Goal: Information Seeking & Learning: Learn about a topic

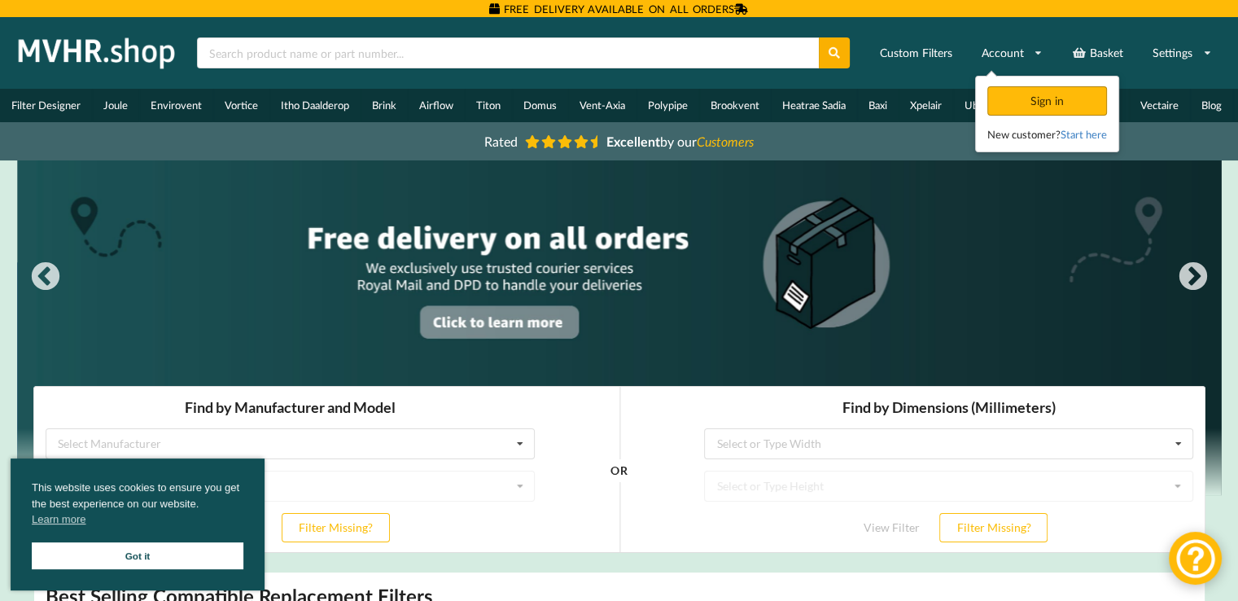
click at [1016, 97] on div "Sign in" at bounding box center [1047, 100] width 120 height 29
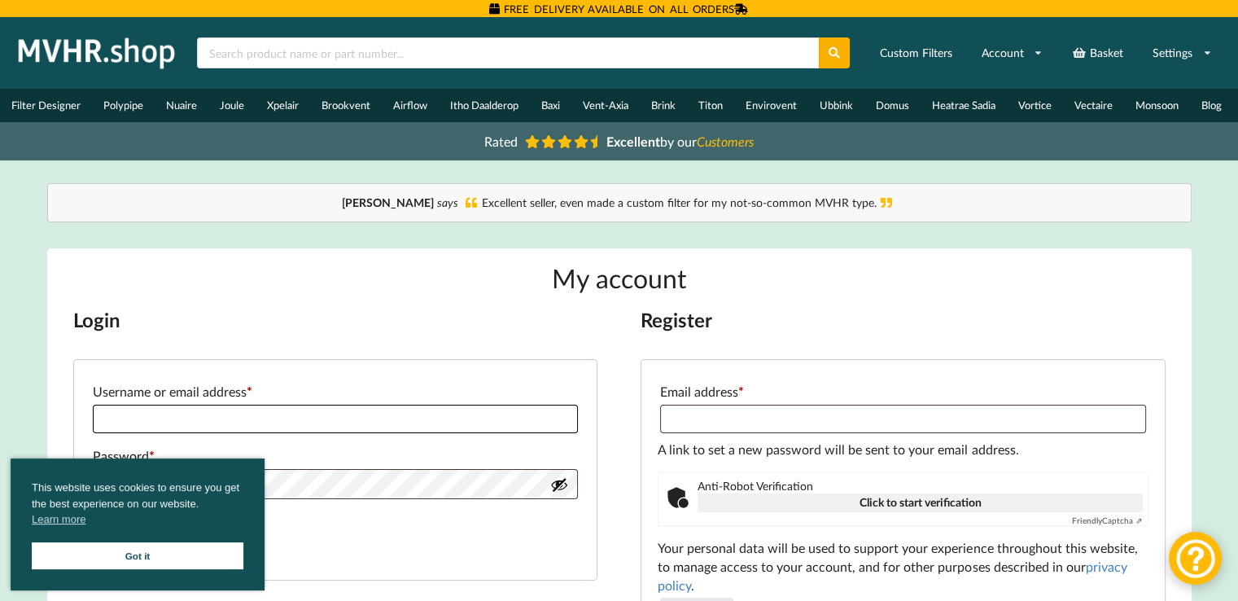
type input "**********"
click at [89, 551] on link "Got it" at bounding box center [138, 555] width 212 height 27
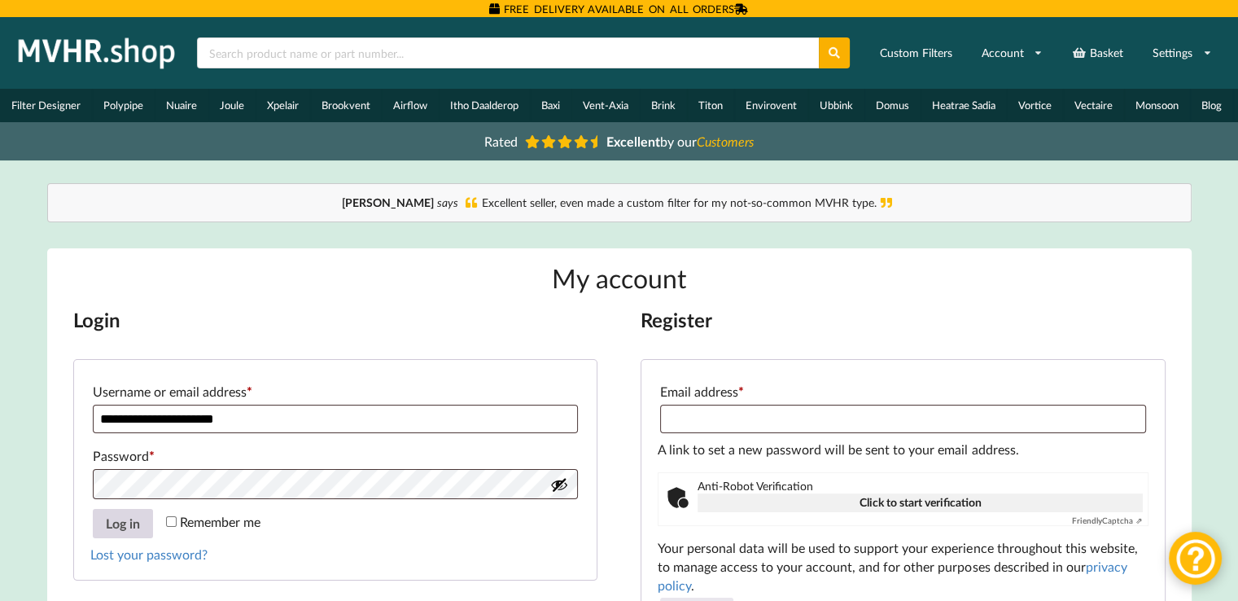
click at [129, 532] on button "Log in" at bounding box center [123, 523] width 60 height 29
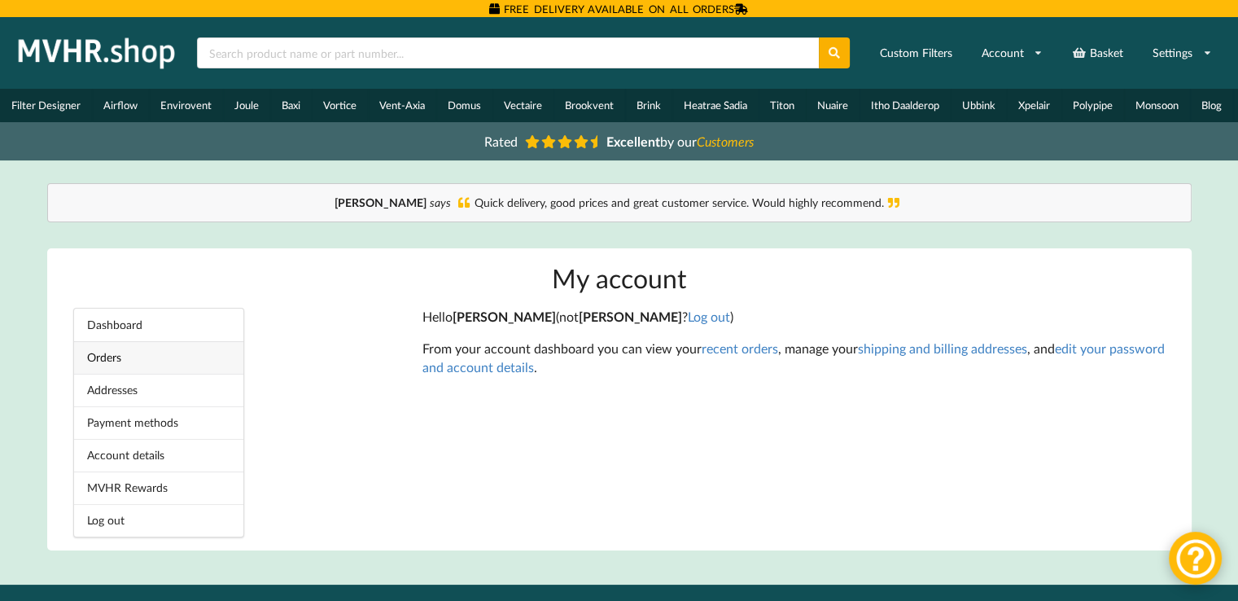
click at [120, 367] on link "Orders" at bounding box center [158, 357] width 169 height 33
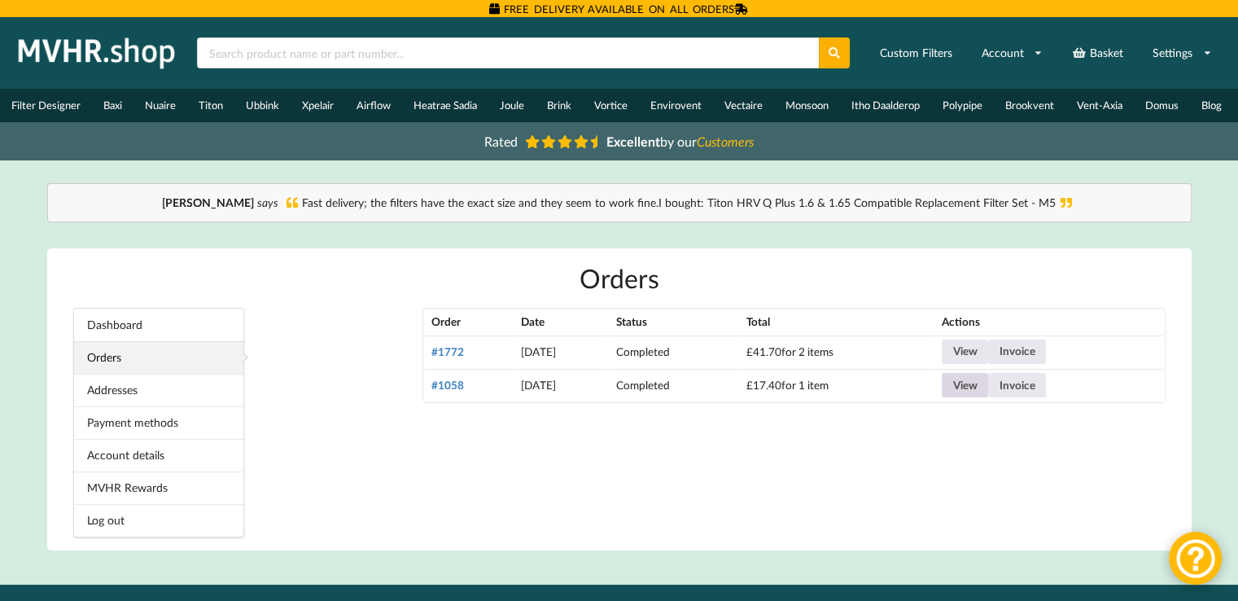
click at [983, 385] on link "View" at bounding box center [965, 385] width 46 height 24
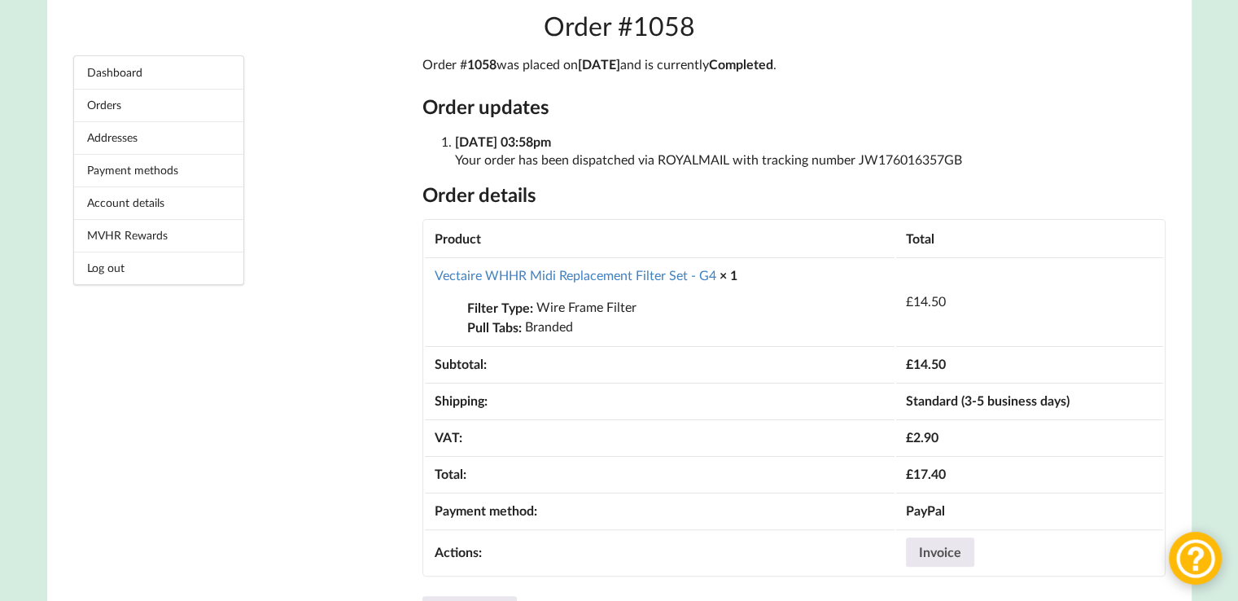
scroll to position [249, 0]
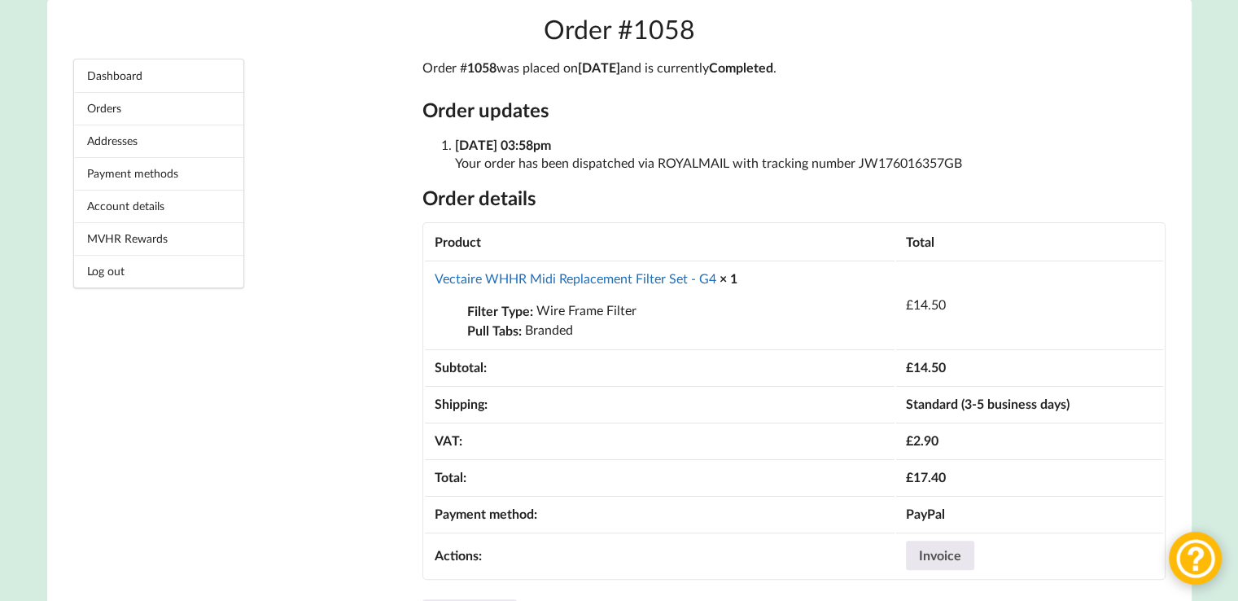
click at [561, 284] on link "Vectaire WHHR Midi Replacement Filter Set - G4" at bounding box center [576, 277] width 282 height 15
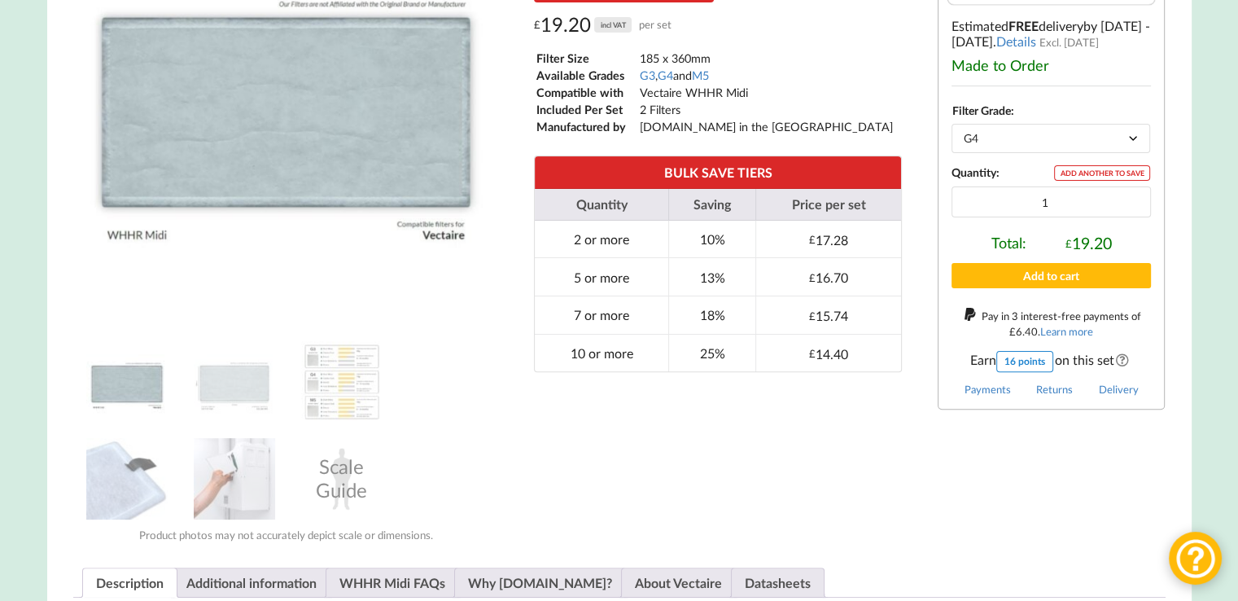
scroll to position [423, 0]
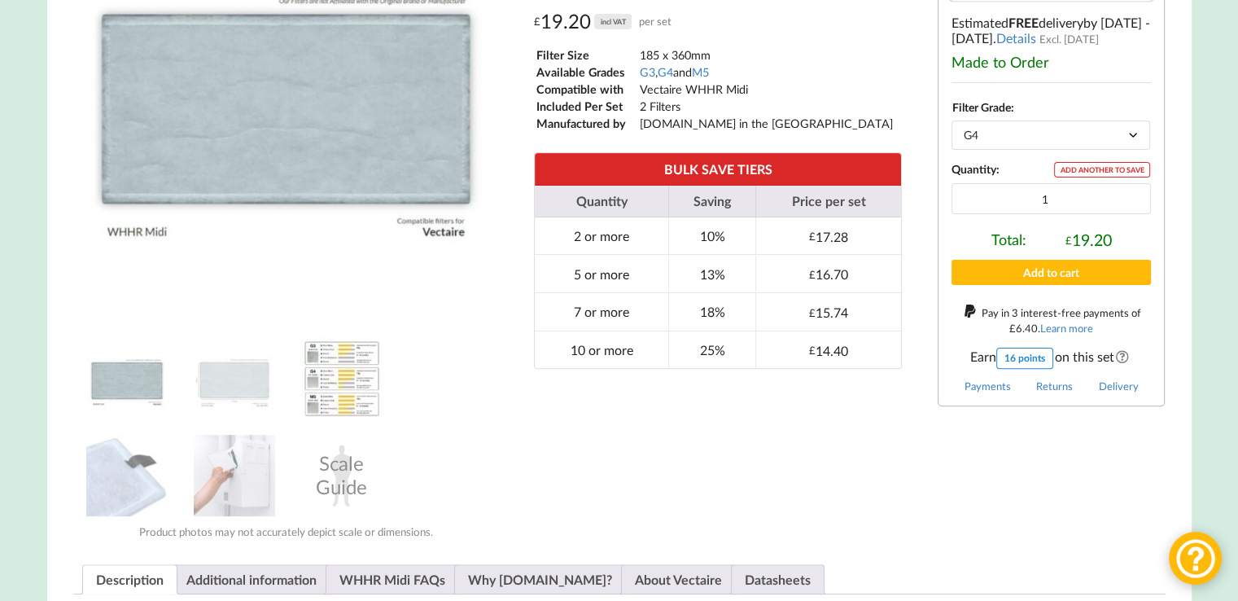
click at [351, 374] on img at bounding box center [341, 378] width 81 height 81
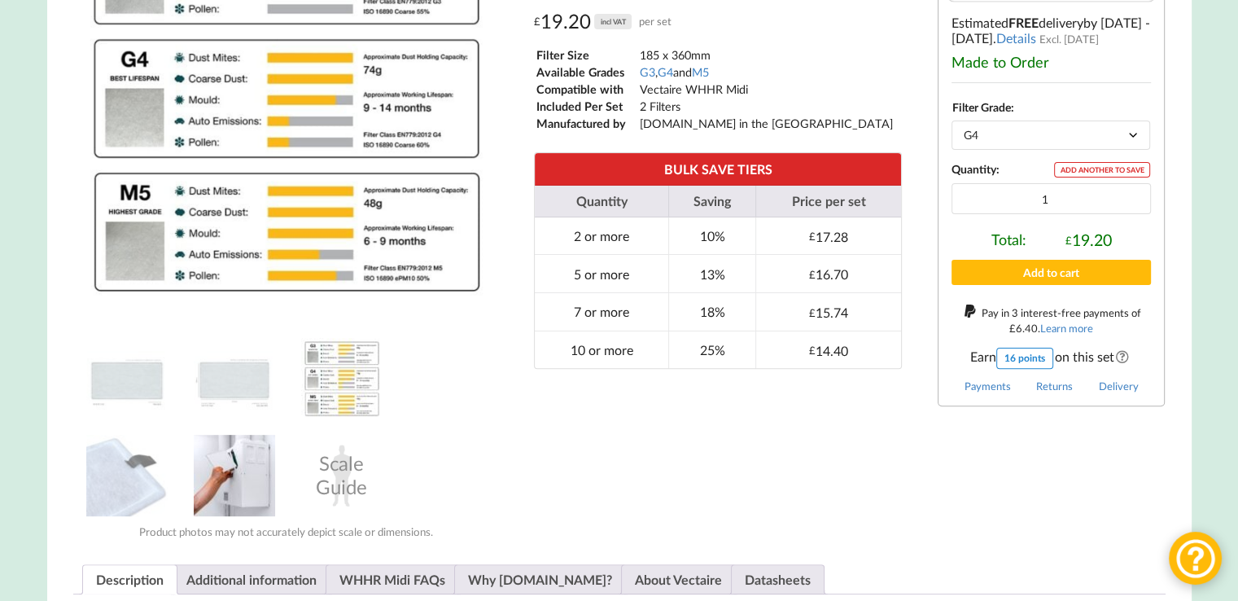
click at [239, 483] on img at bounding box center [234, 475] width 81 height 81
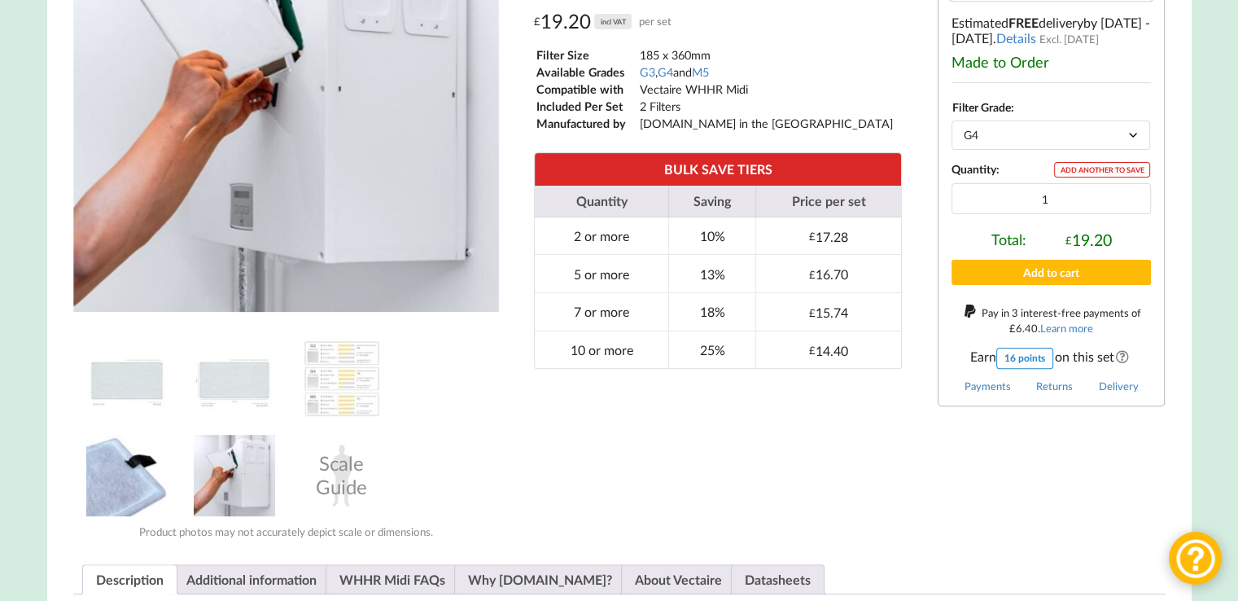
click at [93, 488] on img at bounding box center [126, 475] width 81 height 81
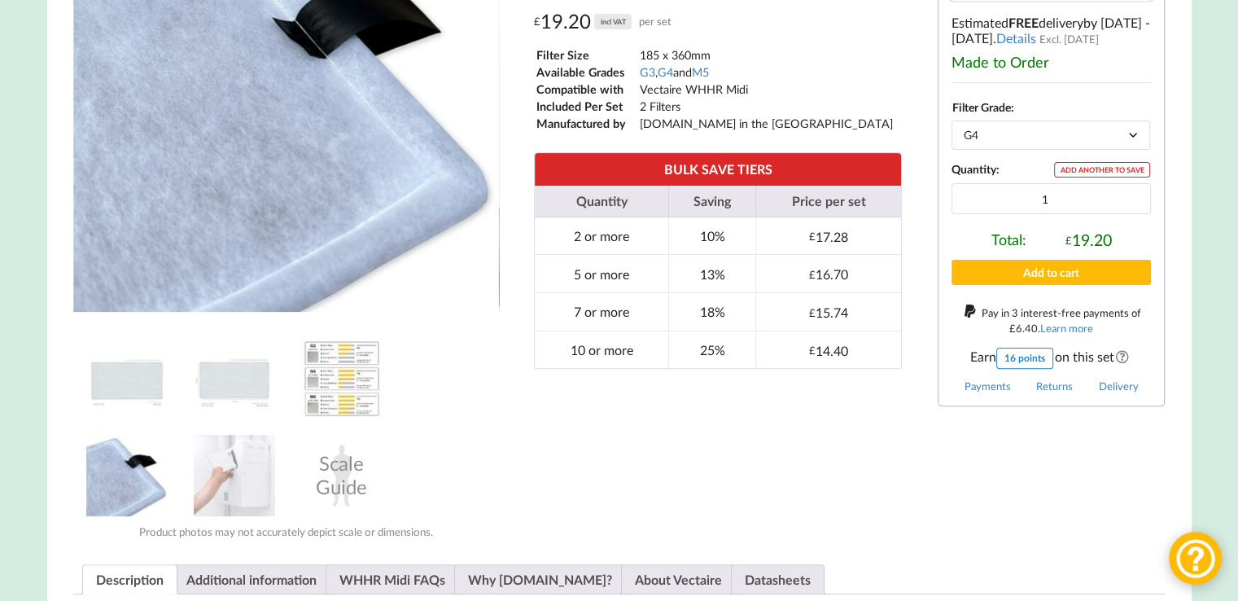
click at [346, 395] on img at bounding box center [341, 378] width 81 height 81
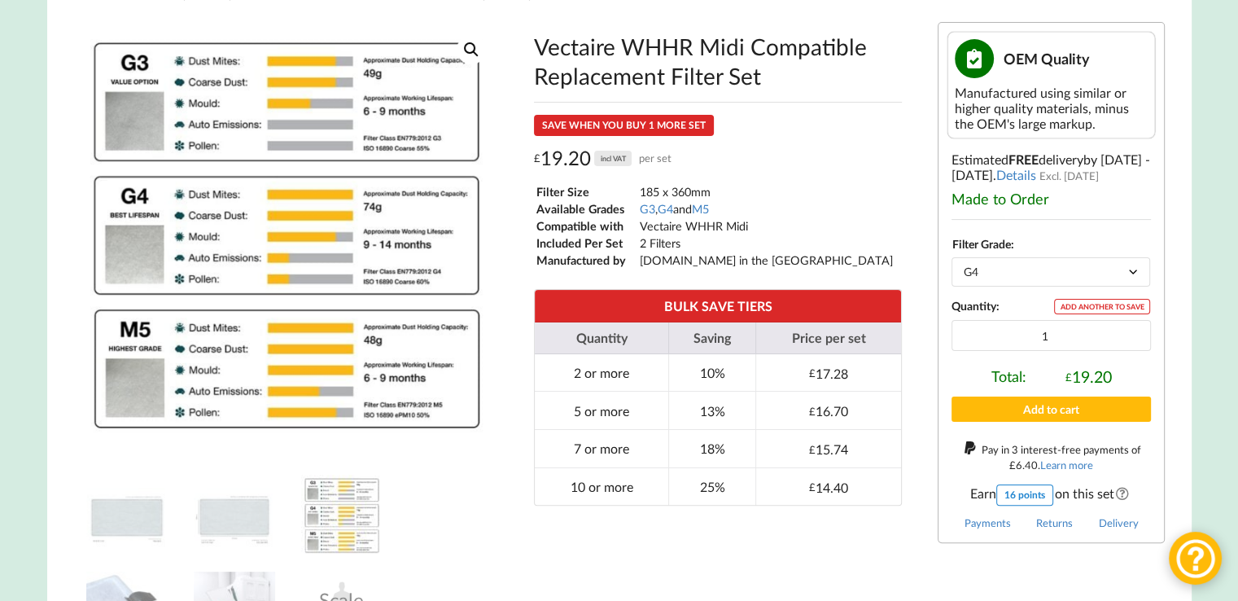
scroll to position [326, 0]
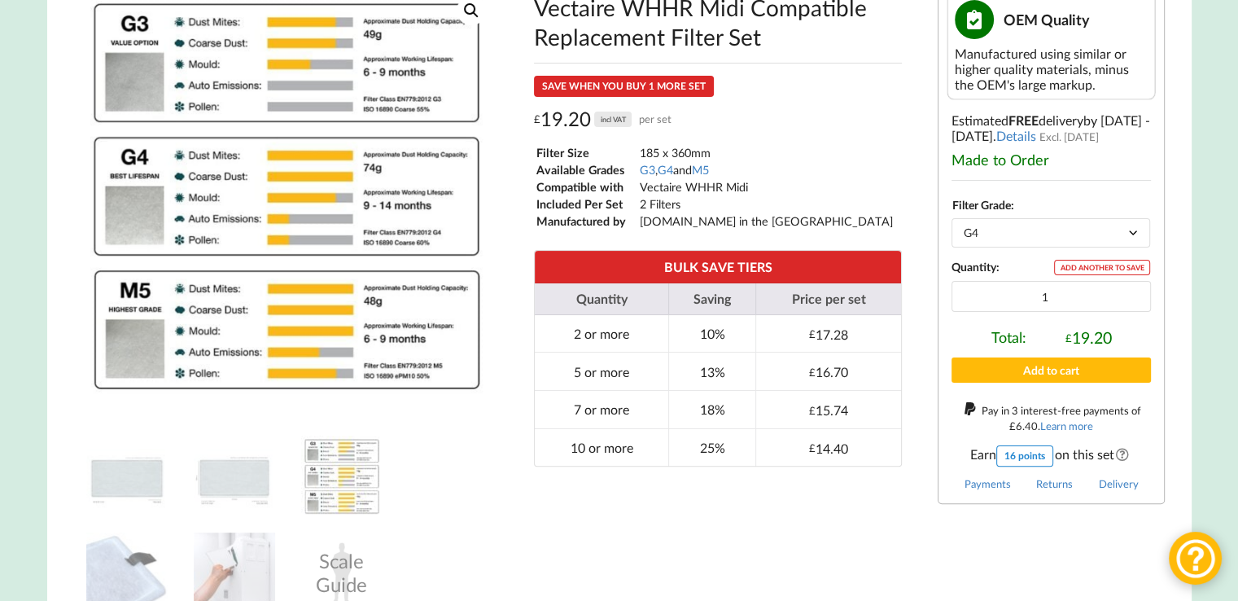
click at [1112, 234] on select "Choose an option G3 G4 M5" at bounding box center [1051, 232] width 199 height 28
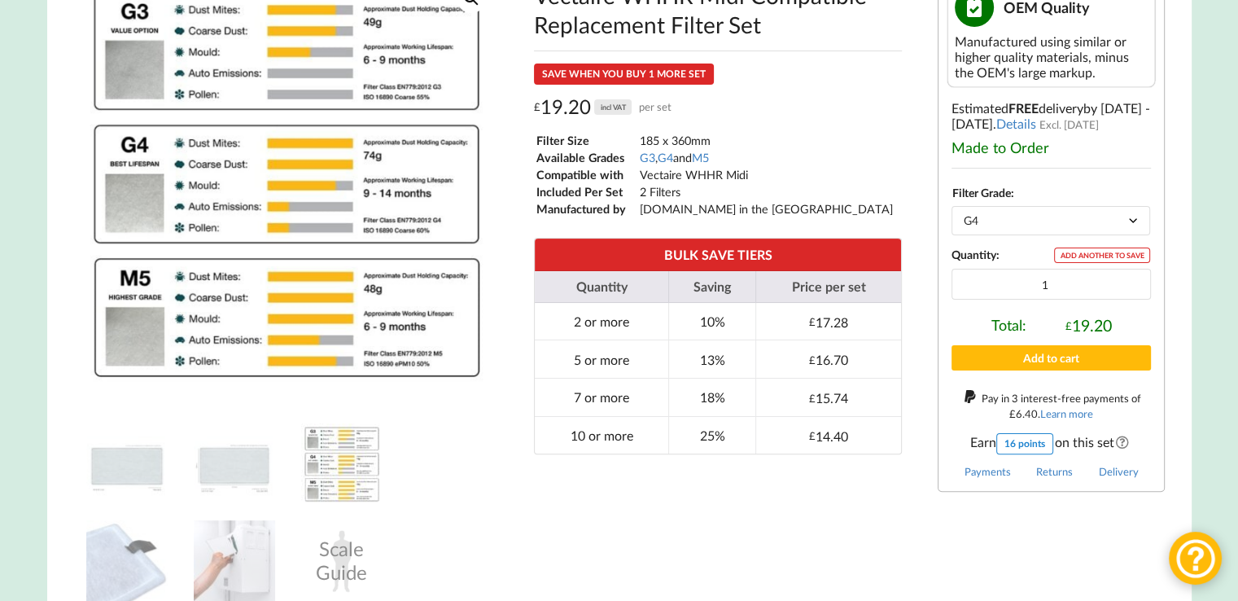
scroll to position [335, 0]
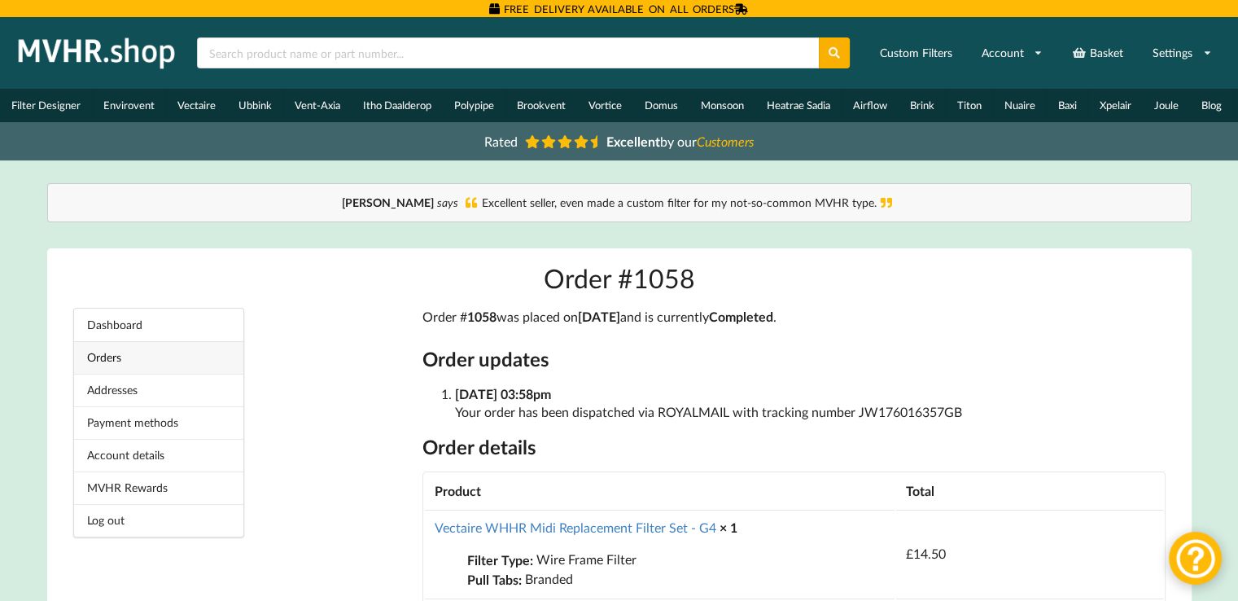
click at [101, 361] on link "Orders" at bounding box center [158, 357] width 169 height 33
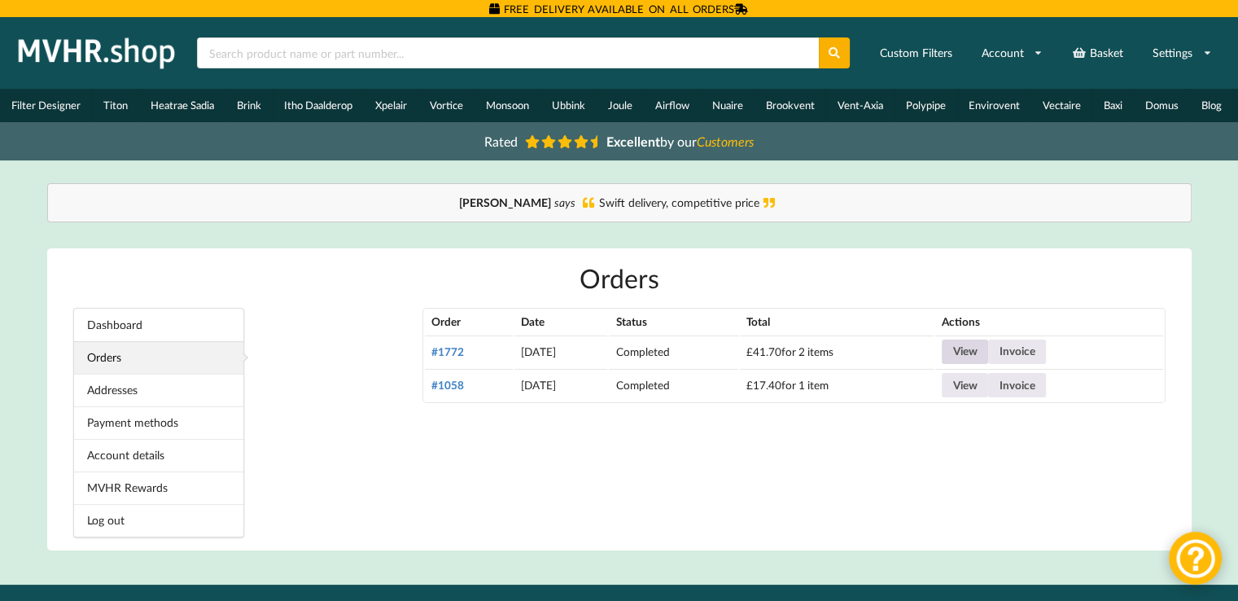
click at [986, 351] on link "View" at bounding box center [965, 351] width 46 height 24
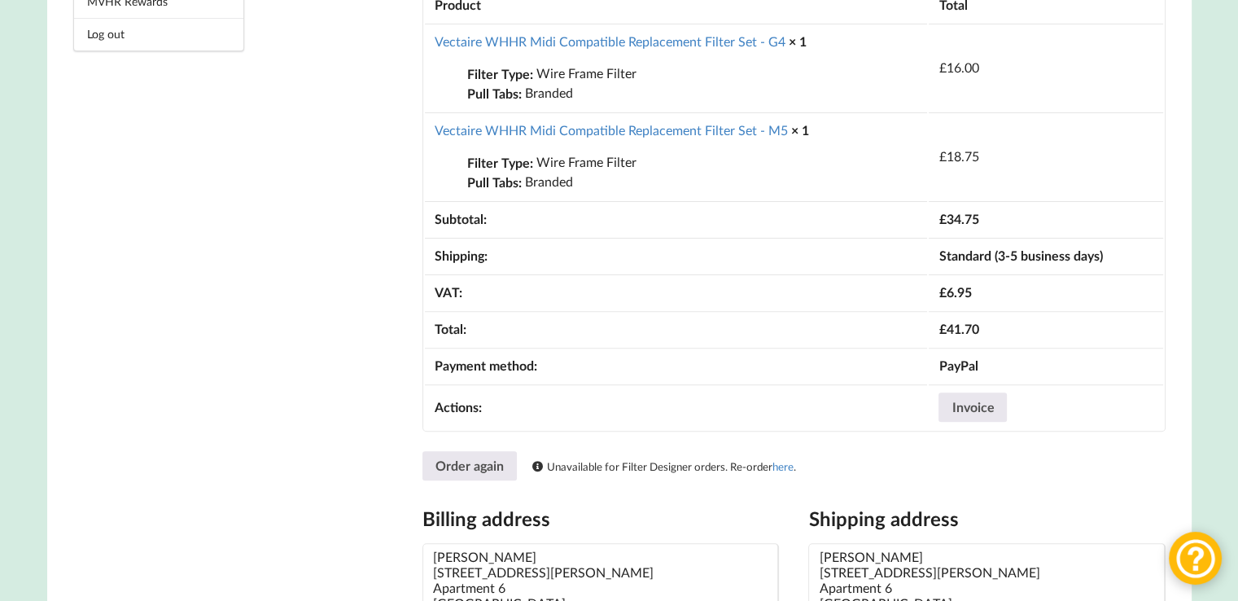
scroll to position [488, 0]
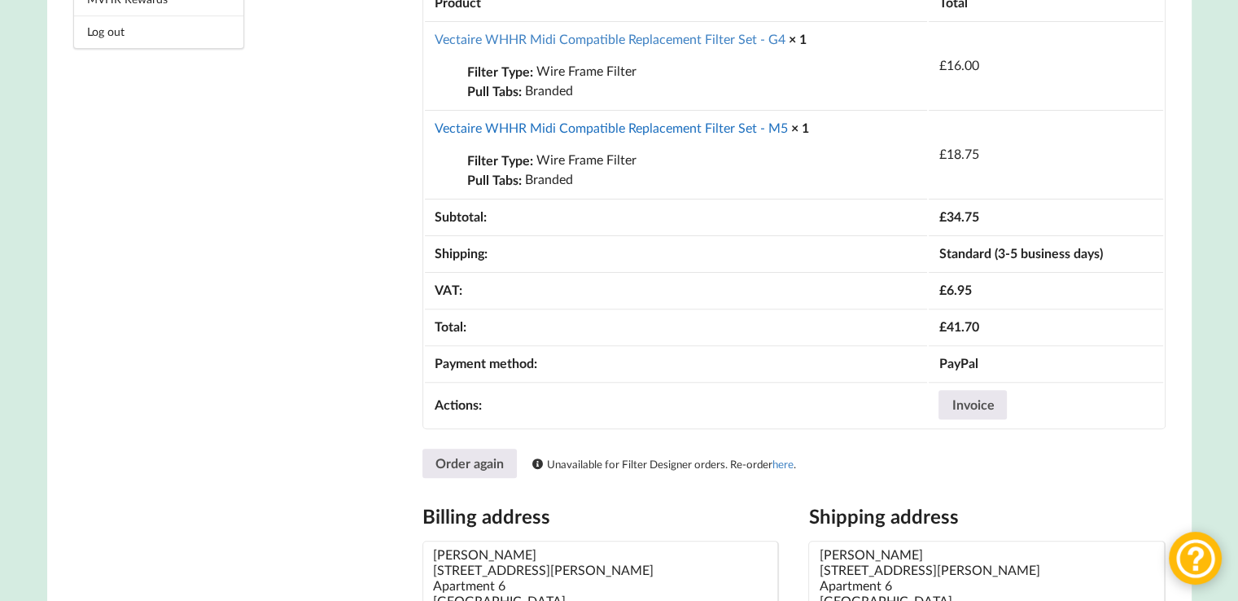
click at [702, 129] on link "Vectaire WHHR Midi Compatible Replacement Filter Set - M5" at bounding box center [611, 127] width 353 height 15
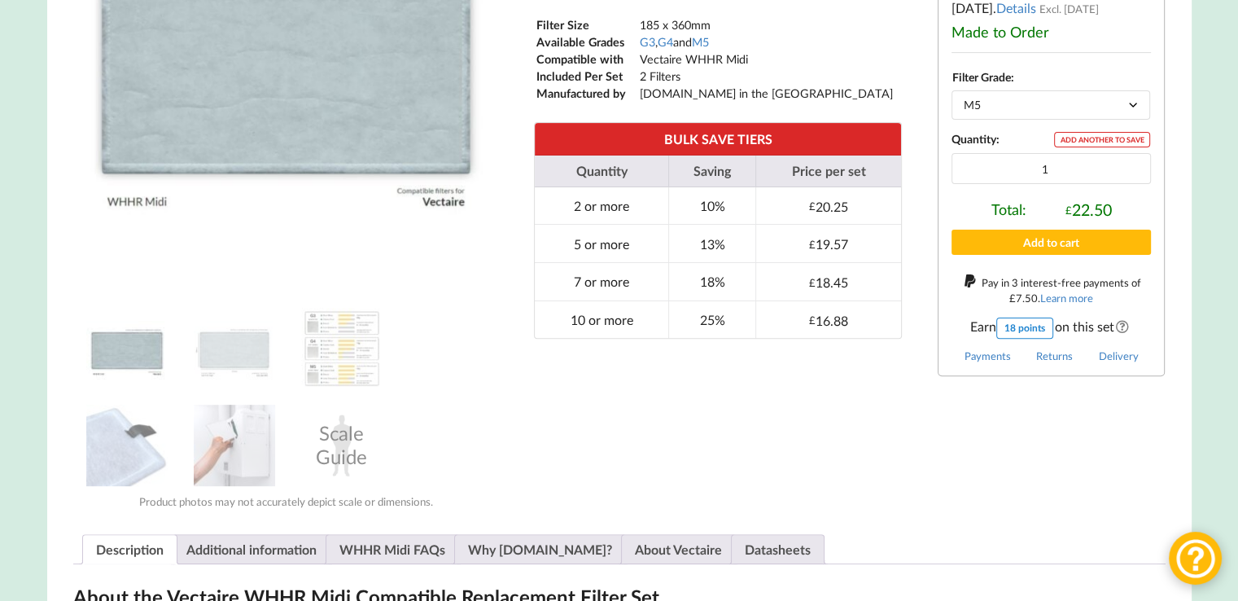
scroll to position [456, 0]
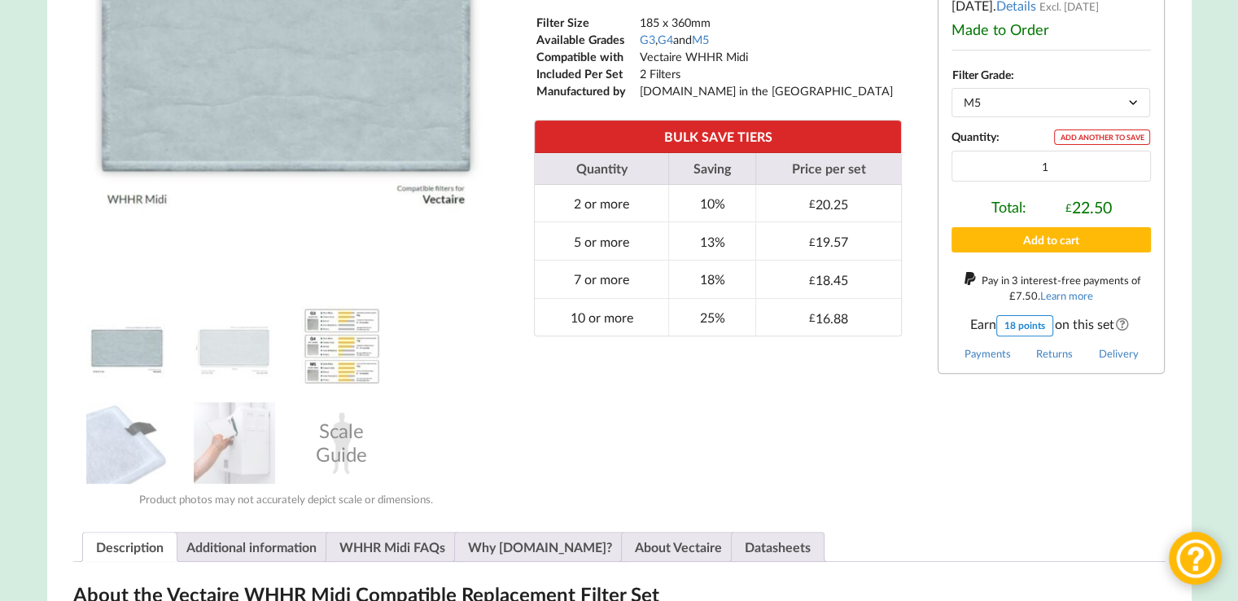
click at [343, 356] on img at bounding box center [341, 345] width 81 height 81
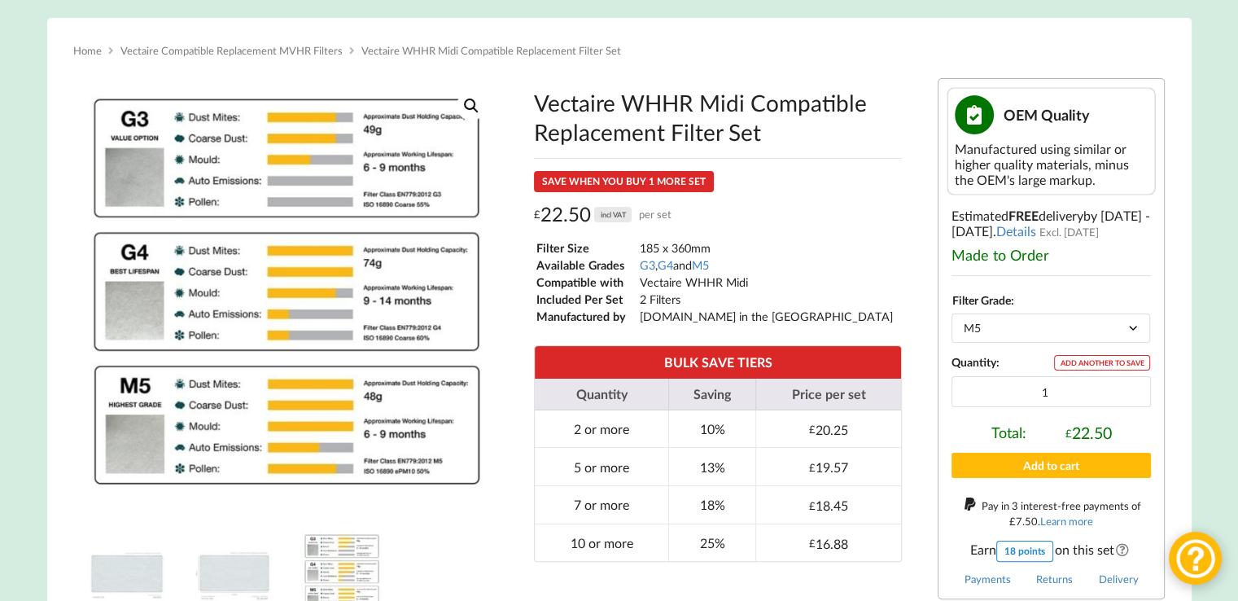
scroll to position [227, 0]
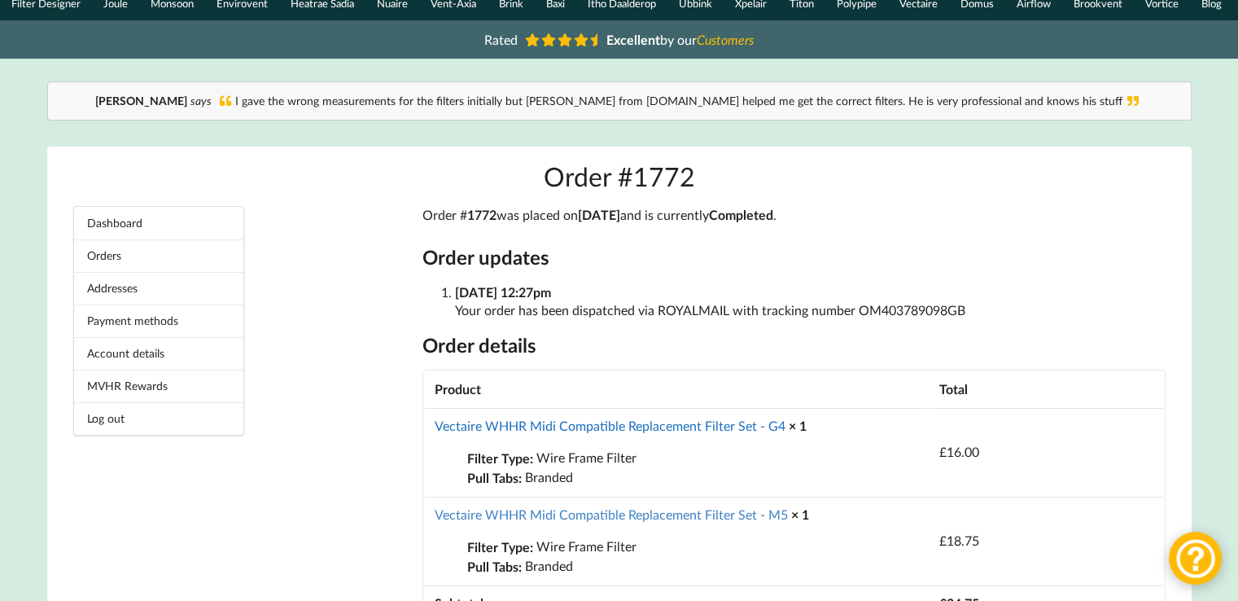
scroll to position [130, 0]
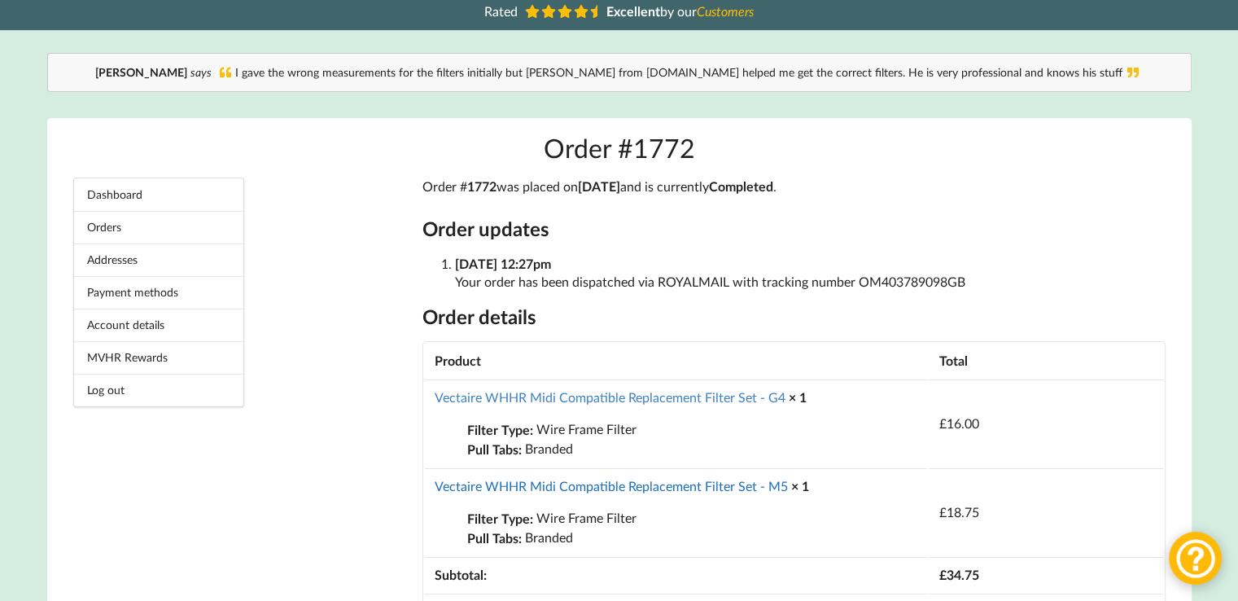
click at [694, 488] on link "Vectaire WHHR Midi Compatible Replacement Filter Set - M5" at bounding box center [611, 485] width 353 height 15
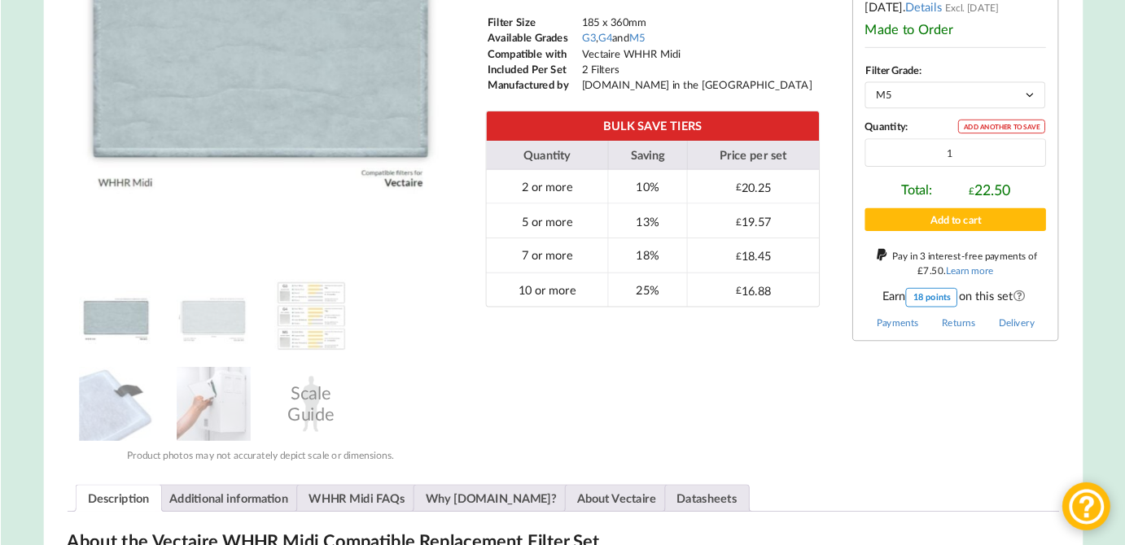
scroll to position [456, 0]
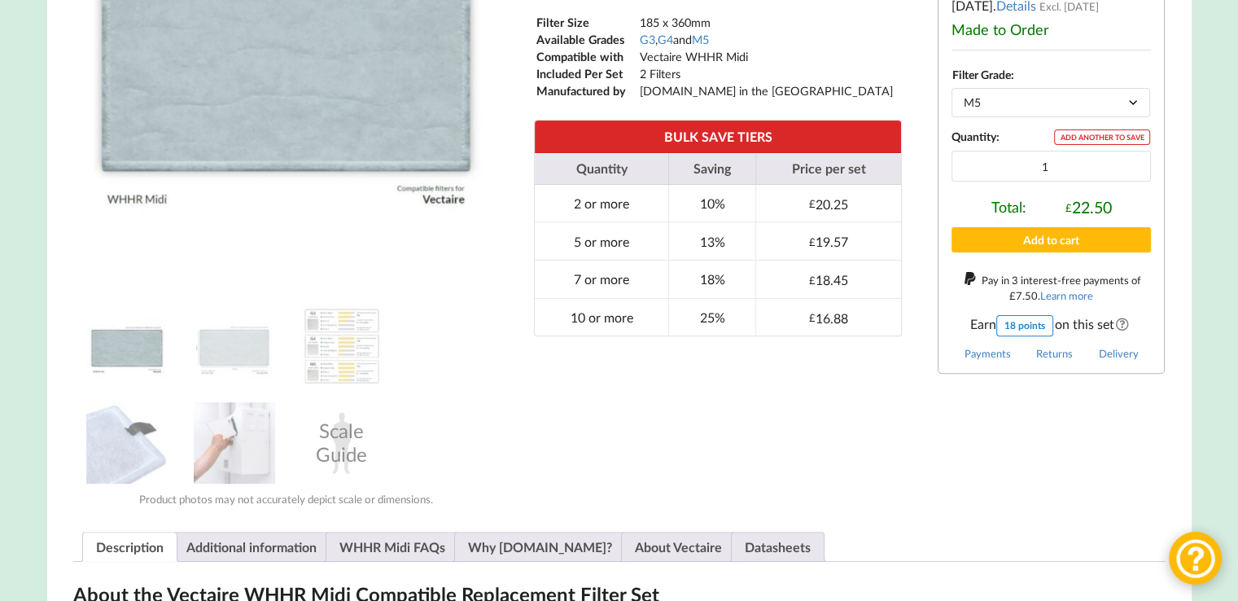
click at [124, 361] on img at bounding box center [126, 345] width 81 height 81
click at [326, 350] on img at bounding box center [341, 345] width 81 height 81
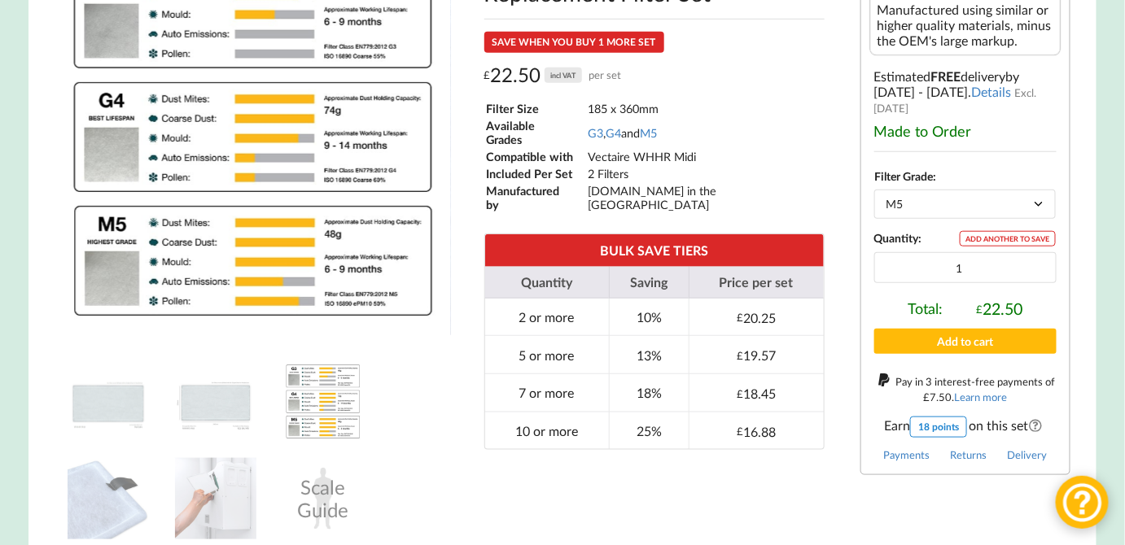
scroll to position [370, 0]
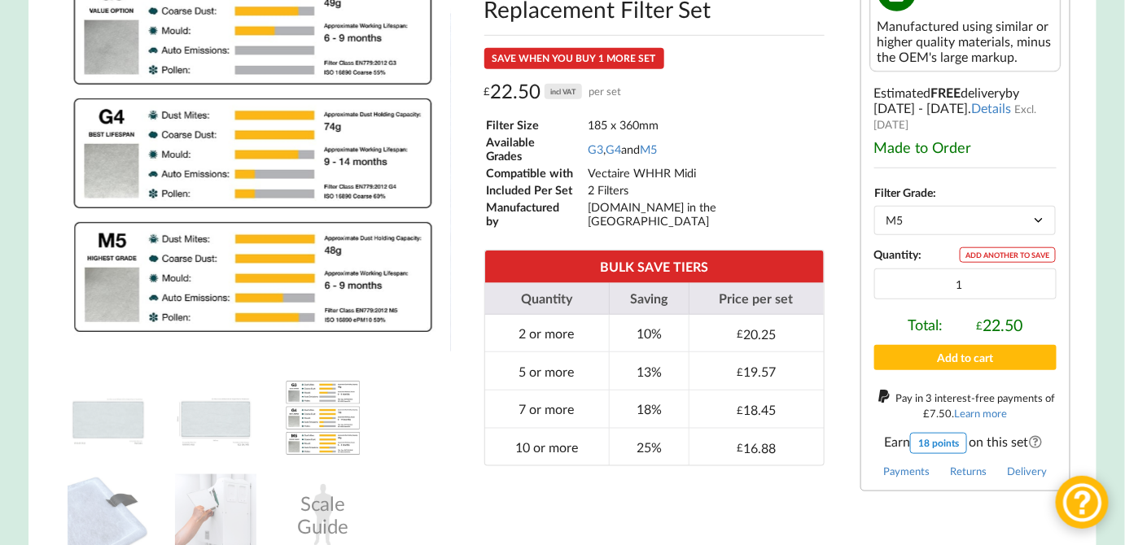
click at [1032, 210] on select "Choose an option G3 G4 M5" at bounding box center [965, 220] width 182 height 28
click at [874, 206] on select "Choose an option G3 G4 M5" at bounding box center [965, 220] width 182 height 28
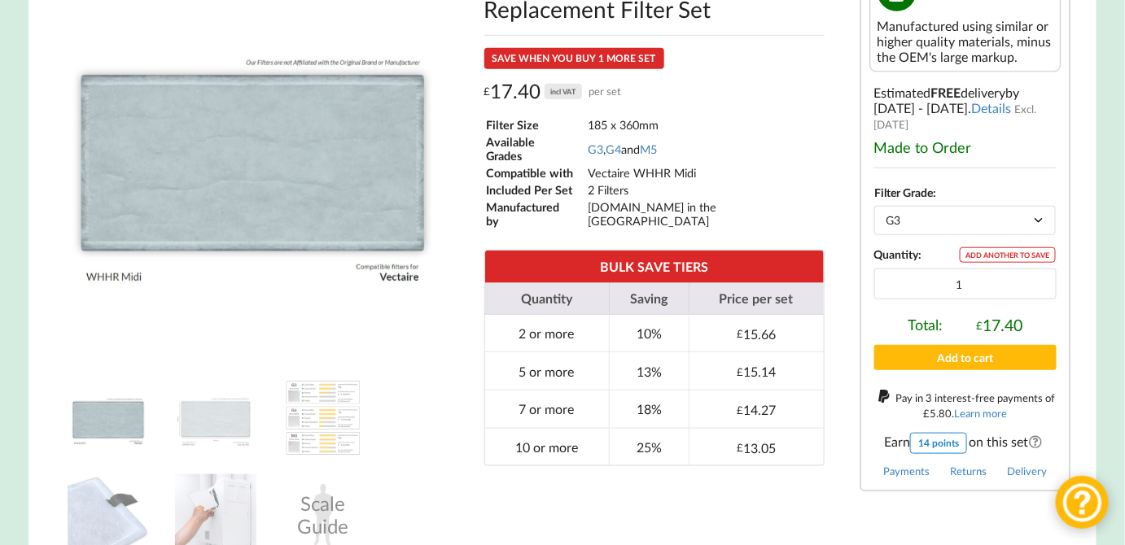
click at [1043, 212] on select "Choose an option G3 G4 M5" at bounding box center [965, 220] width 182 height 28
click at [874, 206] on select "Choose an option G3 G4 M5" at bounding box center [965, 220] width 182 height 28
click at [1038, 211] on select "Choose an option G3 G4 M5" at bounding box center [965, 220] width 182 height 28
select select "M5"
click at [874, 206] on select "Choose an option G3 G4 M5" at bounding box center [965, 220] width 182 height 28
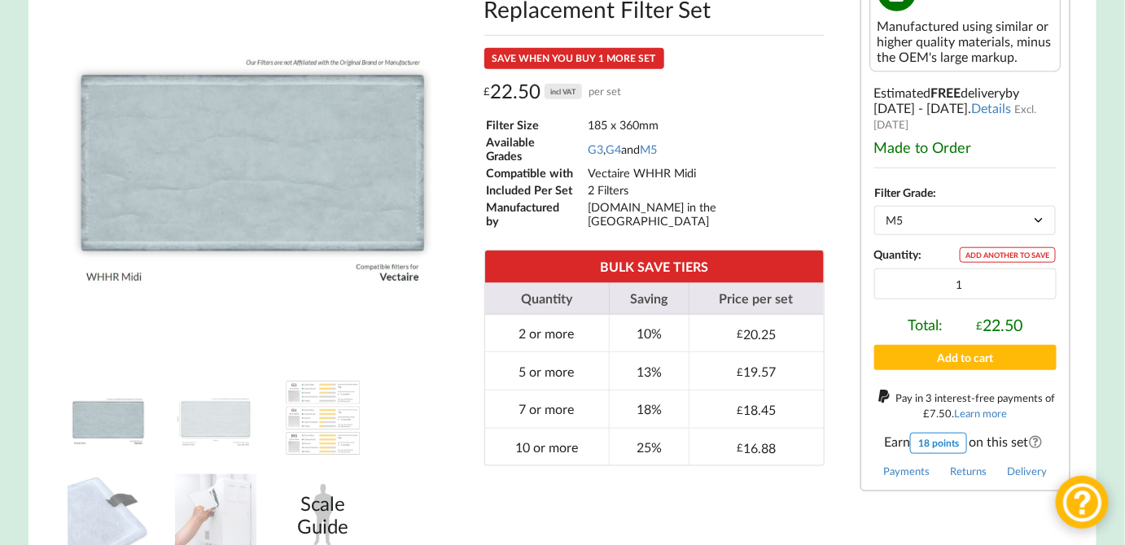
click at [319, 495] on div "Scale Guide" at bounding box center [322, 515] width 81 height 81
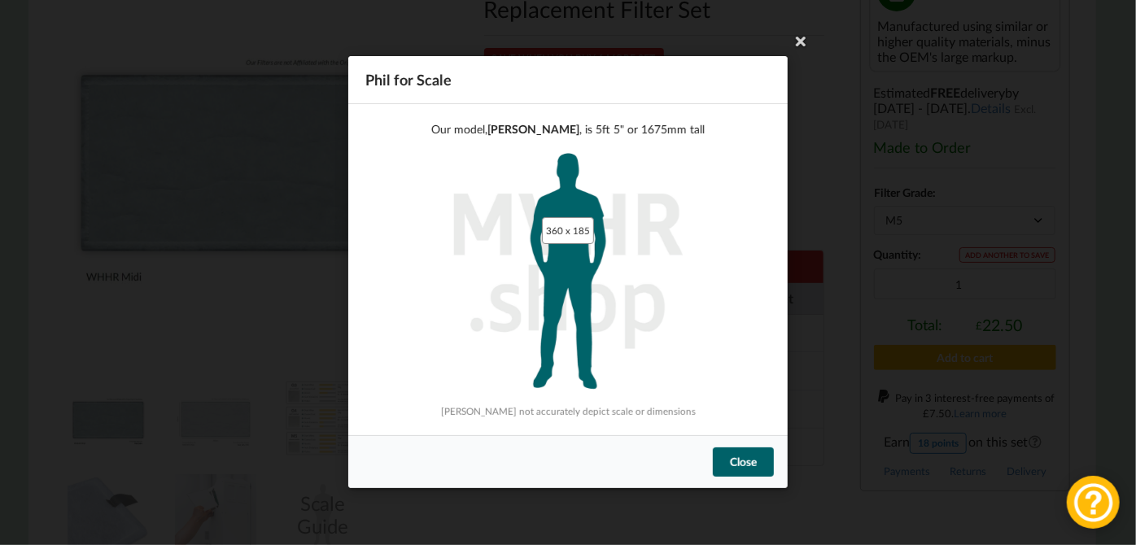
click at [573, 221] on div "360 x 185" at bounding box center [568, 230] width 52 height 27
click at [737, 472] on div "Close" at bounding box center [743, 463] width 61 height 29
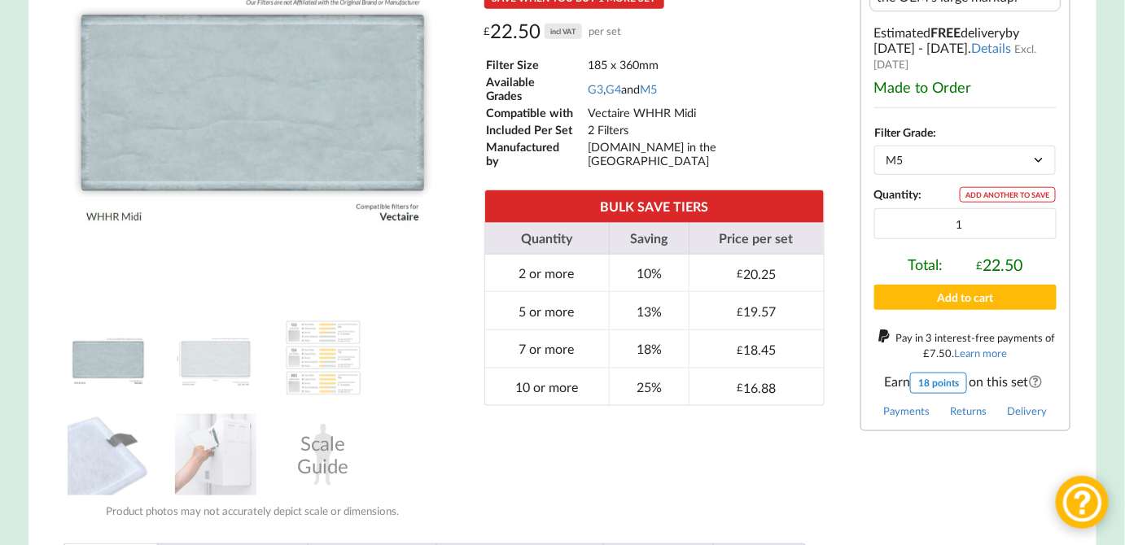
scroll to position [473, 0]
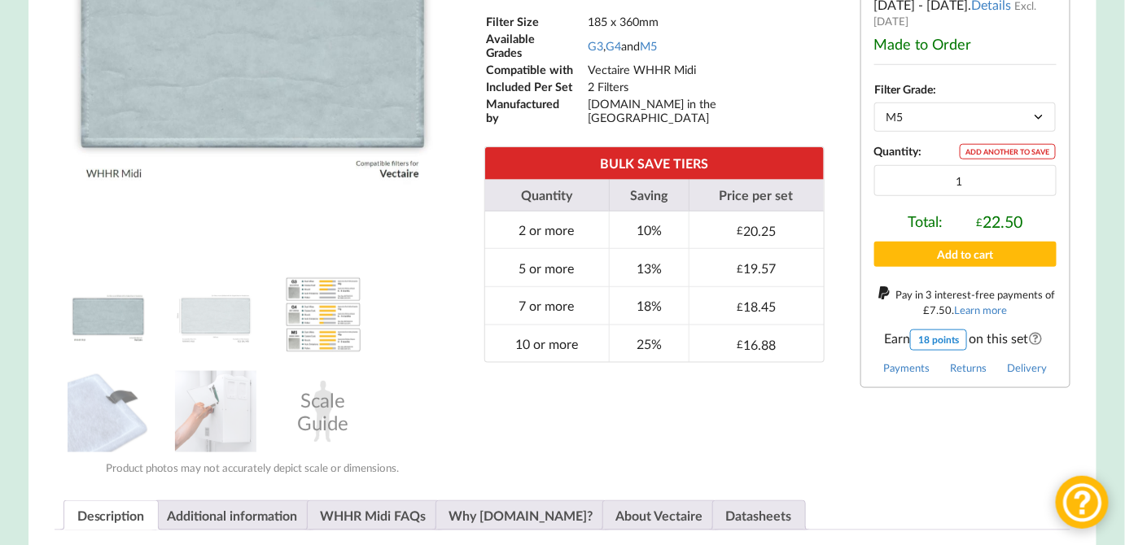
click at [310, 301] on img at bounding box center [322, 314] width 81 height 81
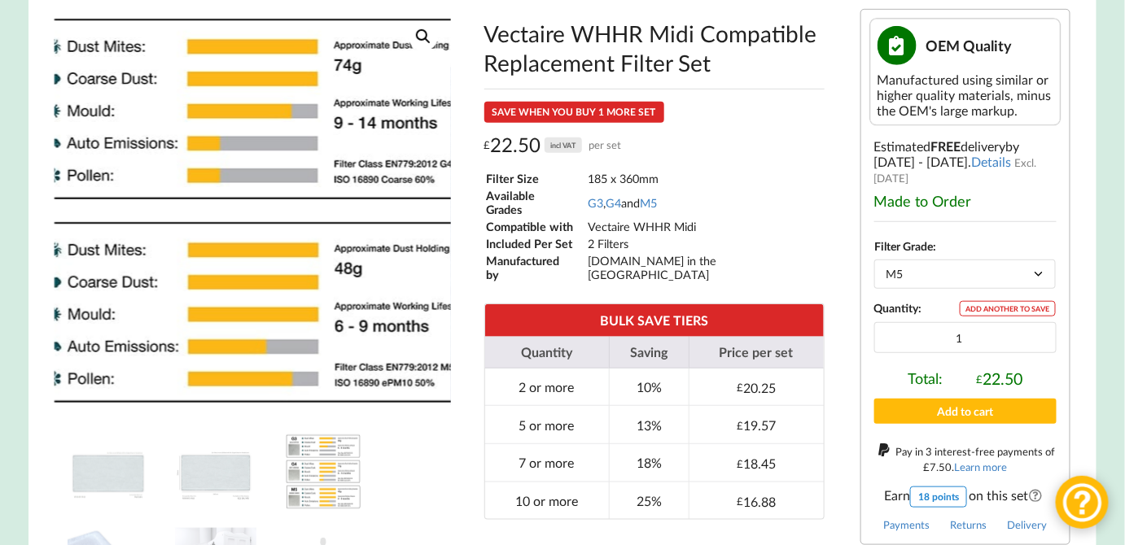
scroll to position [266, 0]
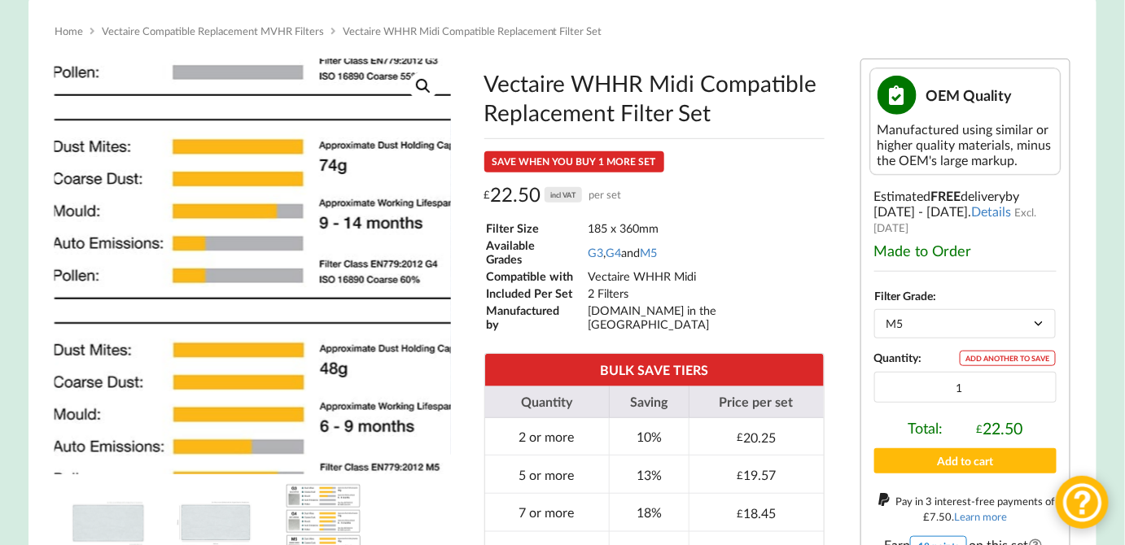
click at [332, 360] on img at bounding box center [201, 209] width 651 height 651
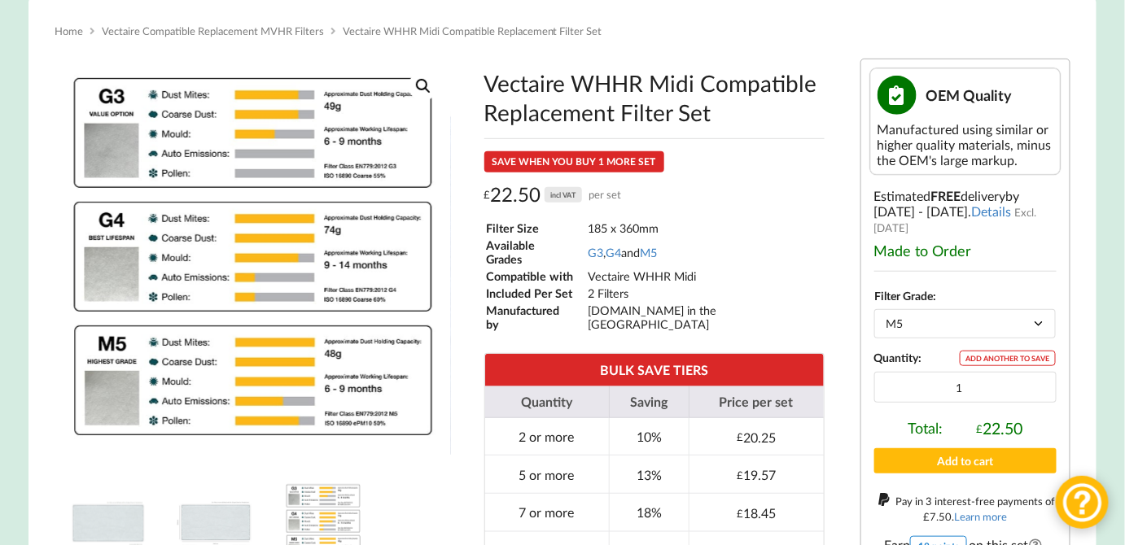
click at [418, 72] on link "View full-screen image gallery" at bounding box center [423, 86] width 29 height 29
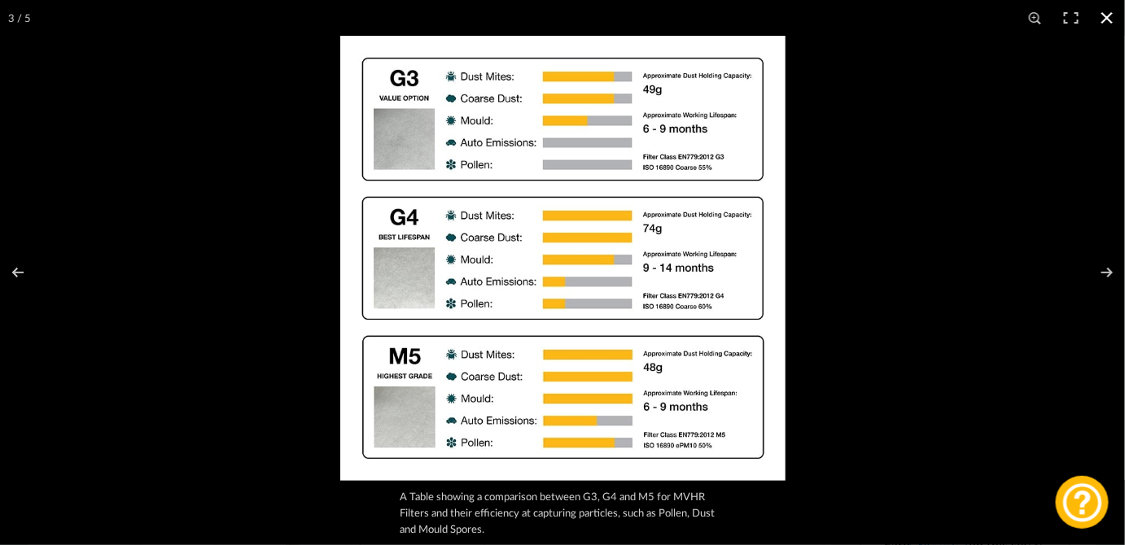
click at [903, 129] on div at bounding box center [902, 308] width 1125 height 545
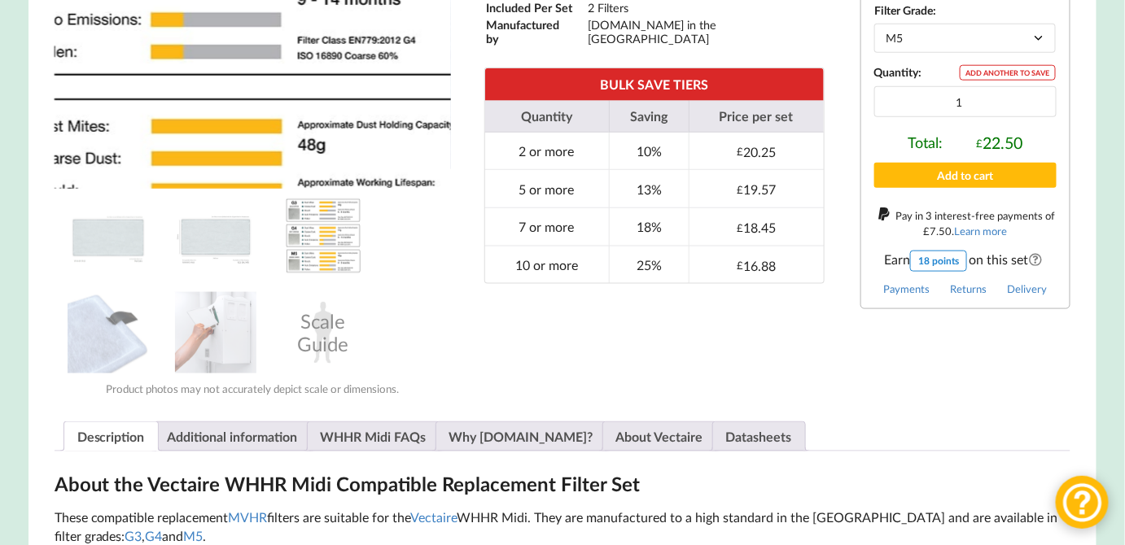
scroll to position [562, 0]
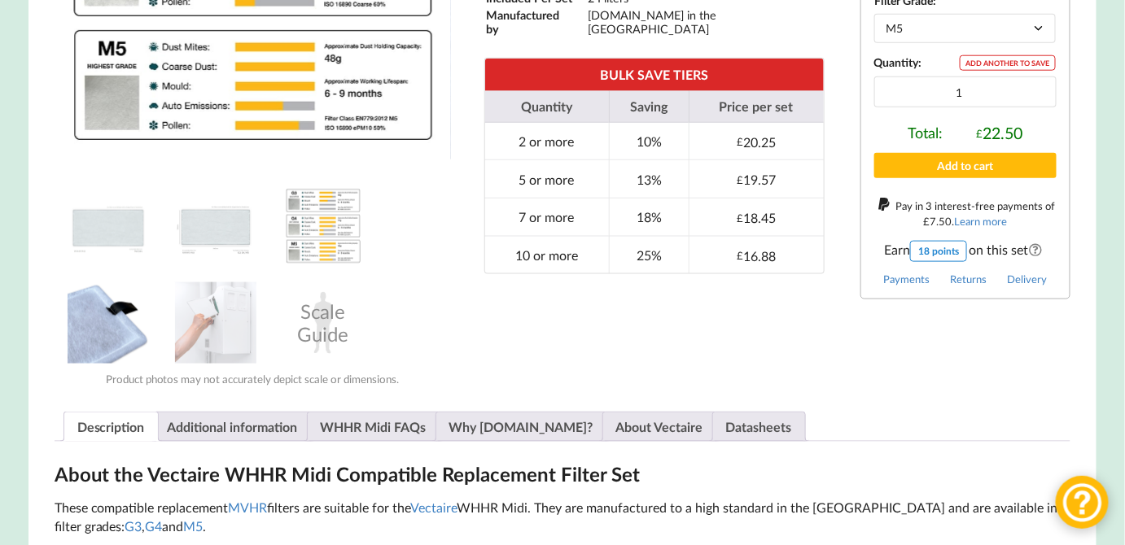
click at [107, 306] on img at bounding box center [108, 322] width 81 height 81
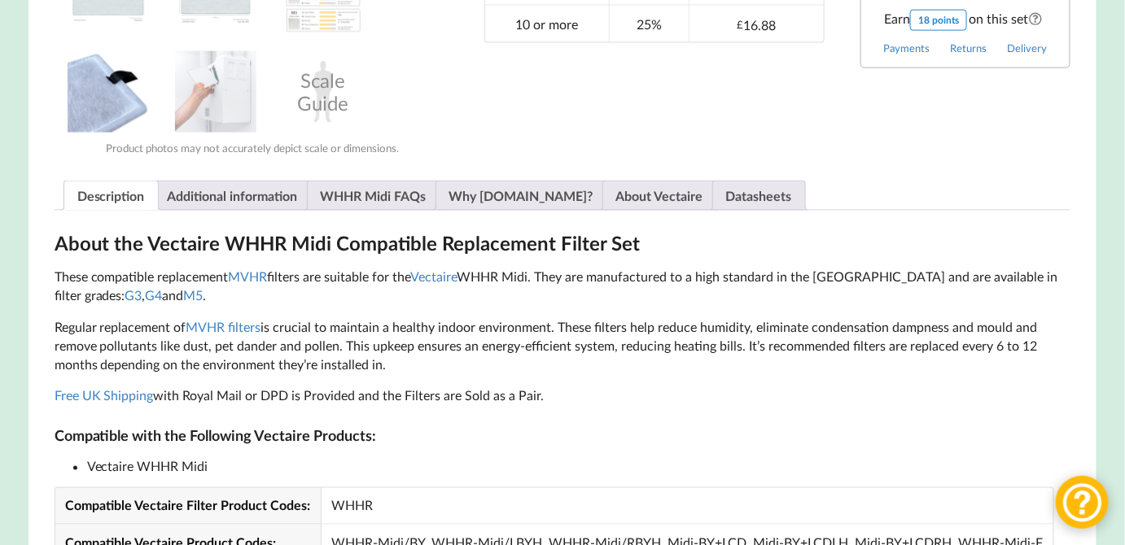
scroll to position [799, 0]
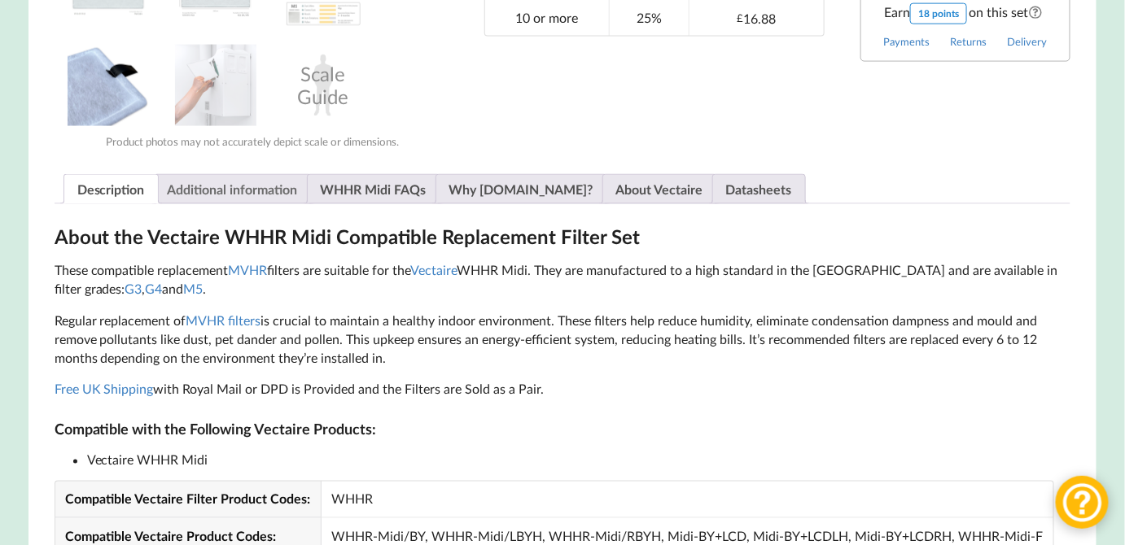
click at [212, 177] on link "Additional information" at bounding box center [233, 189] width 130 height 28
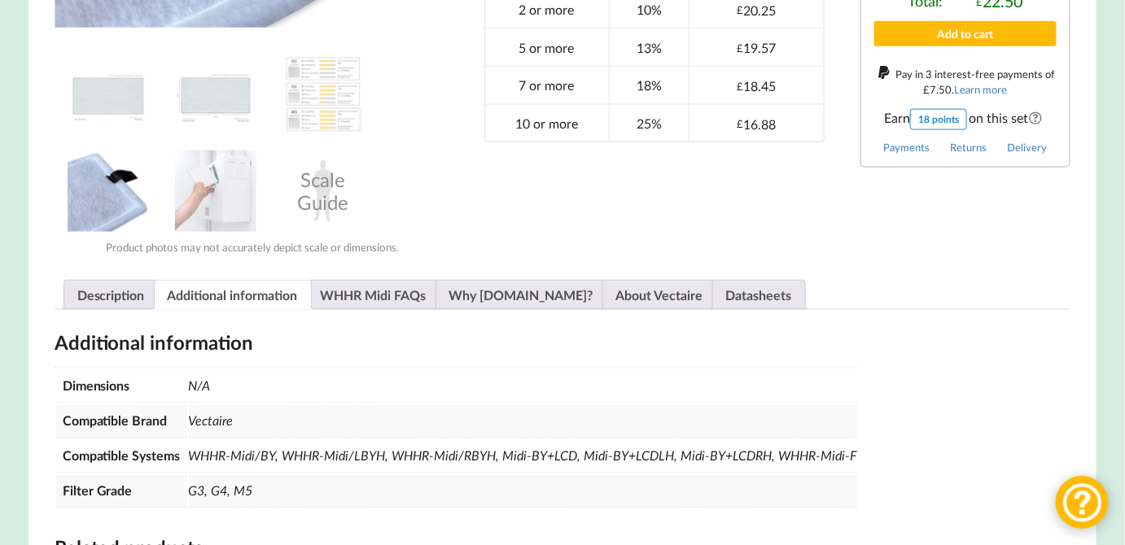
scroll to position [681, 0]
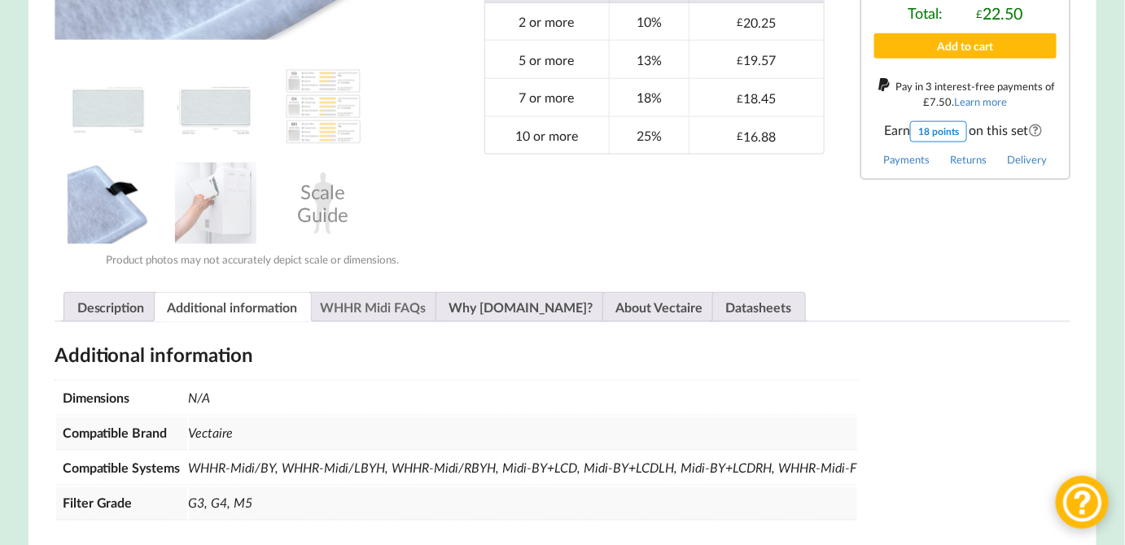
click at [372, 302] on link "WHHR Midi FAQs" at bounding box center [374, 307] width 106 height 28
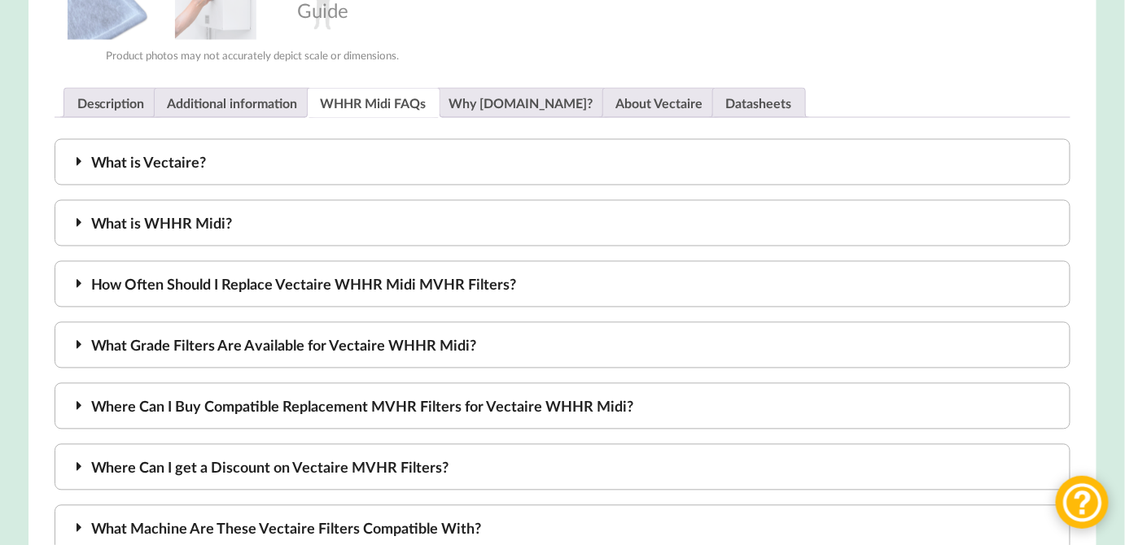
scroll to position [888, 0]
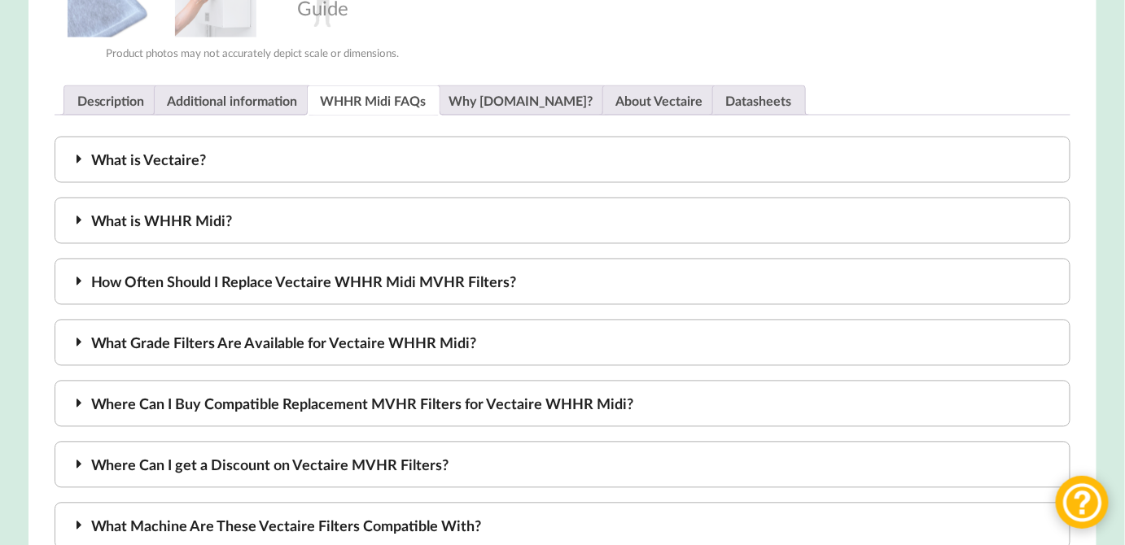
click at [395, 276] on div "How Often Should I Replace Vectaire WHHR Midi MVHR Filters?" at bounding box center [563, 282] width 1017 height 46
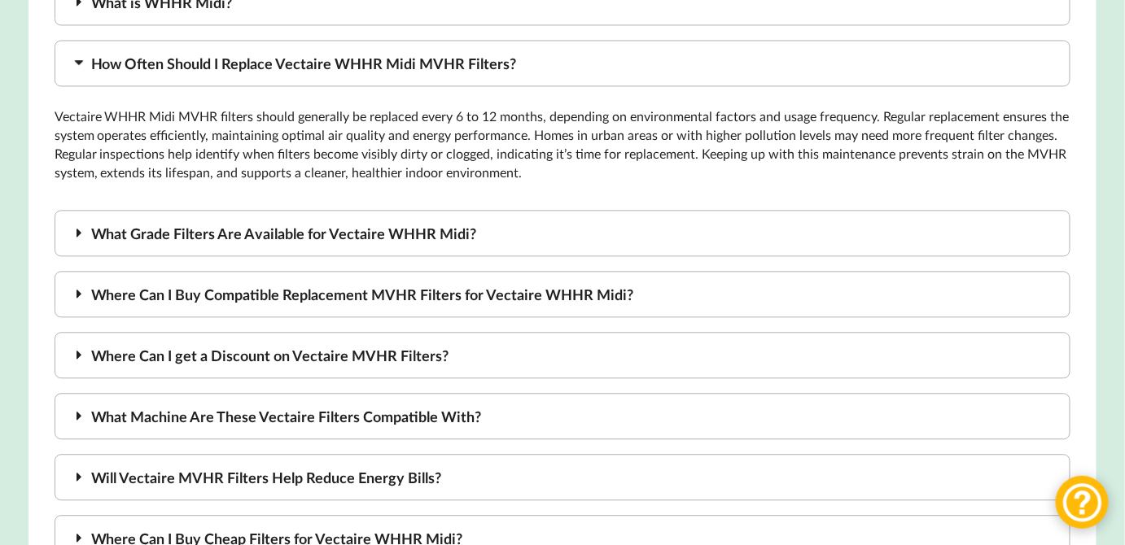
scroll to position [1154, 0]
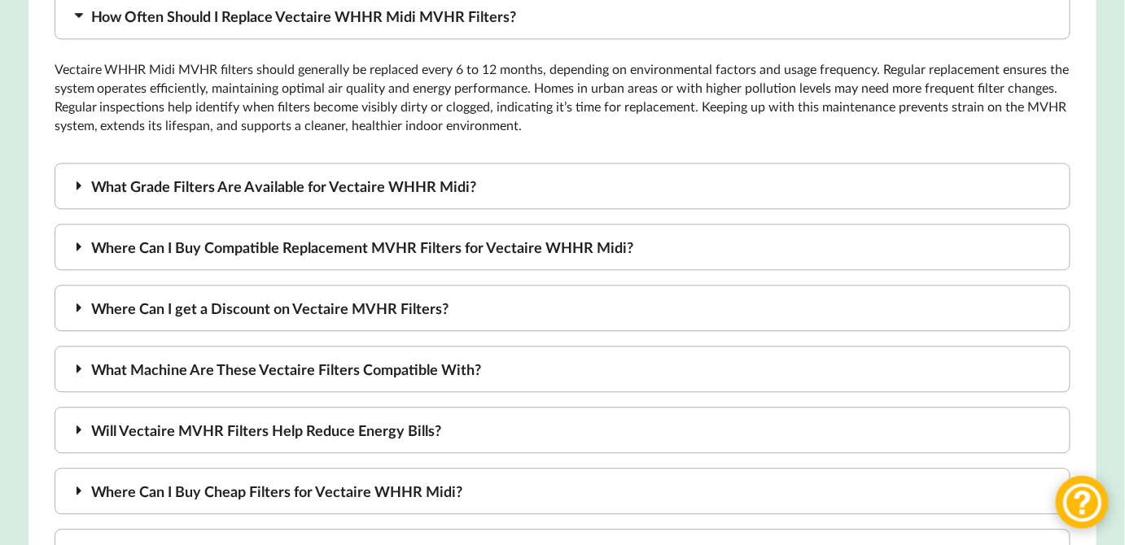
click at [443, 173] on div "What Grade Filters Are Available for Vectaire WHHR Midi?" at bounding box center [563, 186] width 1017 height 46
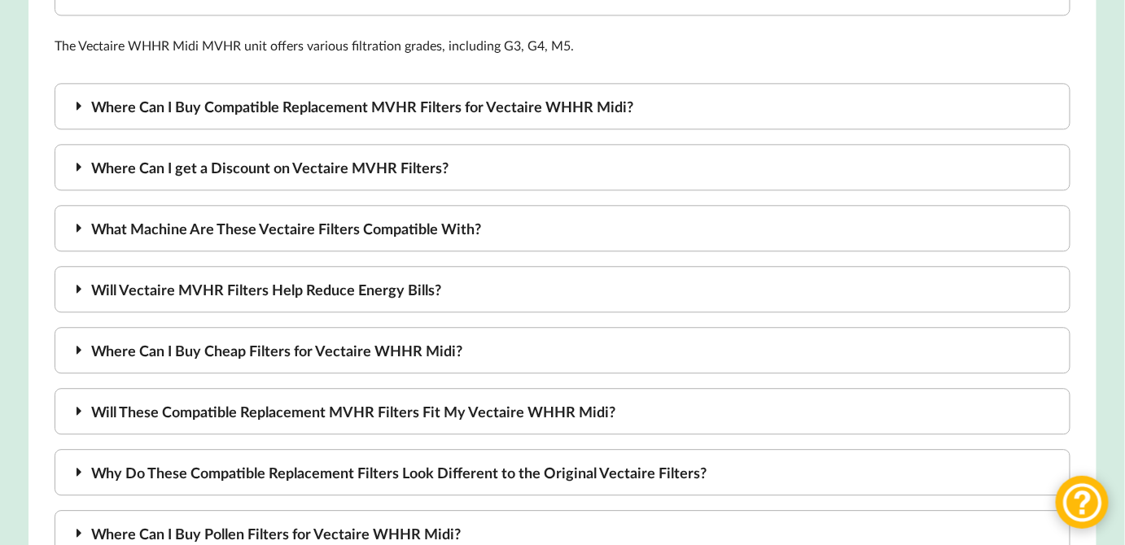
scroll to position [1333, 0]
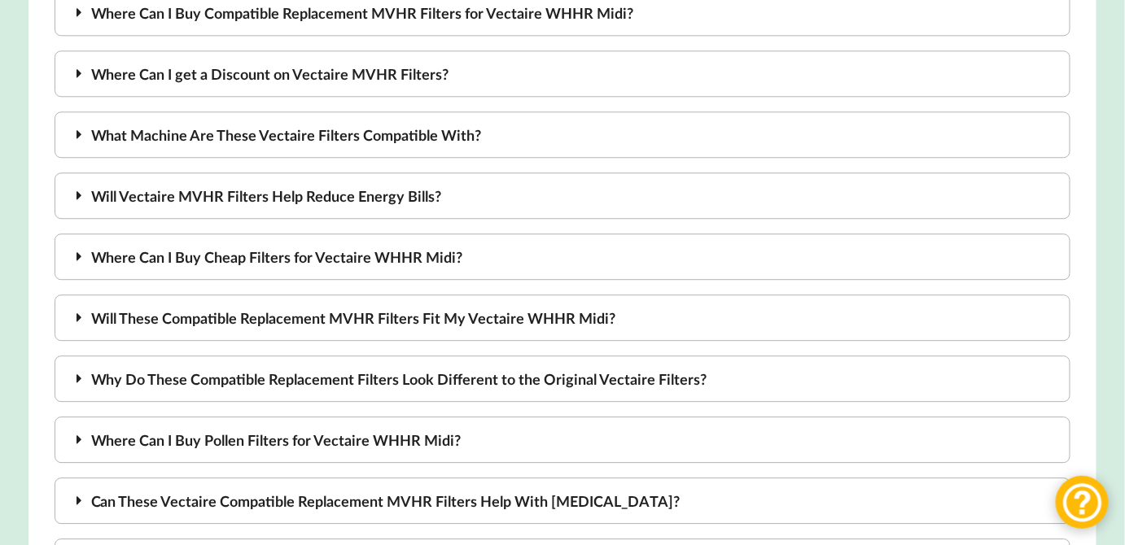
click at [479, 211] on div "What is Vectaire? Vectaire is a pioneering British company, based in High Wycom…" at bounding box center [563, 443] width 1017 height 1503
click at [483, 177] on div "Will Vectaire MVHR Filters Help Reduce Energy Bills?" at bounding box center [563, 196] width 1017 height 46
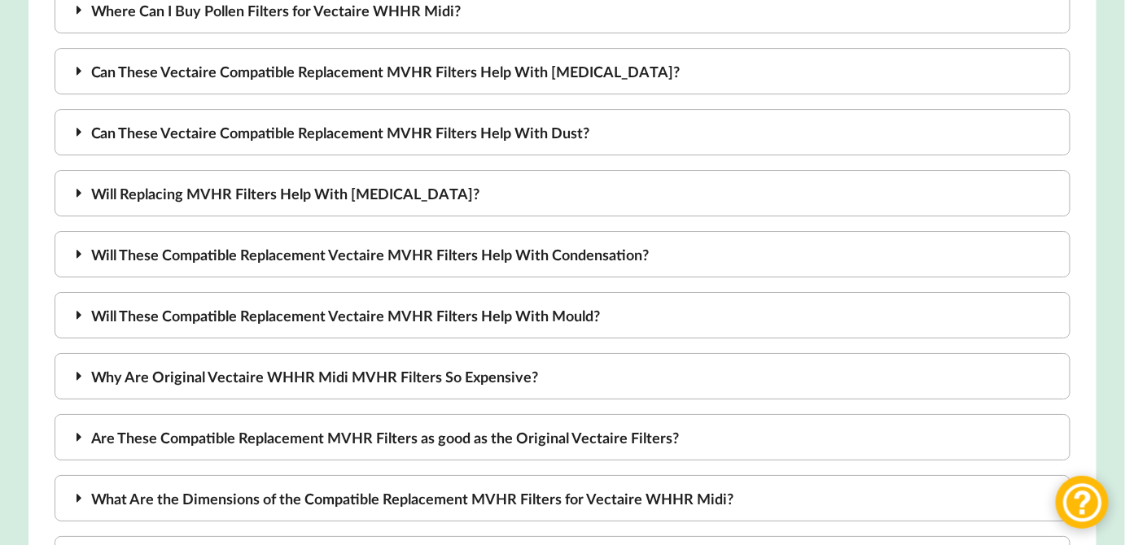
scroll to position [1783, 0]
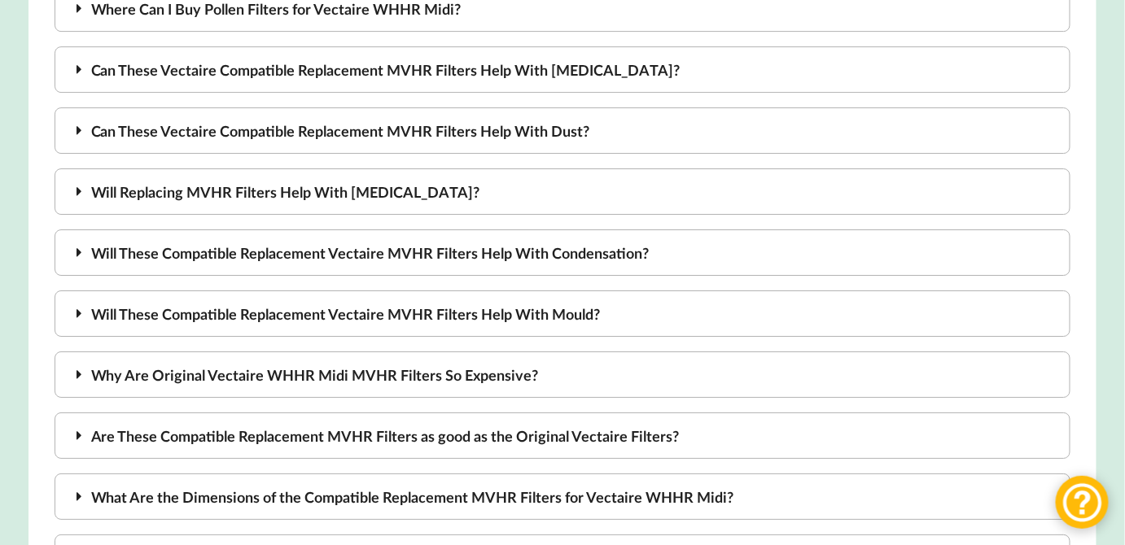
click at [851, 413] on div "Are These Compatible Replacement MVHR Filters as good as the Original Vectaire …" at bounding box center [563, 436] width 1017 height 46
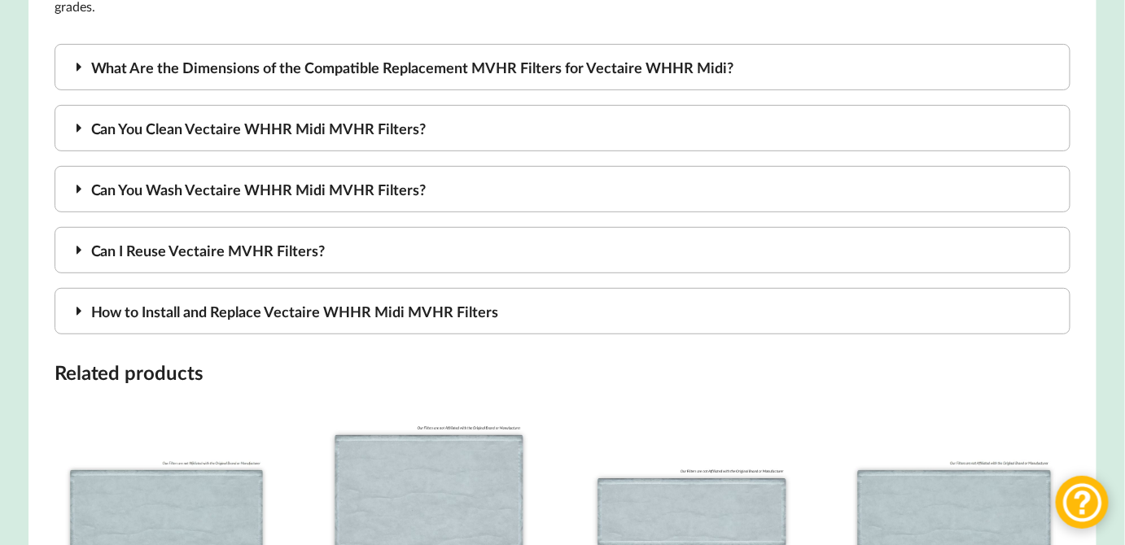
scroll to position [2214, 0]
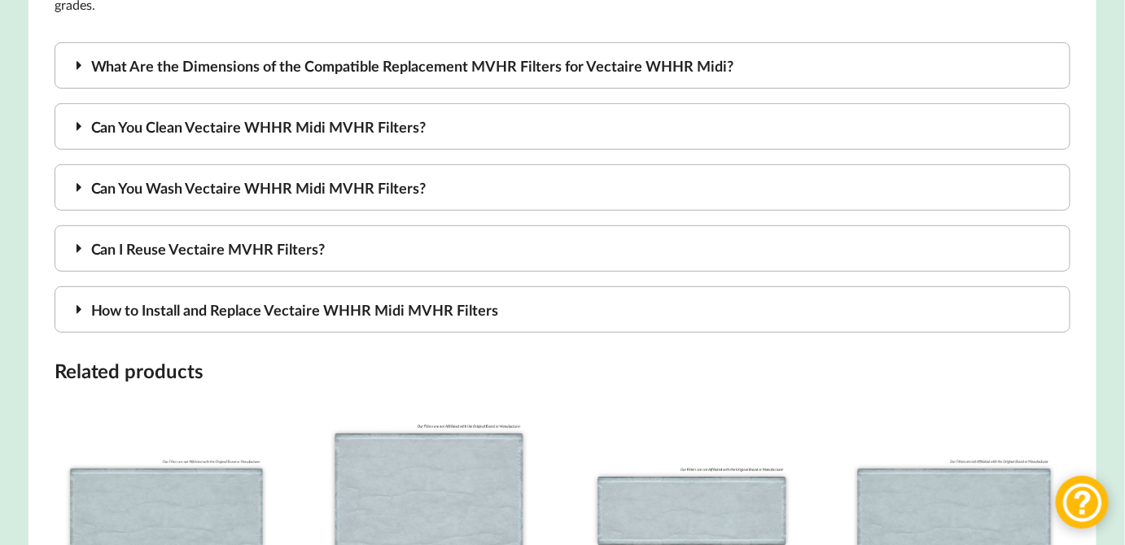
click at [597, 287] on div "How to Install and Replace Vectaire WHHR Midi MVHR Filters" at bounding box center [563, 310] width 1017 height 46
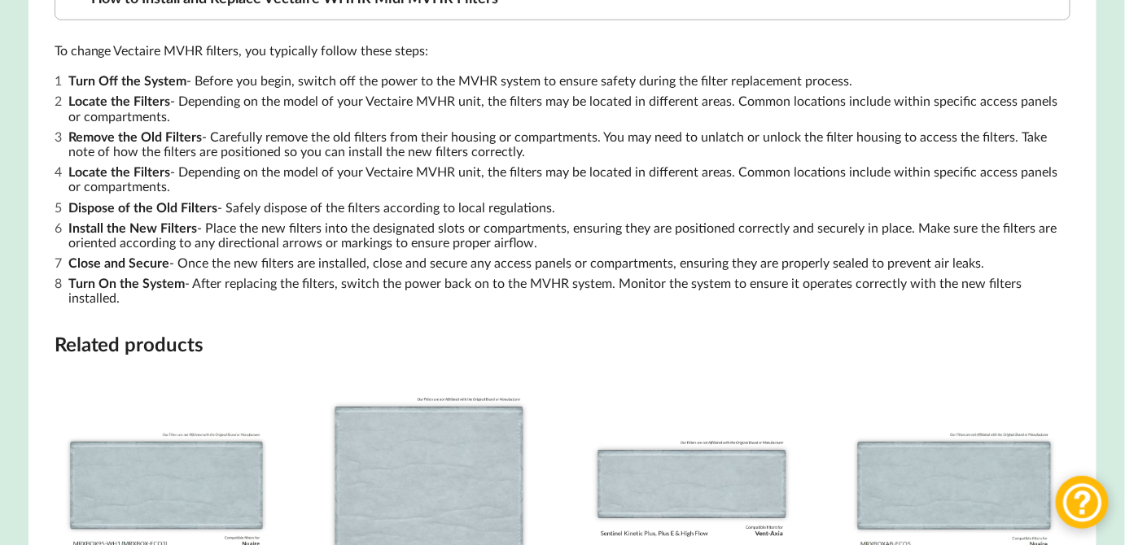
scroll to position [2457, 0]
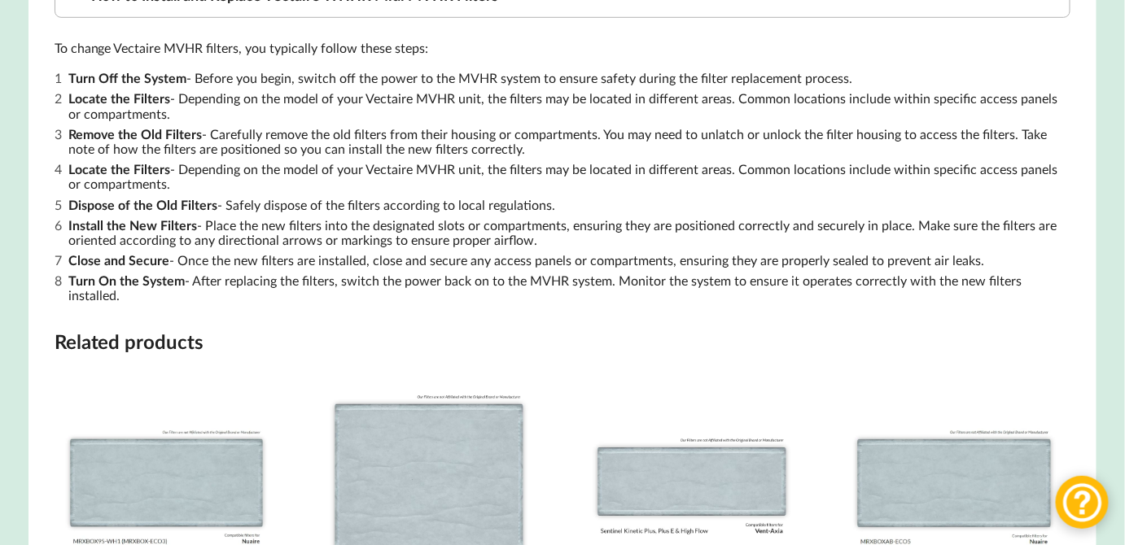
click at [596, 274] on li "Turn On the System - After replacing the filters, switch the power back on to t…" at bounding box center [569, 287] width 1002 height 33
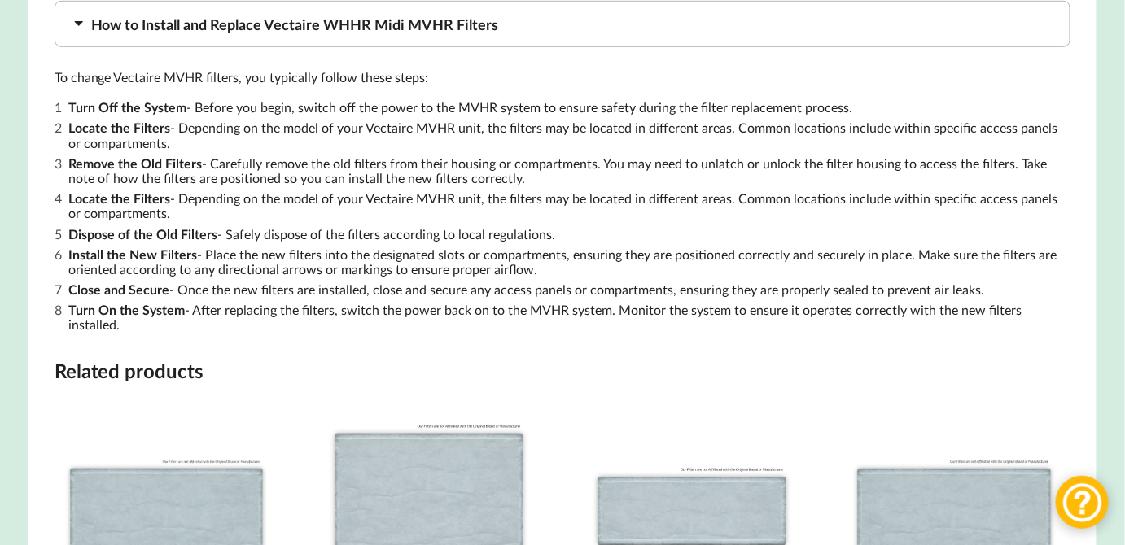
click at [596, 280] on li "Close and Secure - Once the new filters are installed, close and secure any acc…" at bounding box center [569, 290] width 1002 height 20
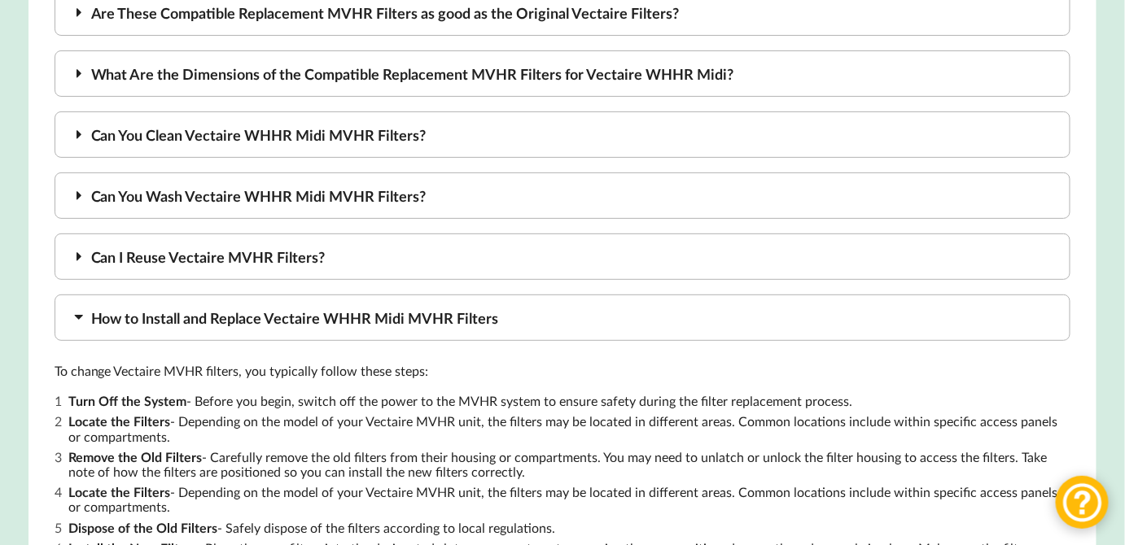
scroll to position [2132, 0]
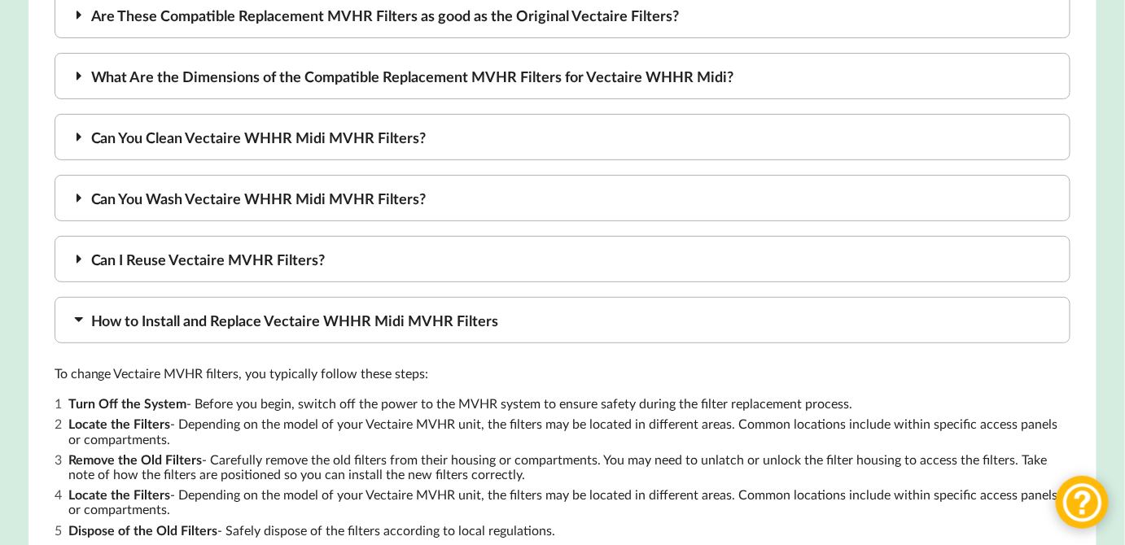
click at [518, 241] on div "Can I Reuse Vectaire MVHR Filters?" at bounding box center [563, 259] width 1017 height 46
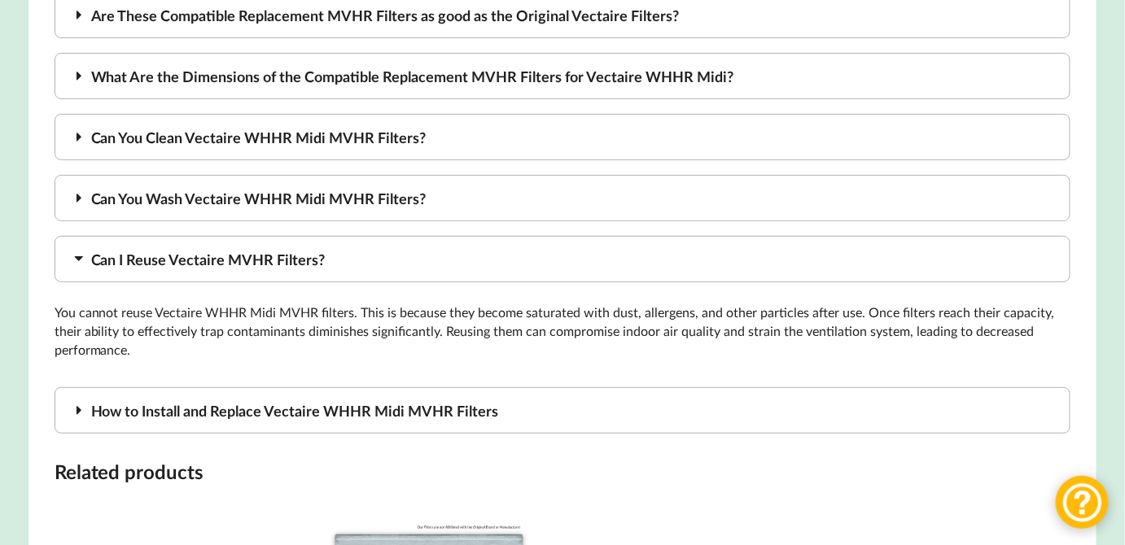
click at [457, 175] on div "Can You Wash Vectaire WHHR Midi MVHR Filters?" at bounding box center [563, 198] width 1017 height 46
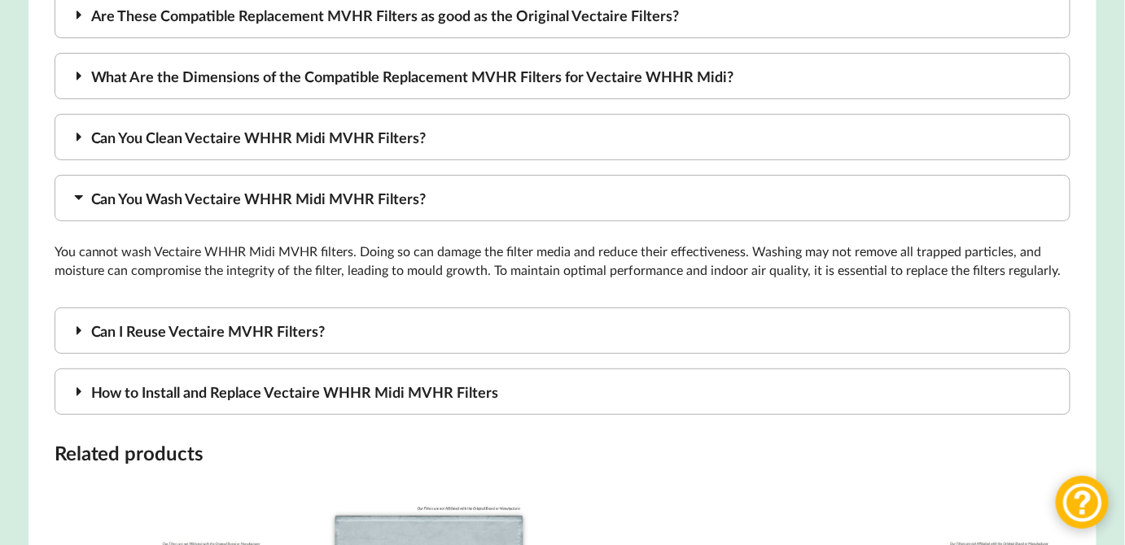
click at [466, 121] on div "Can You Clean Vectaire WHHR Midi MVHR Filters?" at bounding box center [563, 137] width 1017 height 46
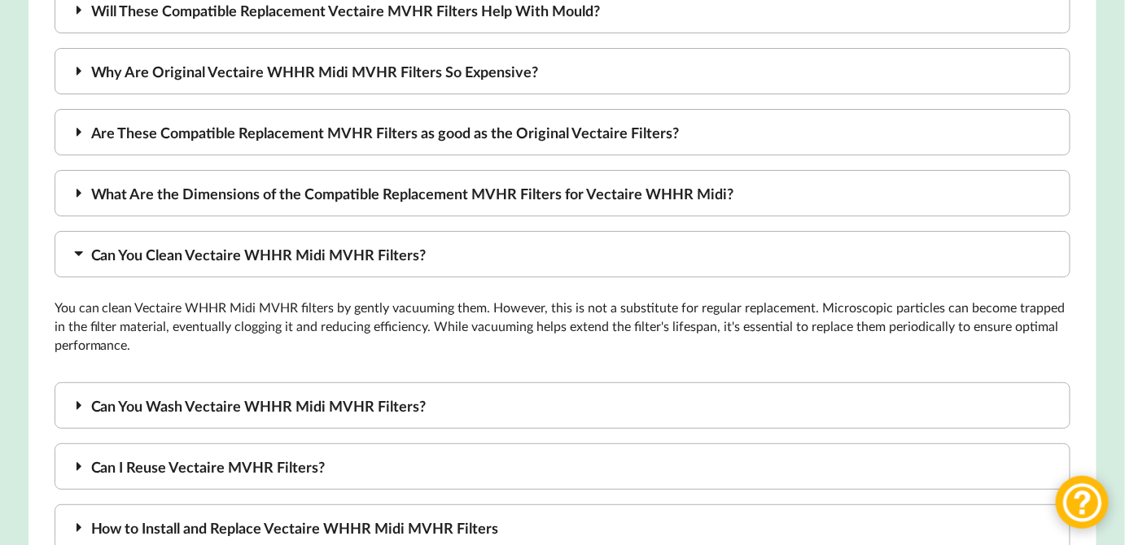
scroll to position [2014, 0]
click at [488, 171] on div "What Are the Dimensions of the Compatible Replacement MVHR Filters for Vectaire…" at bounding box center [563, 194] width 1017 height 46
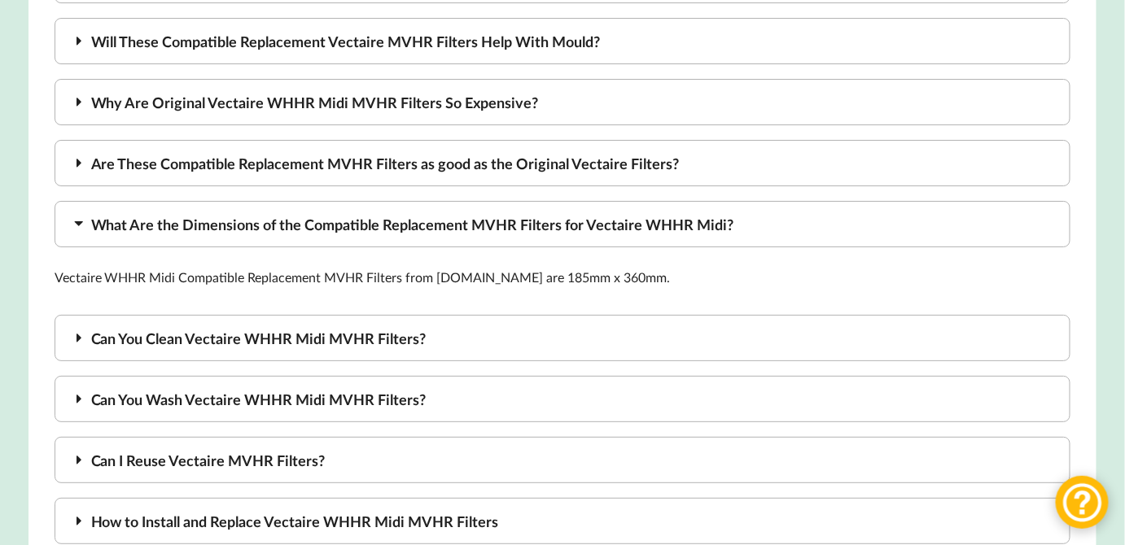
scroll to position [1954, 0]
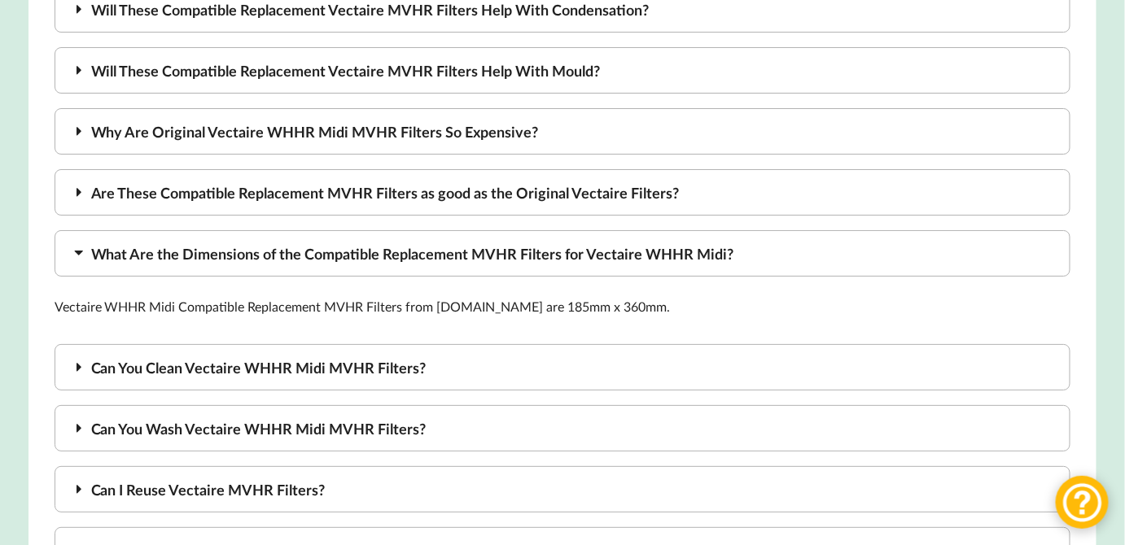
click at [483, 176] on div "Are These Compatible Replacement MVHR Filters as good as the Original Vectaire …" at bounding box center [563, 192] width 1017 height 46
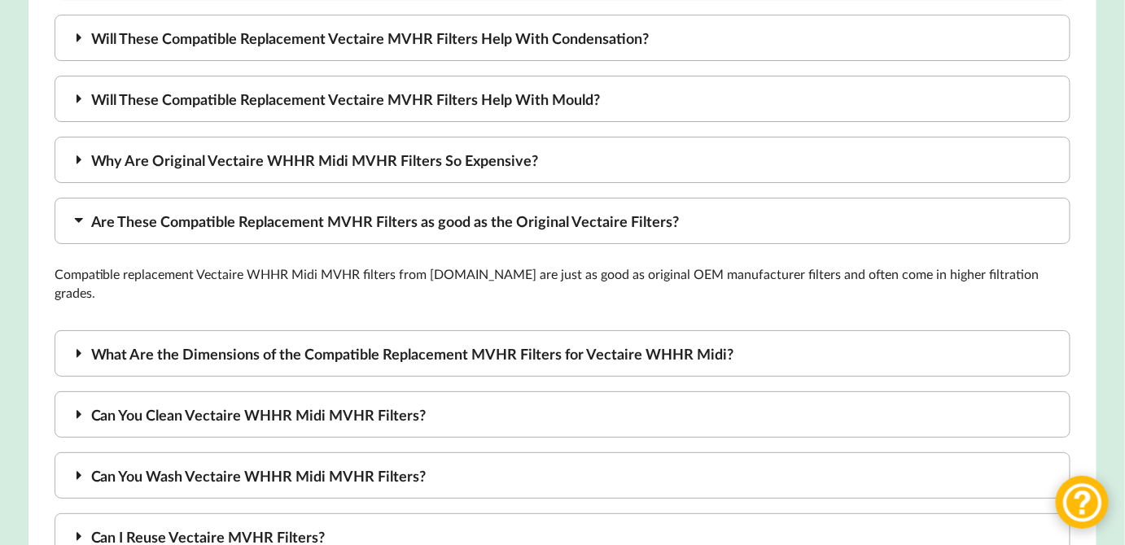
scroll to position [1925, 0]
click at [479, 141] on div "Why Are Original Vectaire WHHR Midi MVHR Filters So Expensive?" at bounding box center [563, 161] width 1017 height 46
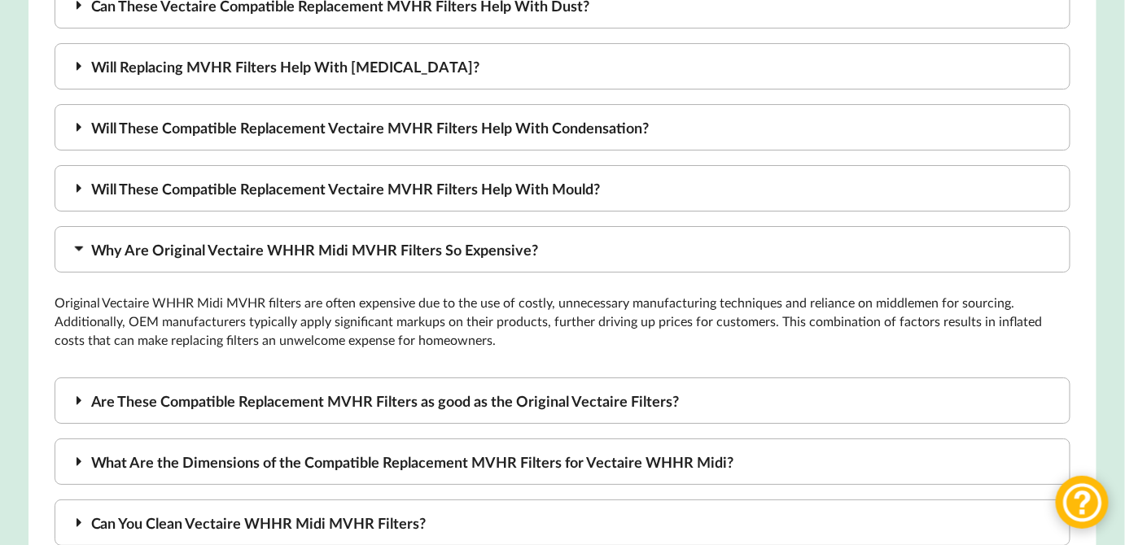
scroll to position [1806, 0]
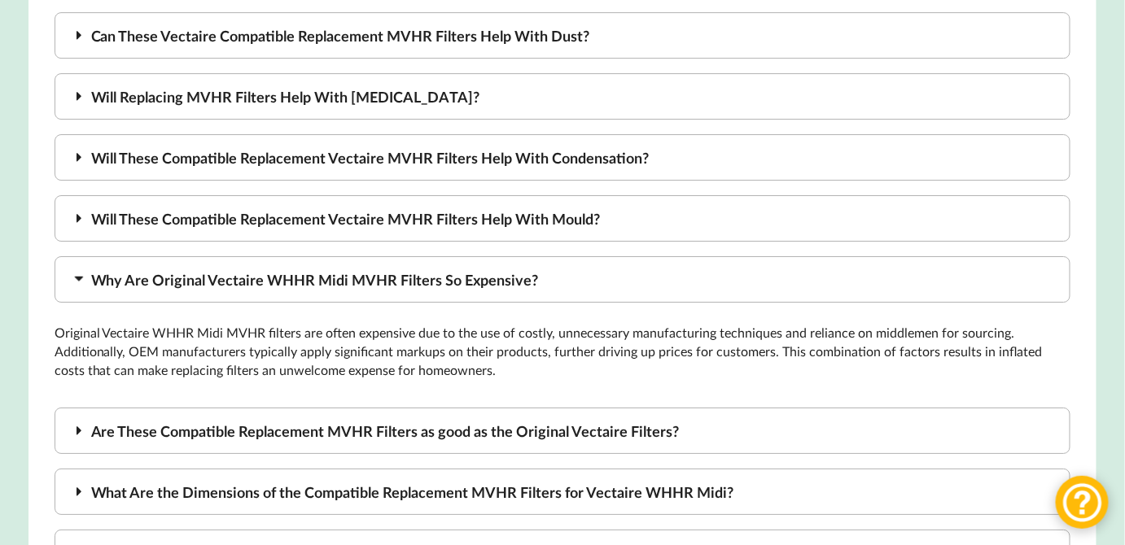
click at [425, 200] on div "Will These Compatible Replacement Vectaire MVHR Filters Help With Mould?" at bounding box center [563, 218] width 1017 height 46
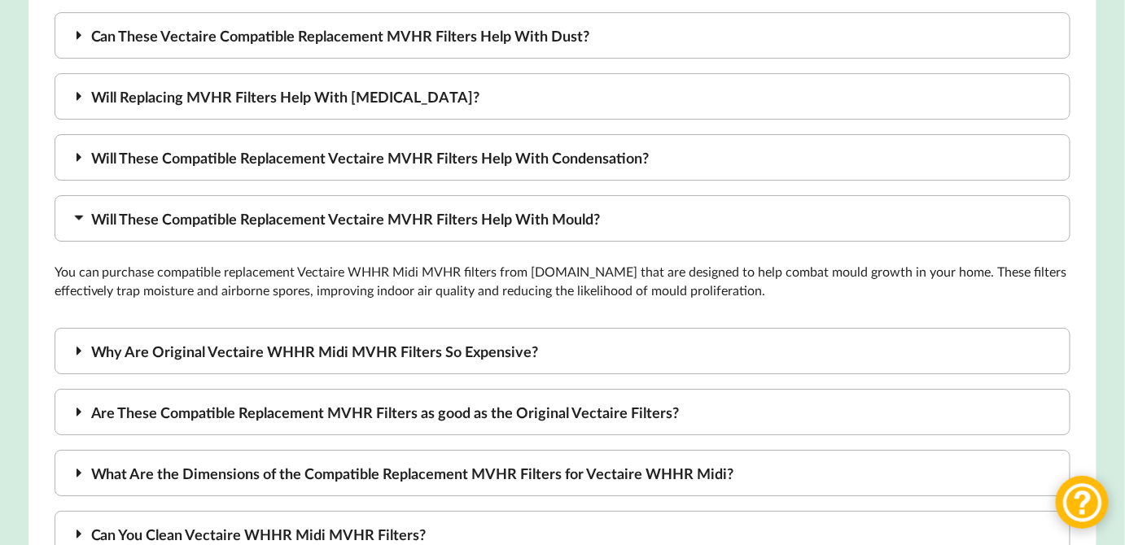
click at [468, 139] on div "Will These Compatible Replacement Vectaire MVHR Filters Help With Condensation?" at bounding box center [563, 157] width 1017 height 46
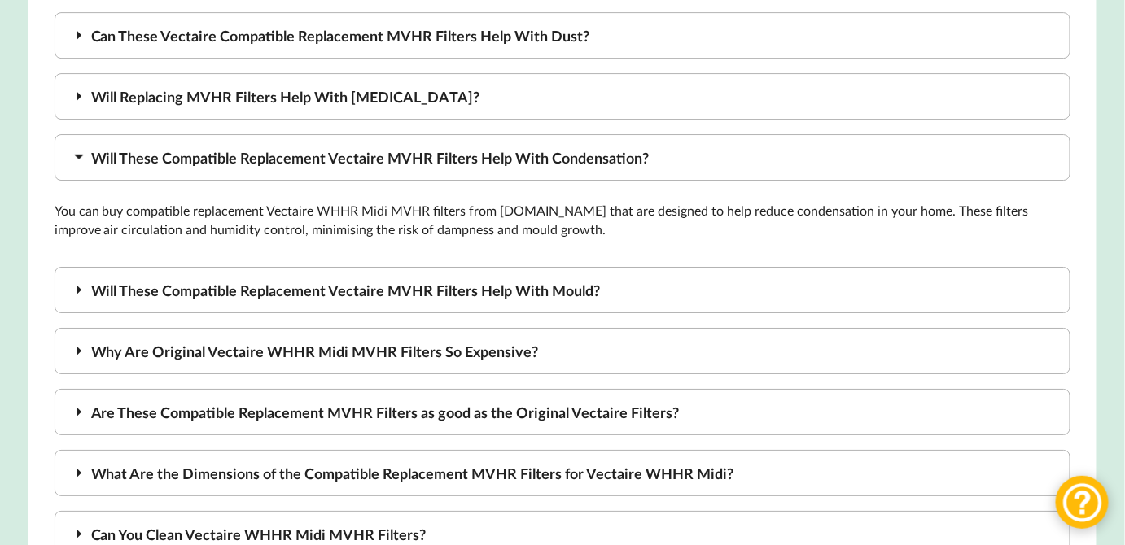
click at [444, 73] on div "Will Replacing MVHR Filters Help With [MEDICAL_DATA]?" at bounding box center [563, 96] width 1017 height 46
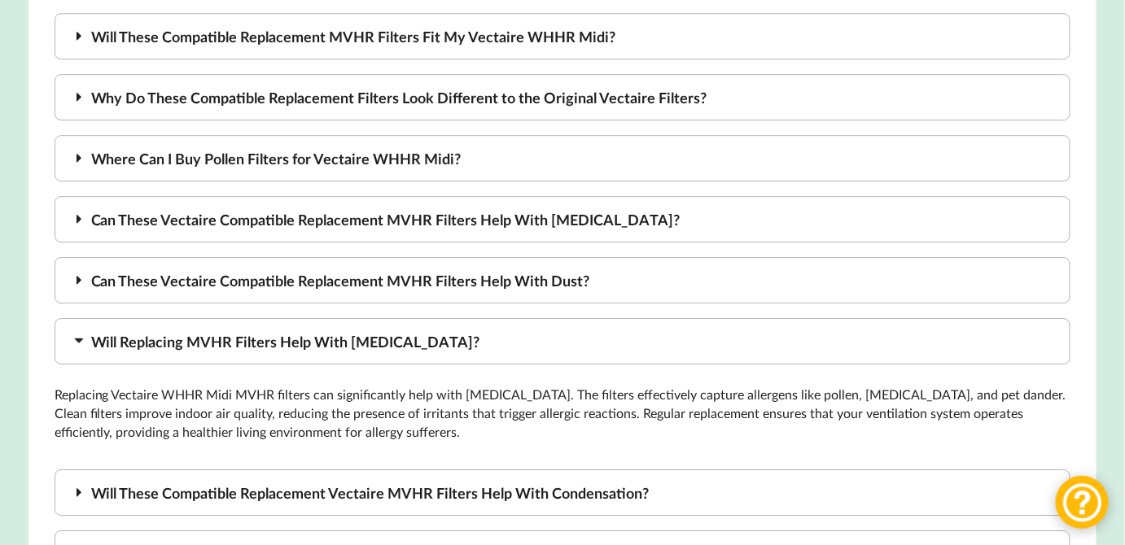
scroll to position [1569, 0]
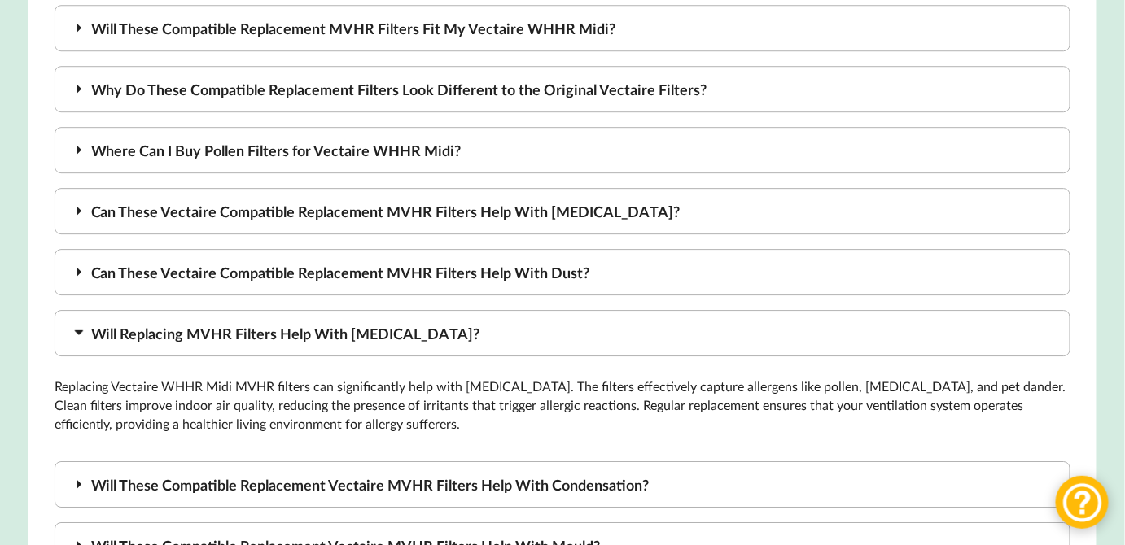
click at [558, 250] on div "Can These Vectaire Compatible Replacement MVHR Filters Help With Dust?" at bounding box center [563, 272] width 1017 height 46
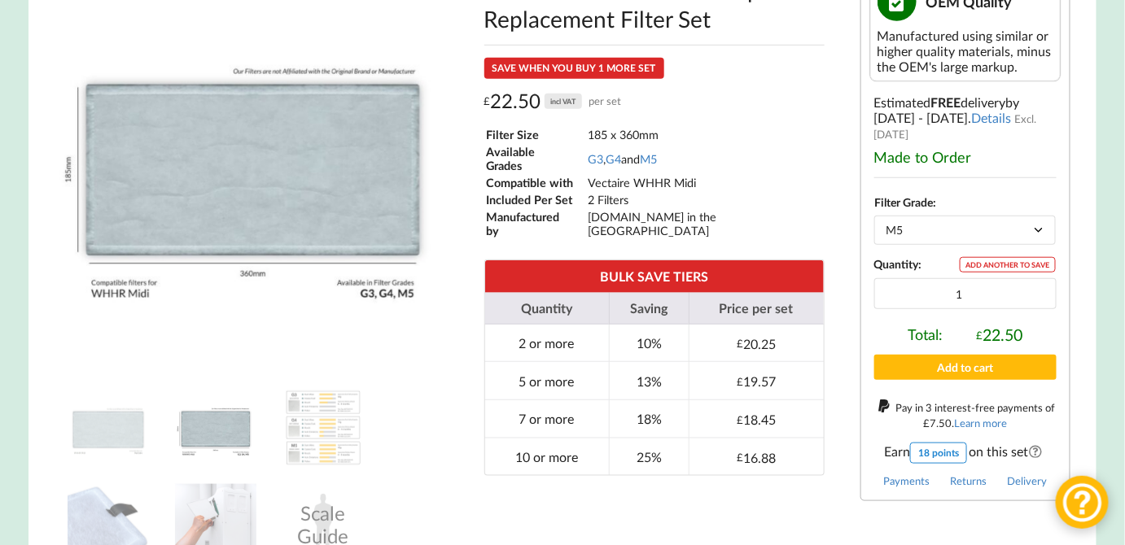
scroll to position [0, 0]
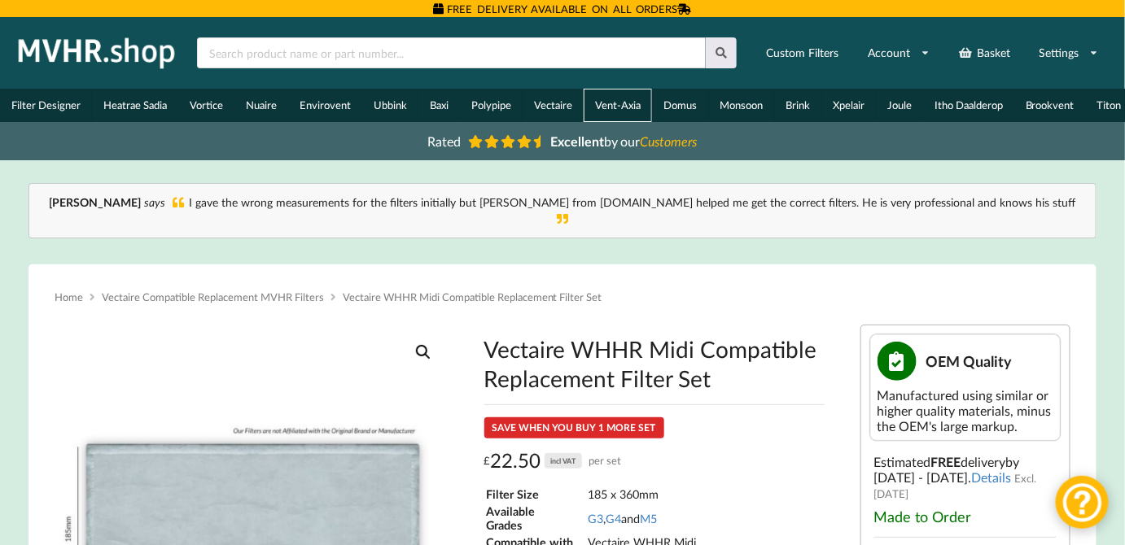
click at [607, 98] on link "Vent-Axia" at bounding box center [618, 105] width 68 height 33
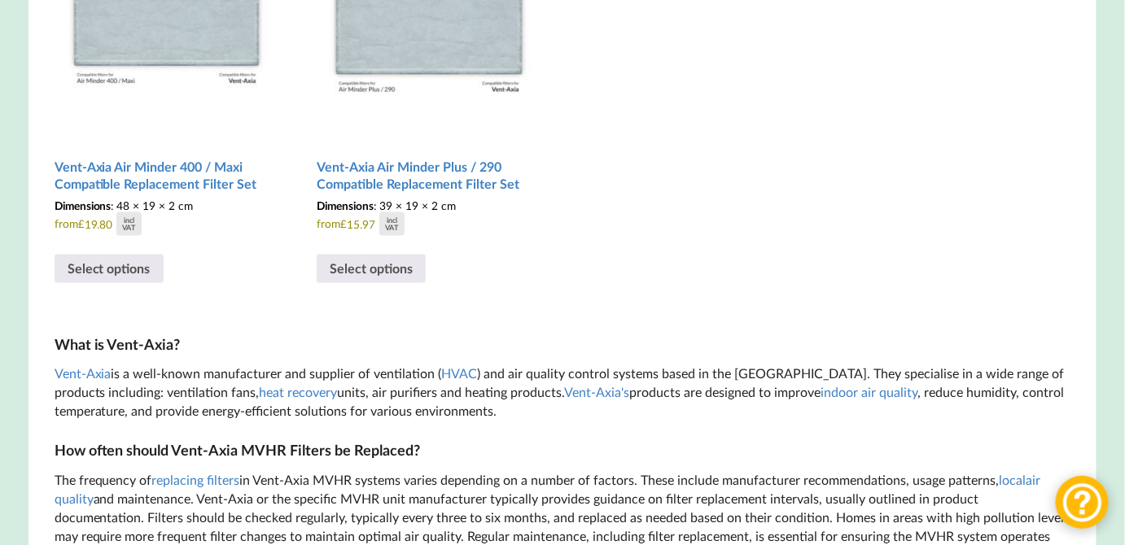
scroll to position [2619, 0]
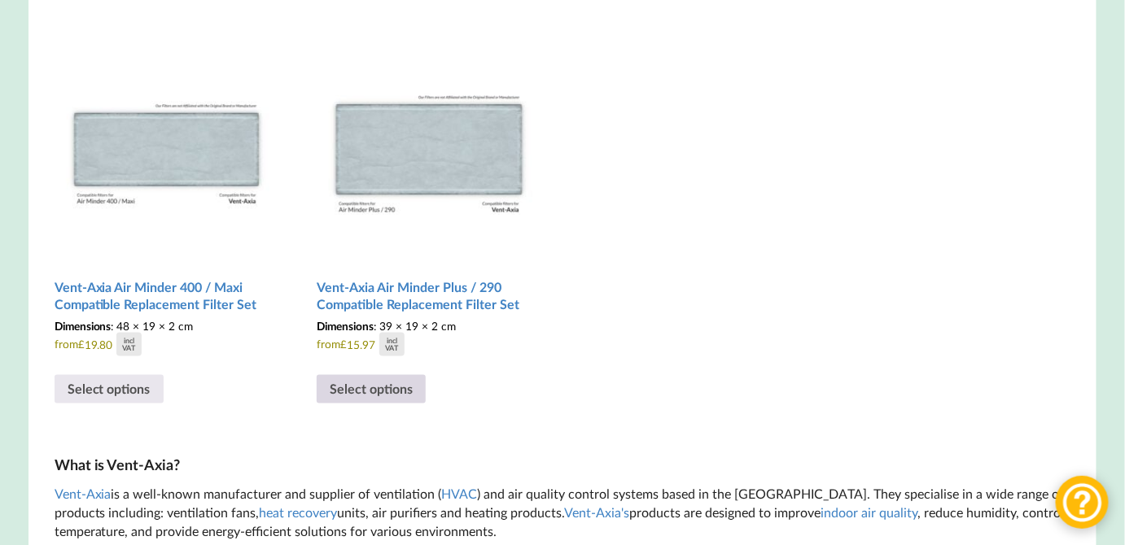
click at [386, 389] on link "Select options" at bounding box center [371, 389] width 109 height 29
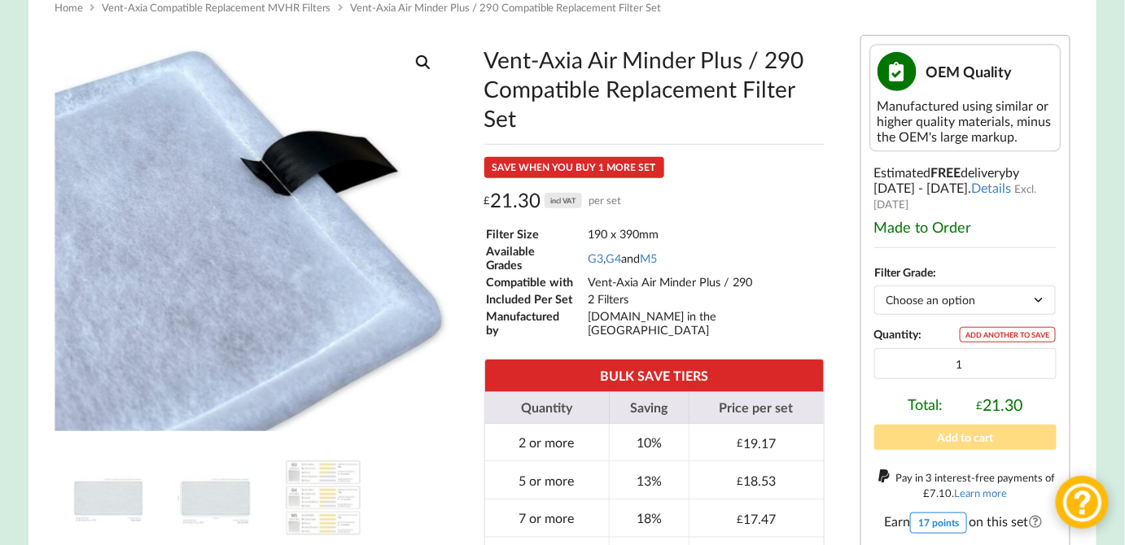
scroll to position [284, 0]
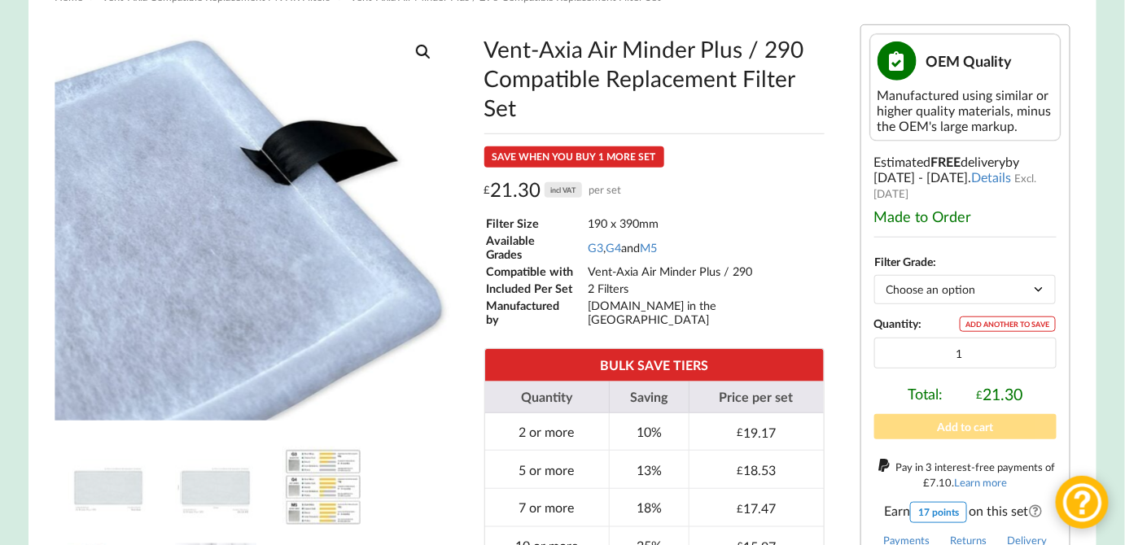
click at [313, 491] on img at bounding box center [322, 487] width 81 height 81
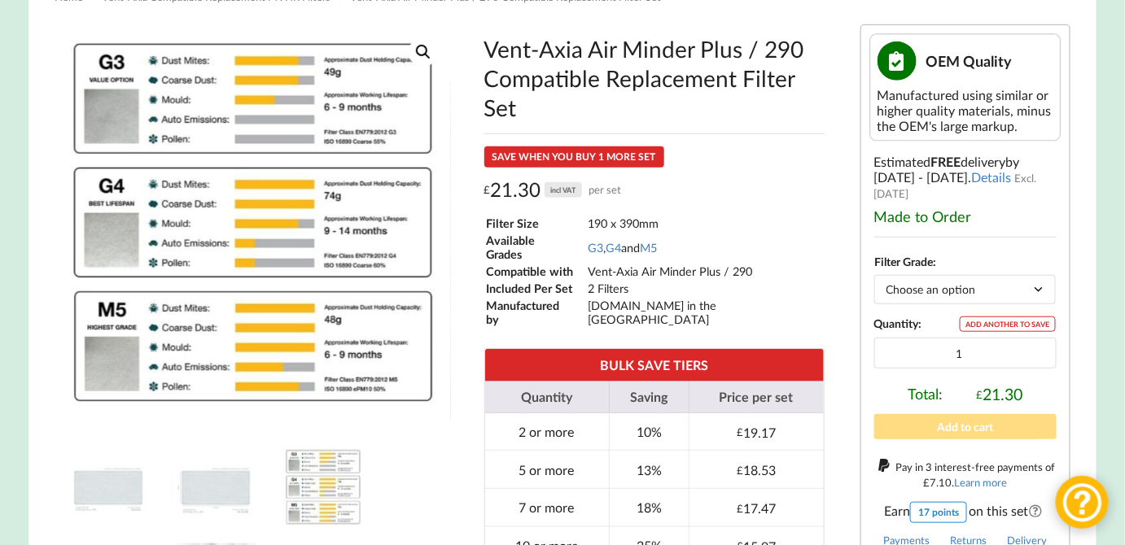
click at [900, 301] on select "Choose an option G3 G4 M5" at bounding box center [965, 289] width 182 height 28
select select "M5"
click at [874, 283] on select "Choose an option G3 G4 M5" at bounding box center [965, 289] width 182 height 28
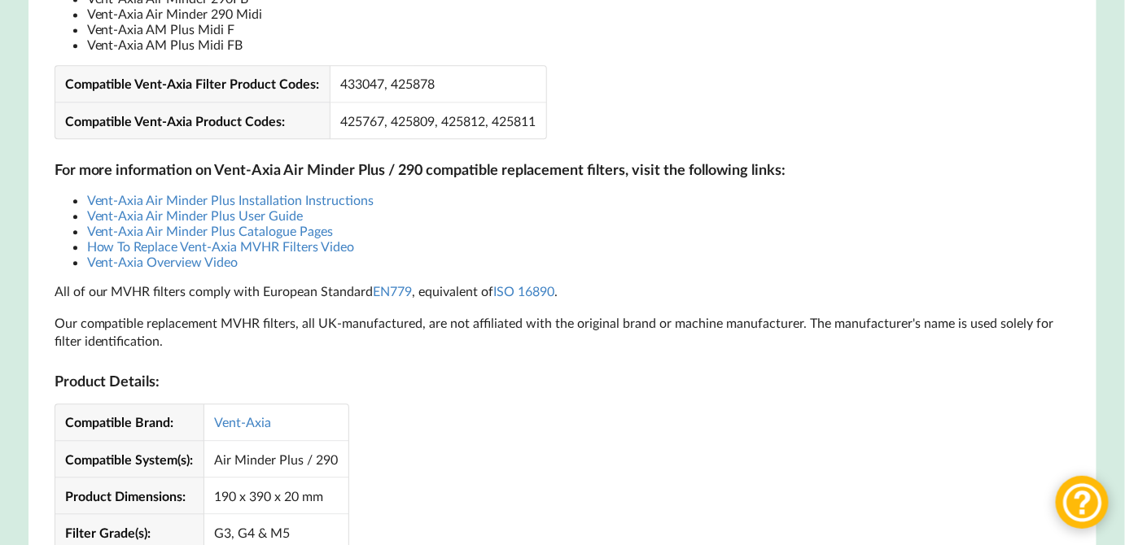
scroll to position [0, 0]
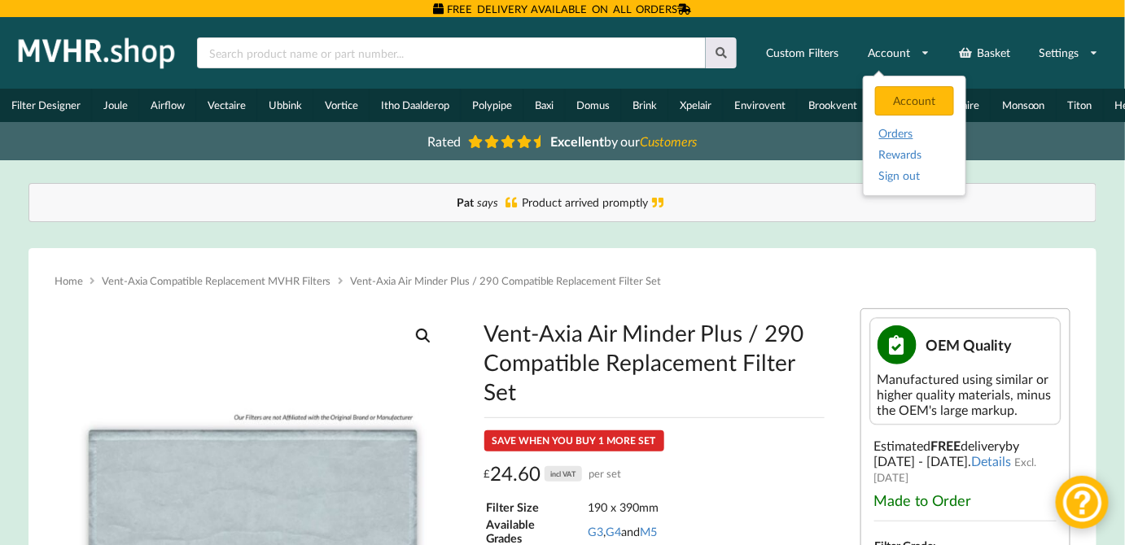
click at [883, 129] on link "Orders" at bounding box center [915, 134] width 72 height 15
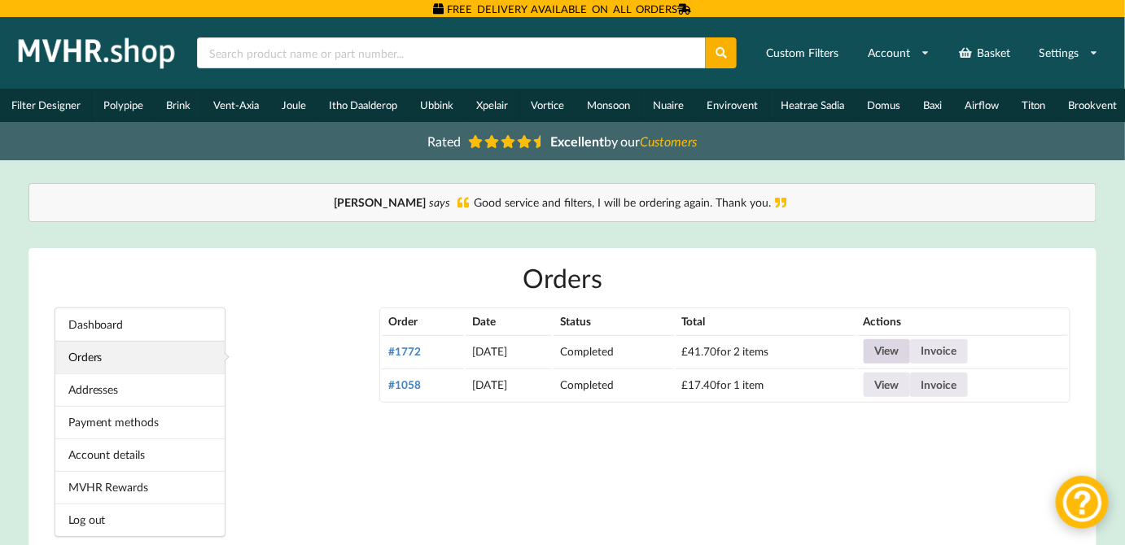
click at [910, 346] on link "View" at bounding box center [887, 351] width 46 height 24
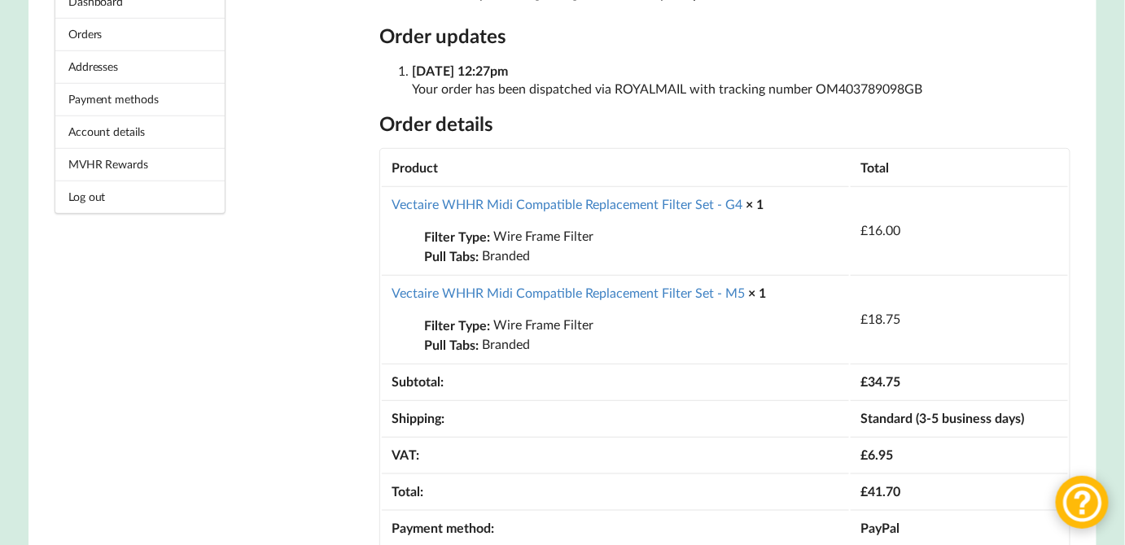
scroll to position [339, 0]
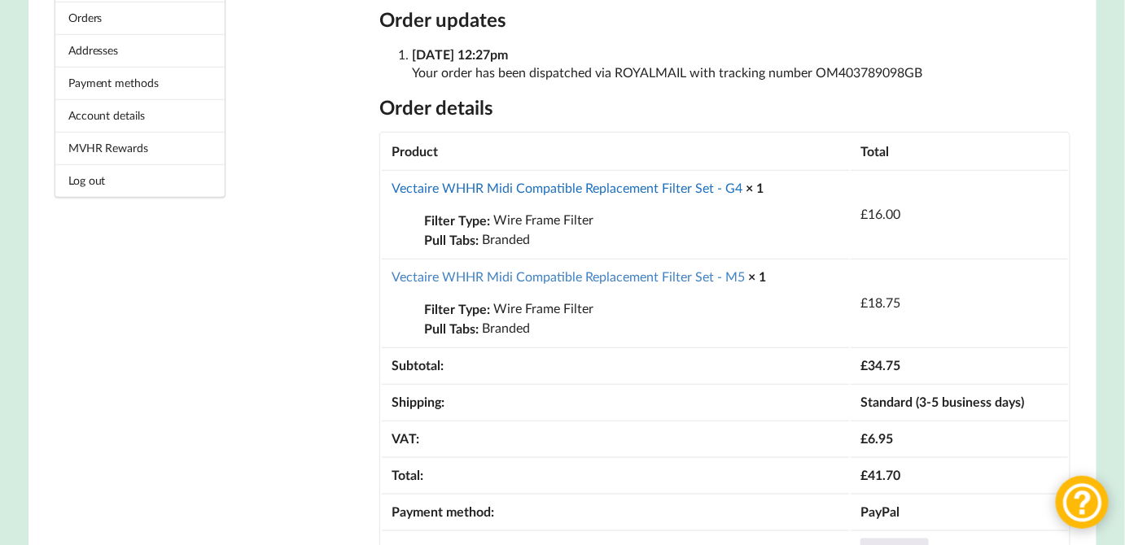
click at [618, 192] on link "Vectaire WHHR Midi Compatible Replacement Filter Set - G4" at bounding box center [567, 187] width 351 height 15
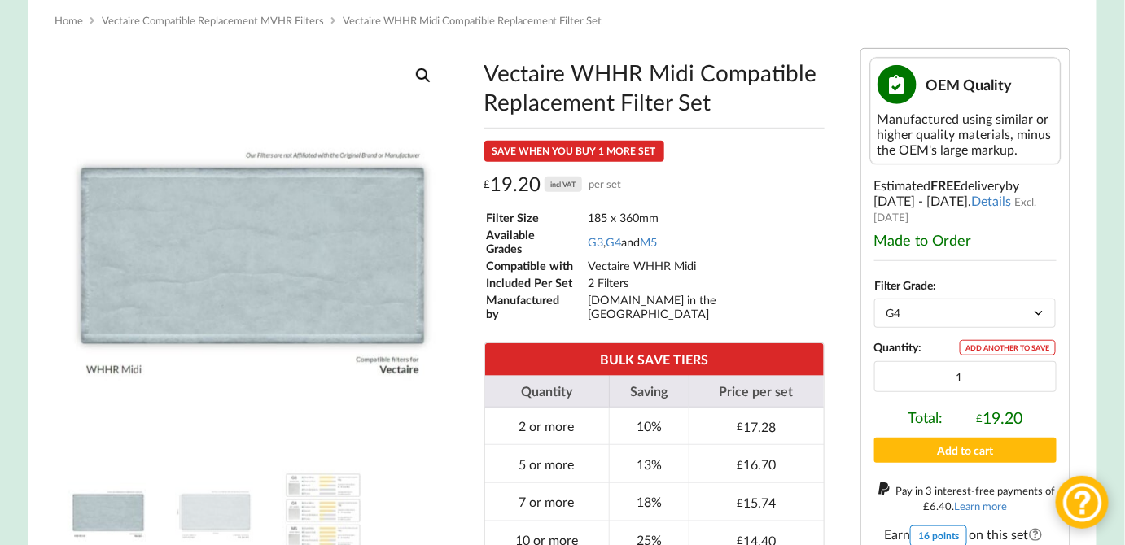
scroll to position [264, 0]
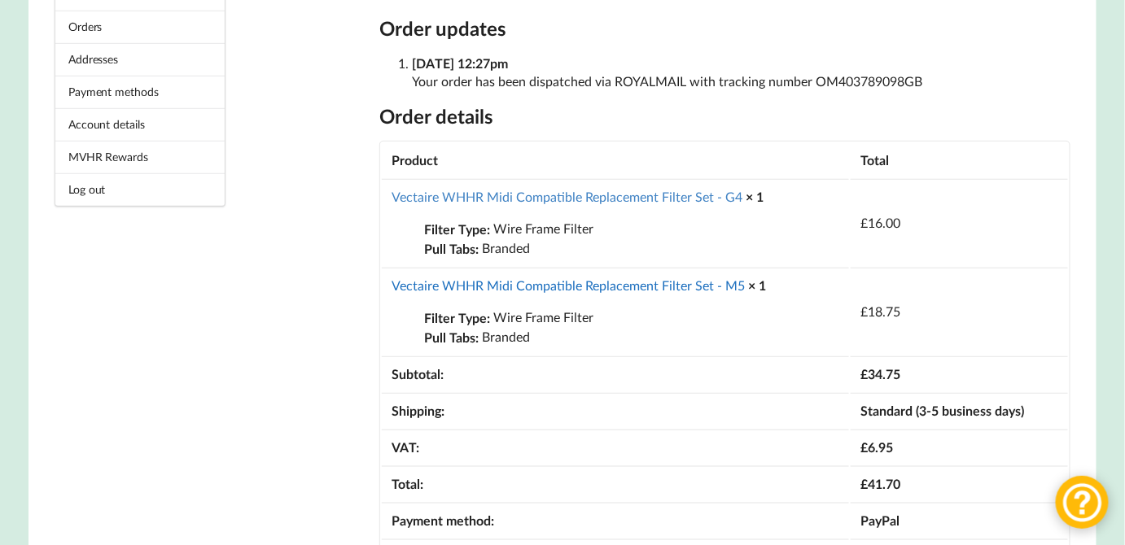
click at [698, 284] on link "Vectaire WHHR Midi Compatible Replacement Filter Set - M5" at bounding box center [568, 285] width 353 height 15
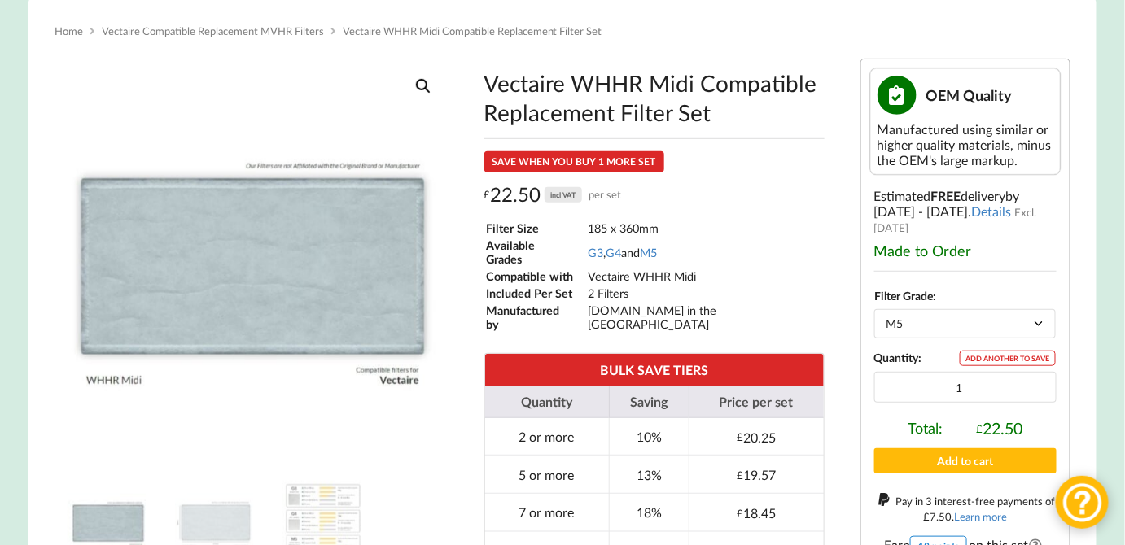
scroll to position [321, 0]
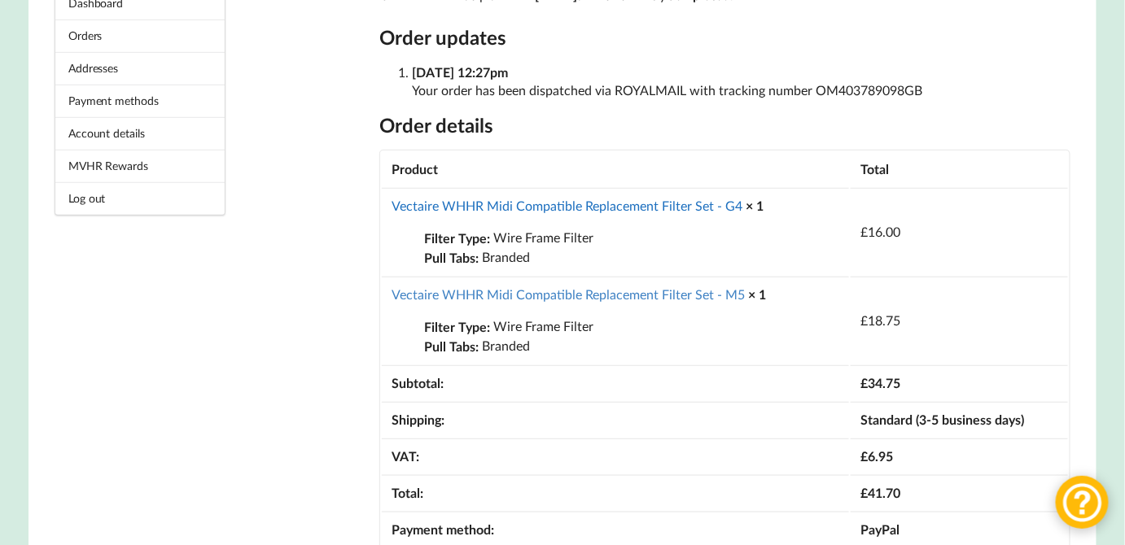
click at [611, 212] on link "Vectaire WHHR Midi Compatible Replacement Filter Set - G4" at bounding box center [567, 205] width 351 height 15
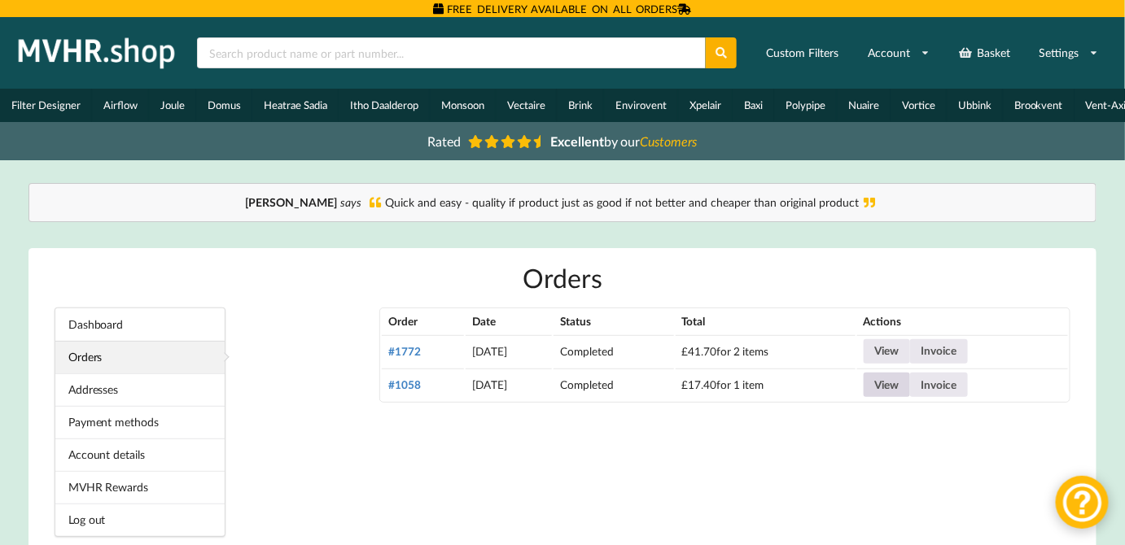
click at [909, 392] on link "View" at bounding box center [887, 385] width 46 height 24
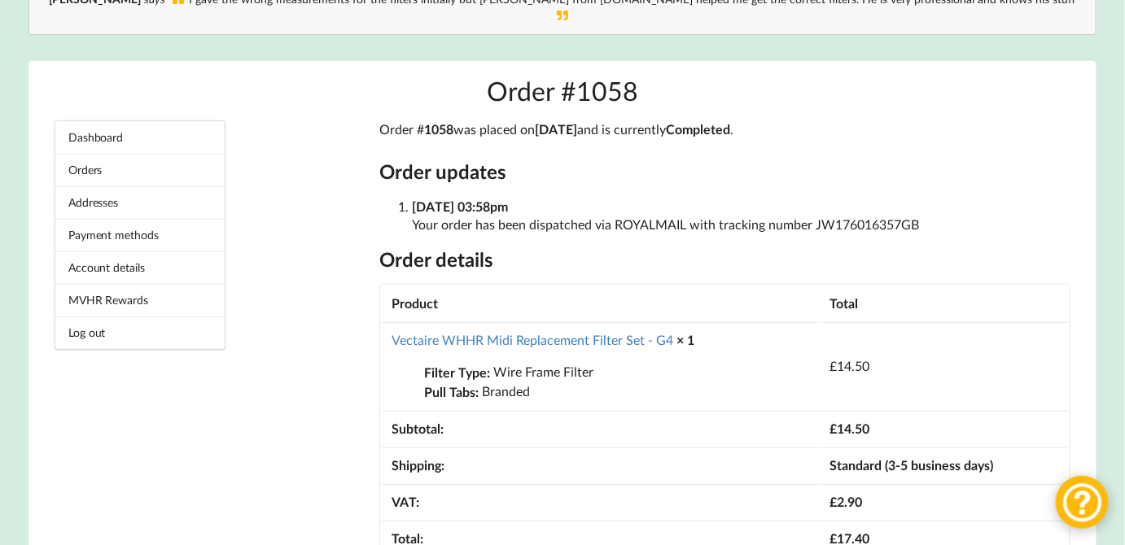
scroll to position [355, 0]
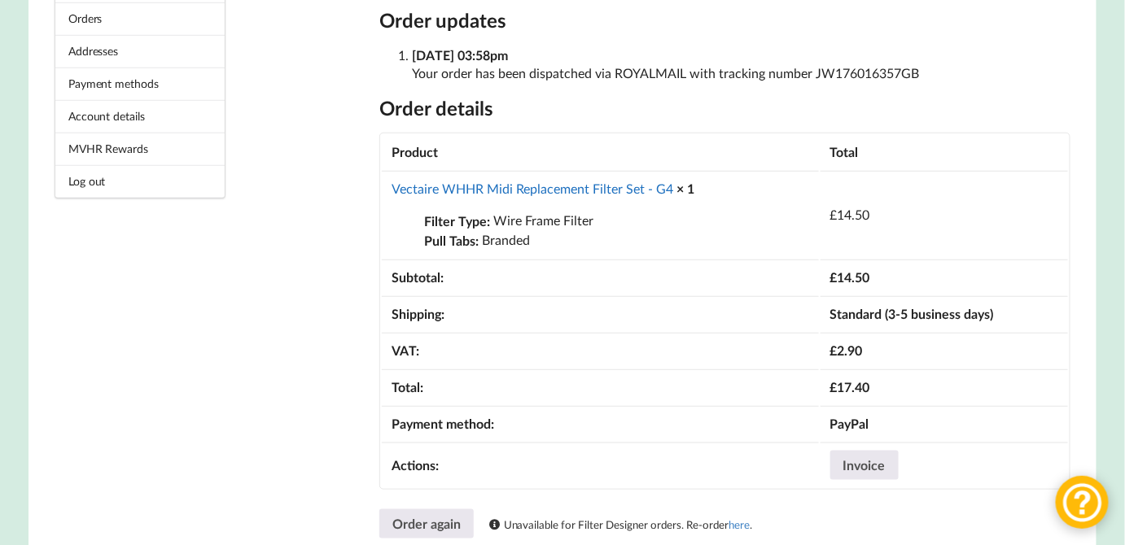
click at [589, 181] on link "Vectaire WHHR Midi Replacement Filter Set - G4" at bounding box center [533, 188] width 282 height 15
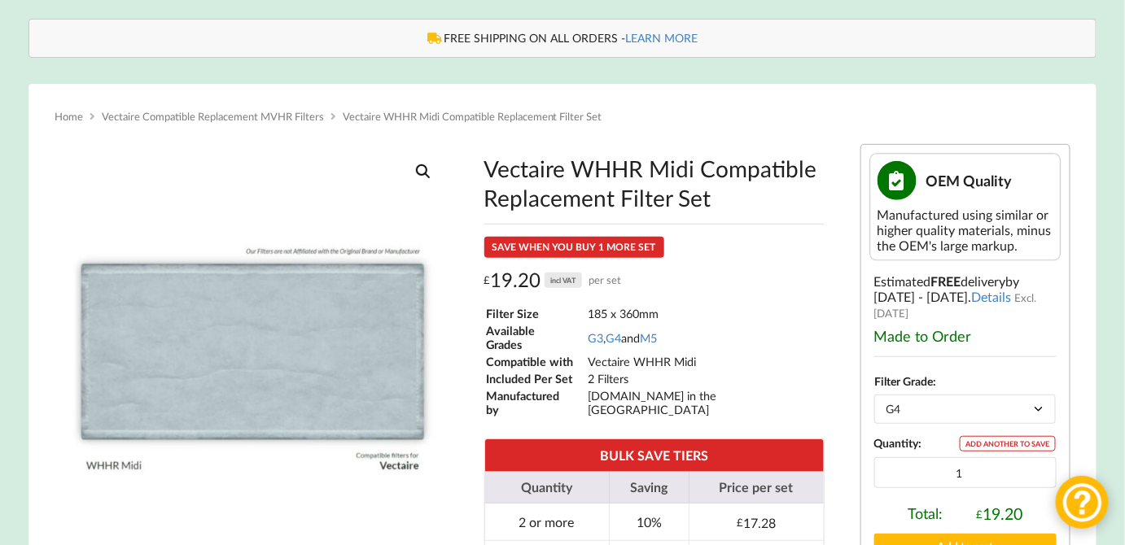
scroll to position [207, 0]
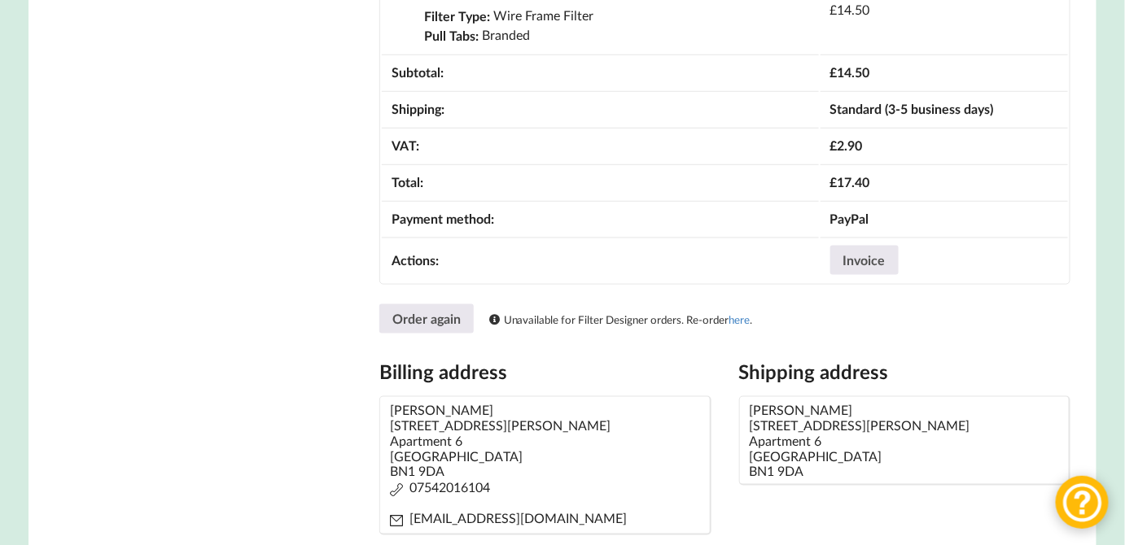
scroll to position [607, 0]
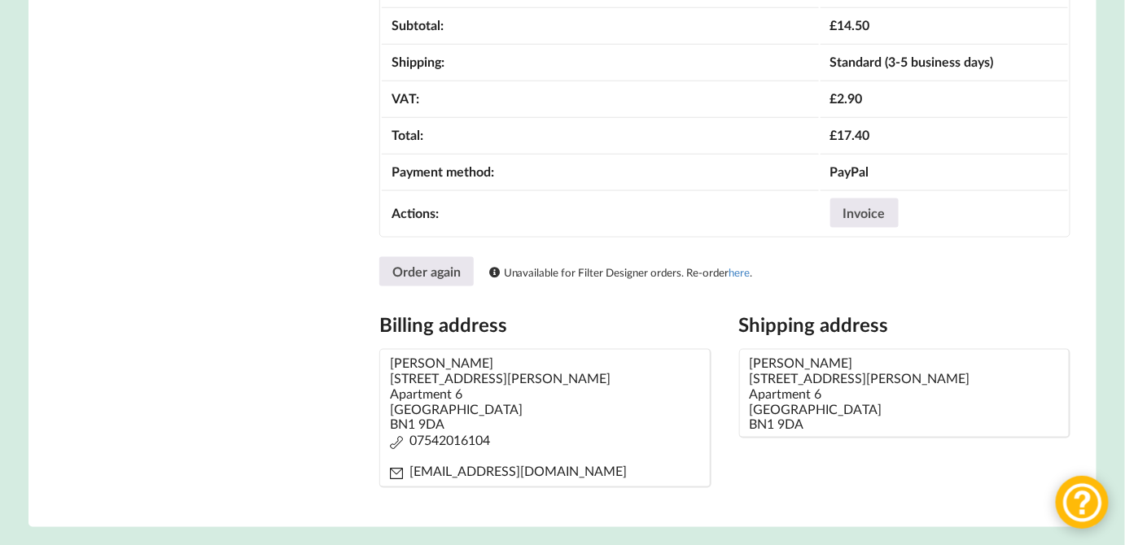
click at [494, 270] on icon at bounding box center [494, 273] width 13 height 11
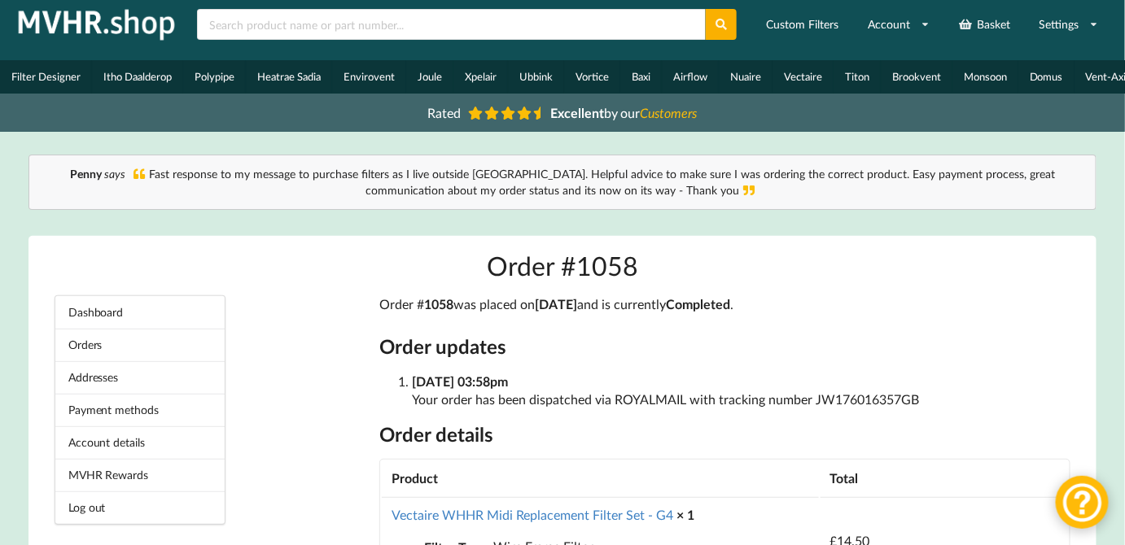
scroll to position [0, 0]
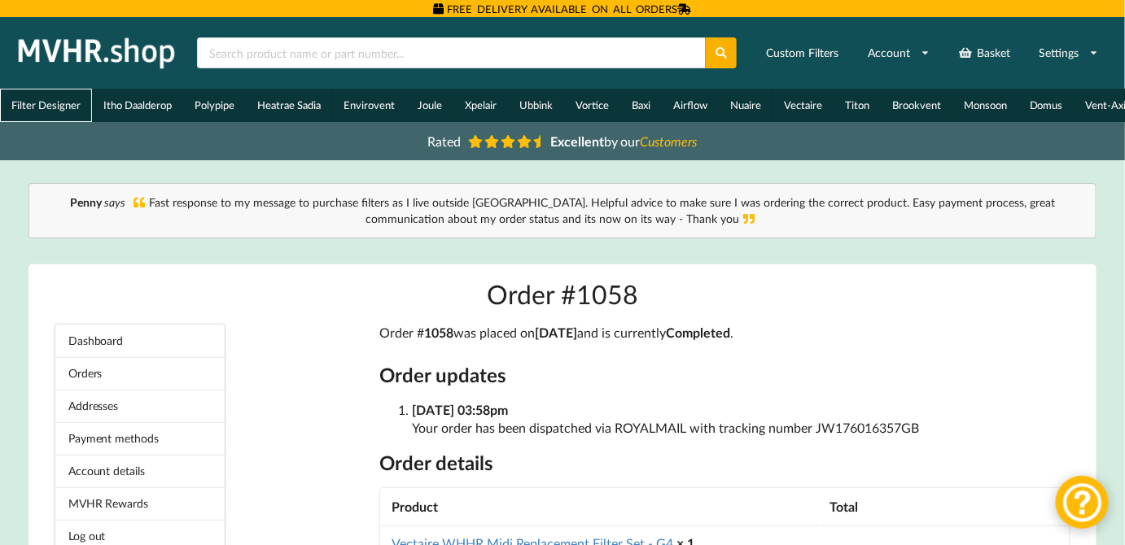
click at [37, 99] on link "Filter Designer" at bounding box center [46, 105] width 92 height 33
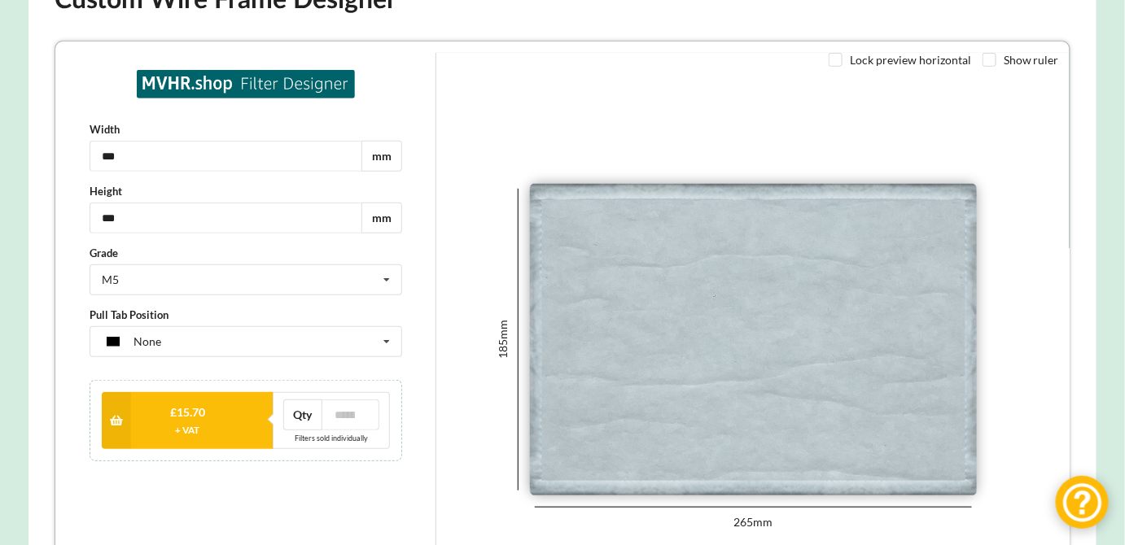
scroll to position [352, 0]
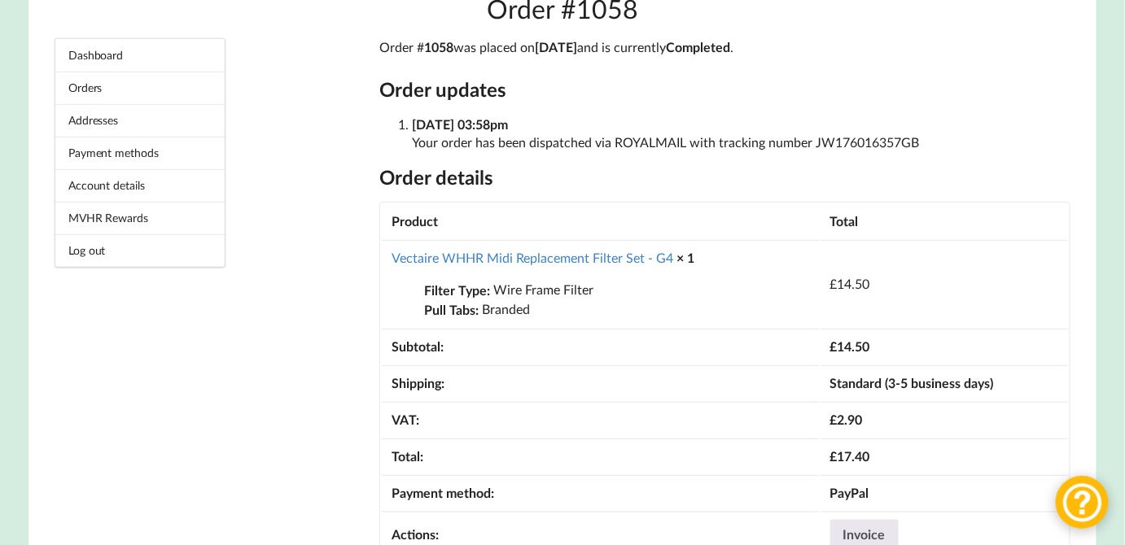
scroll to position [266, 0]
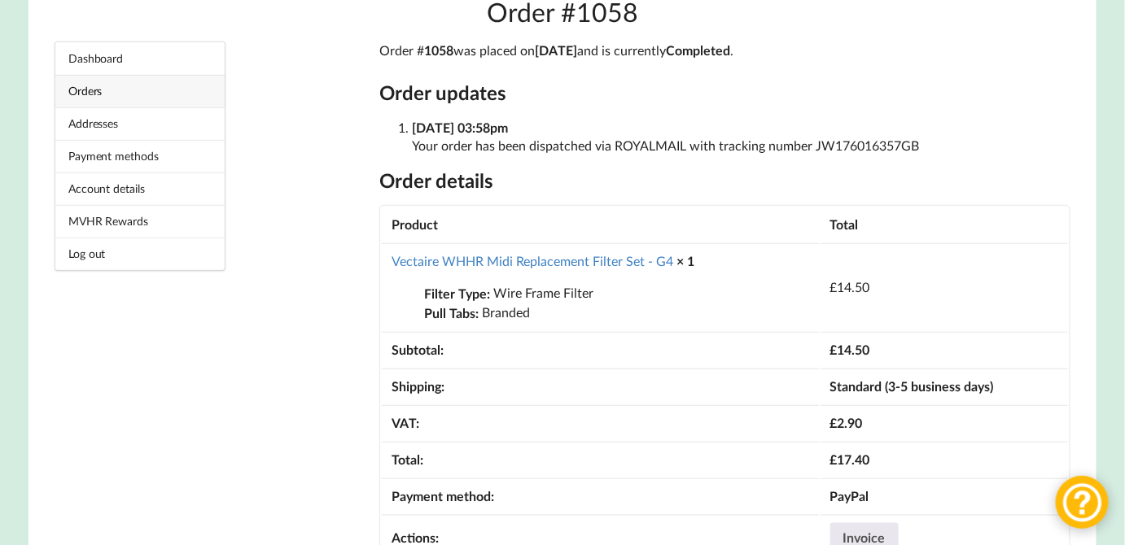
click at [111, 103] on link "Orders" at bounding box center [139, 91] width 169 height 33
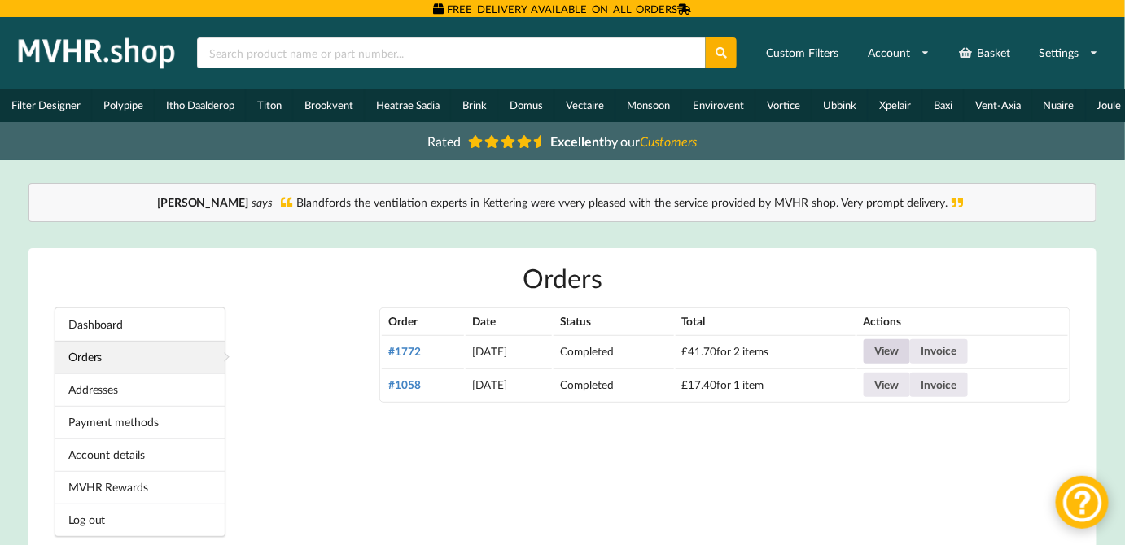
click at [910, 353] on link "View" at bounding box center [887, 351] width 46 height 24
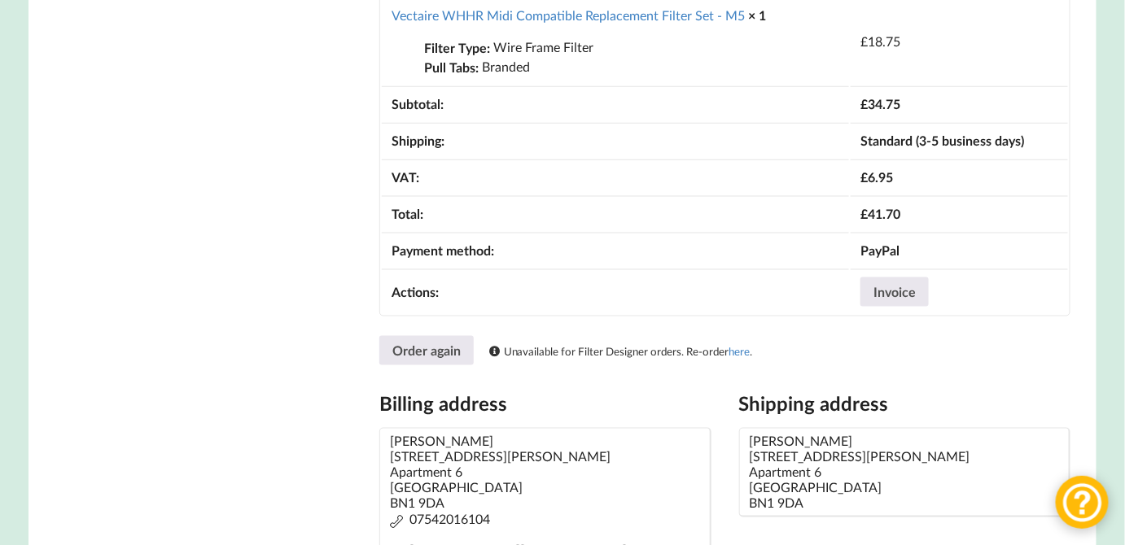
scroll to position [769, 0]
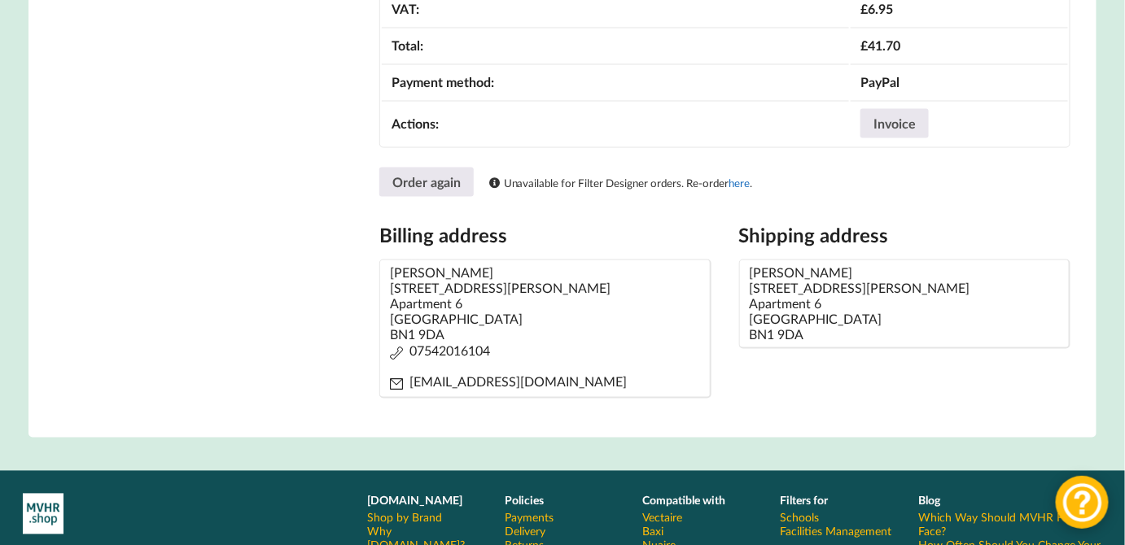
click at [742, 177] on link "here" at bounding box center [739, 183] width 21 height 13
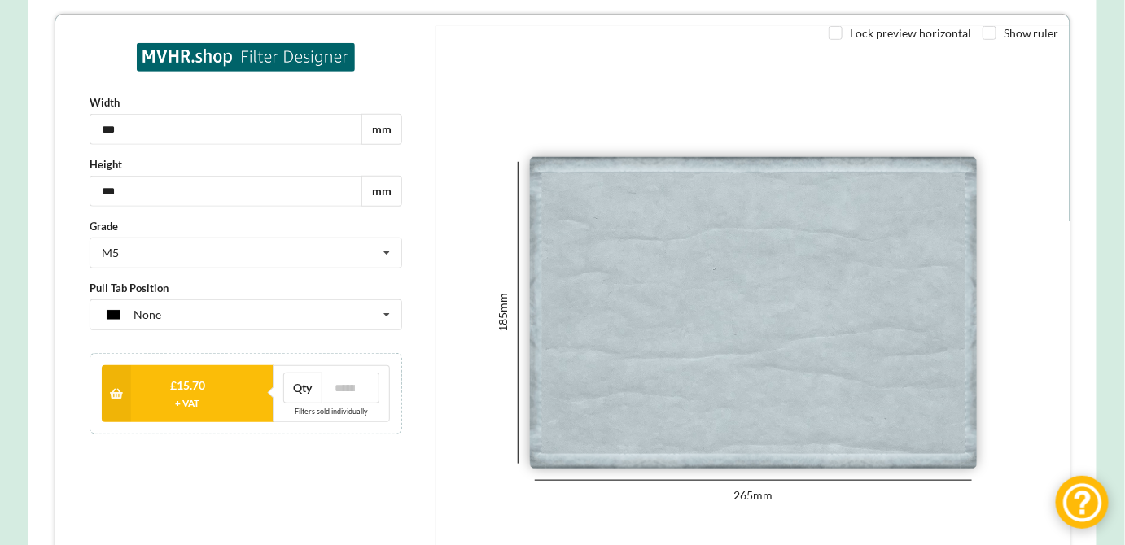
scroll to position [326, 0]
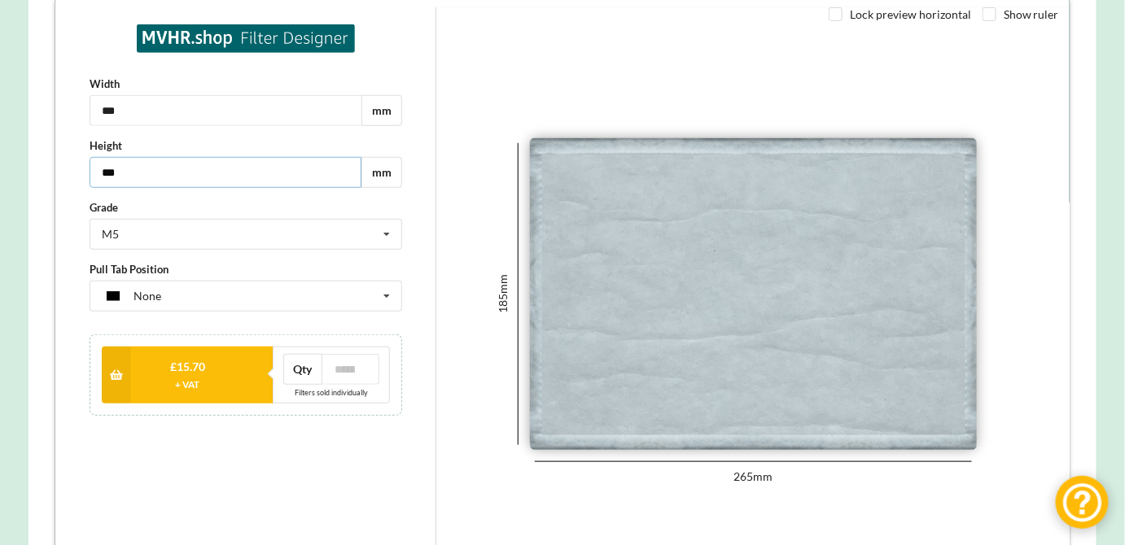
click at [287, 162] on input "***" at bounding box center [224, 172] width 272 height 31
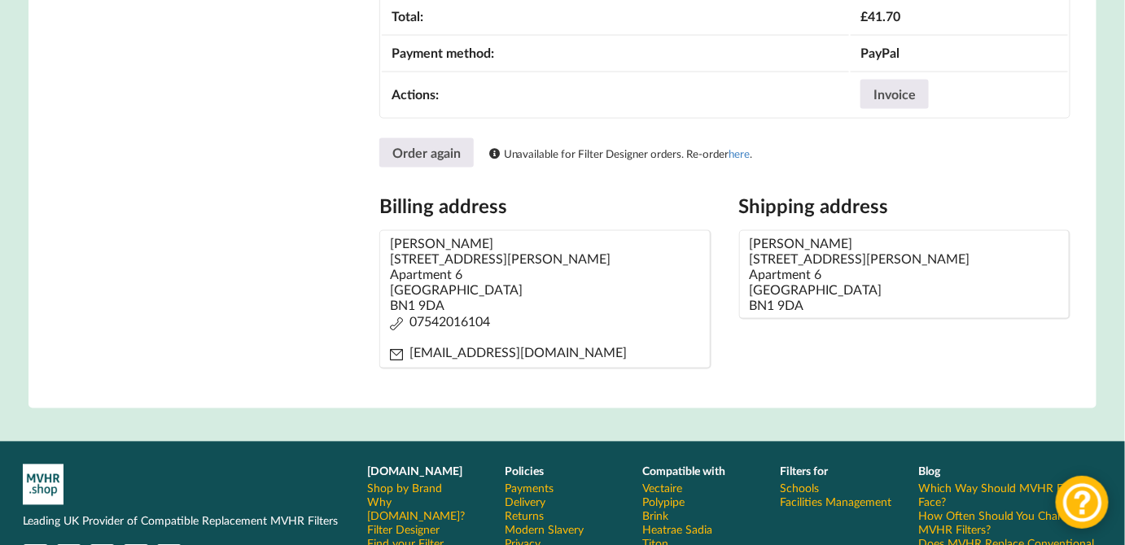
scroll to position [769, 0]
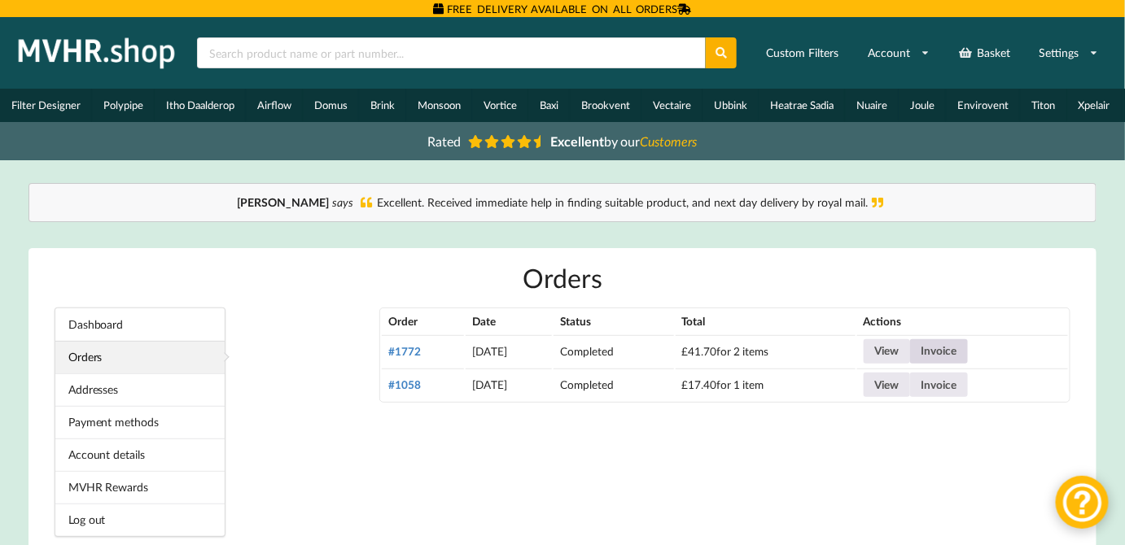
click at [968, 355] on link "Invoice" at bounding box center [939, 351] width 58 height 24
click at [319, 46] on input "text" at bounding box center [451, 52] width 509 height 31
paste input "SKU: WF-M5-185-360"
type input "SKU: WF-M5-185-360"
click at [720, 50] on icon at bounding box center [722, 52] width 14 height 11
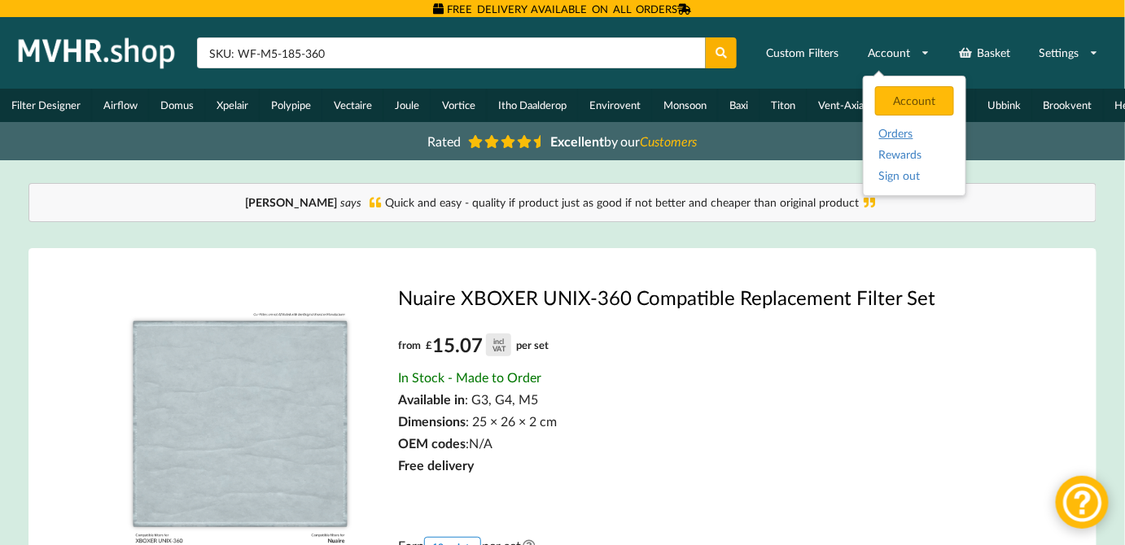
click at [892, 137] on link "Orders" at bounding box center [915, 134] width 72 height 15
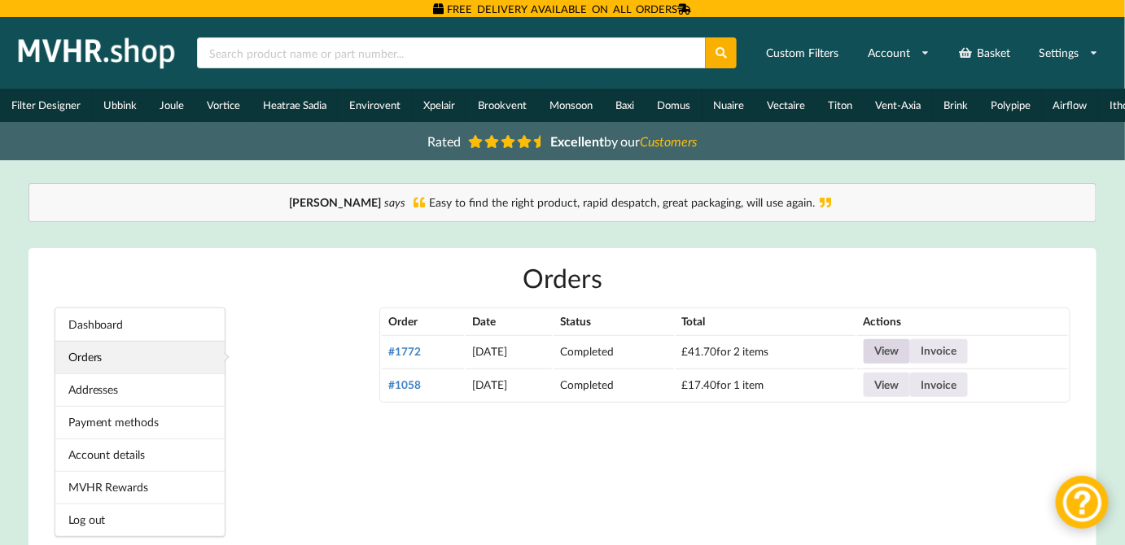
click at [909, 354] on link "View" at bounding box center [887, 351] width 46 height 24
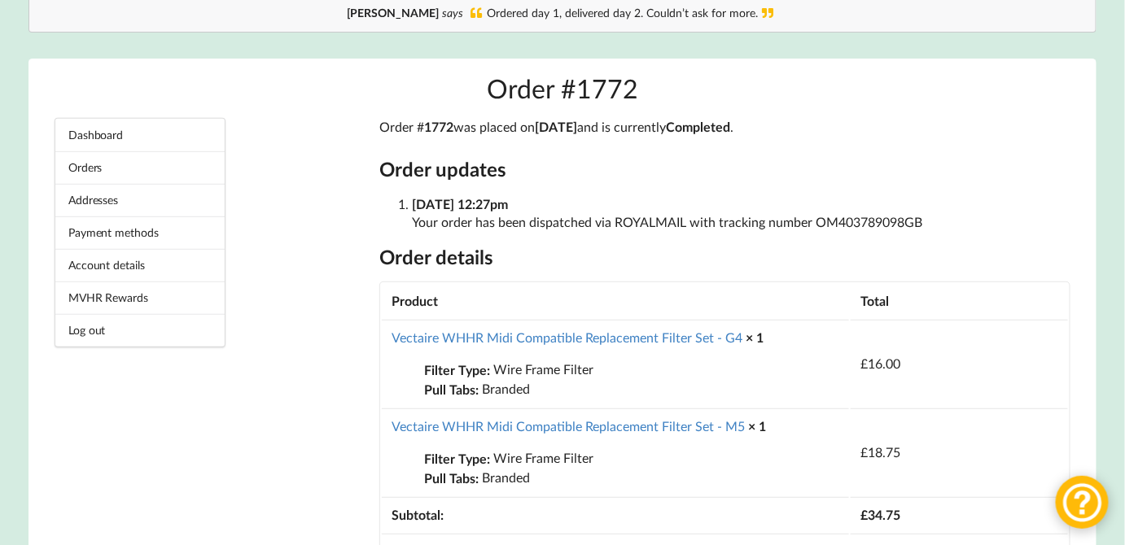
scroll to position [207, 0]
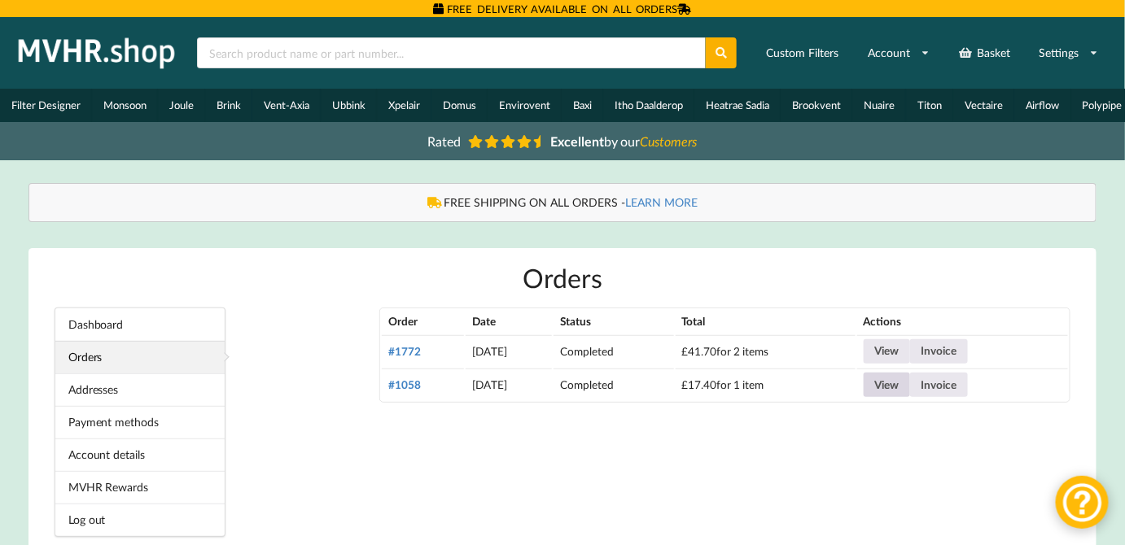
click at [910, 389] on link "View" at bounding box center [887, 385] width 46 height 24
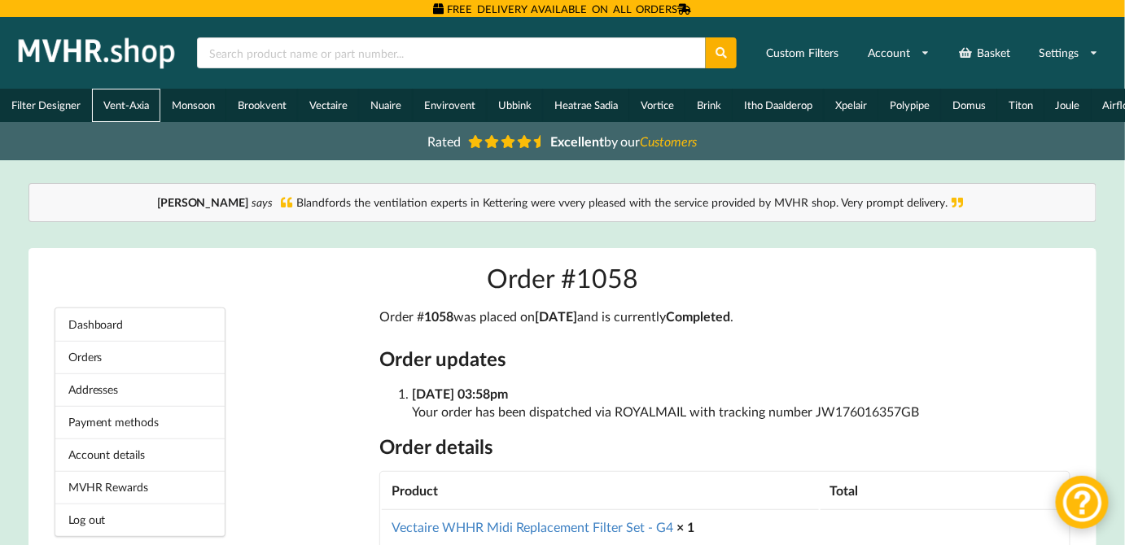
click at [117, 102] on link "Vent-Axia" at bounding box center [126, 105] width 68 height 33
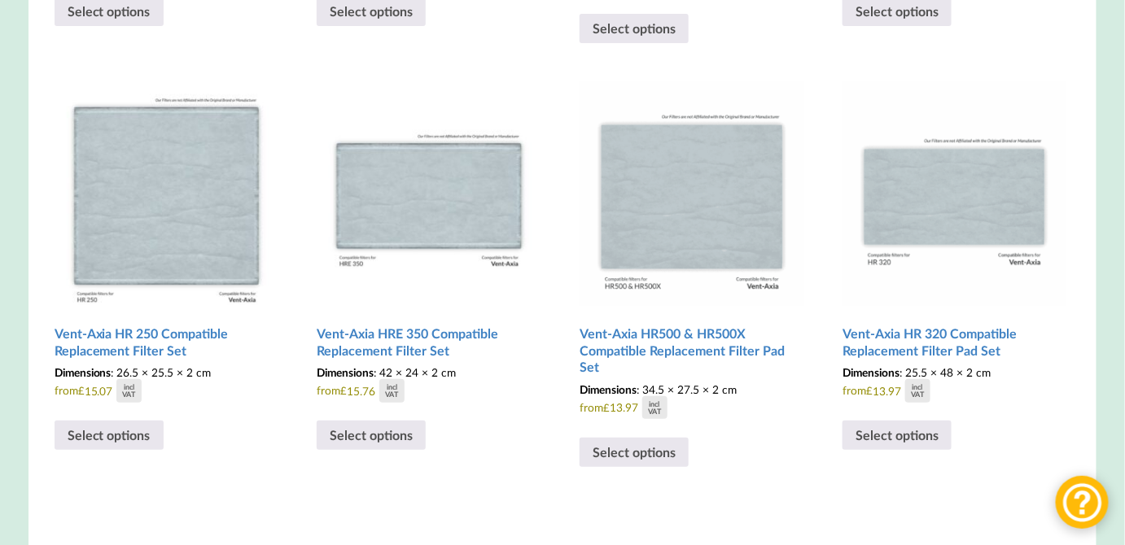
scroll to position [2190, 0]
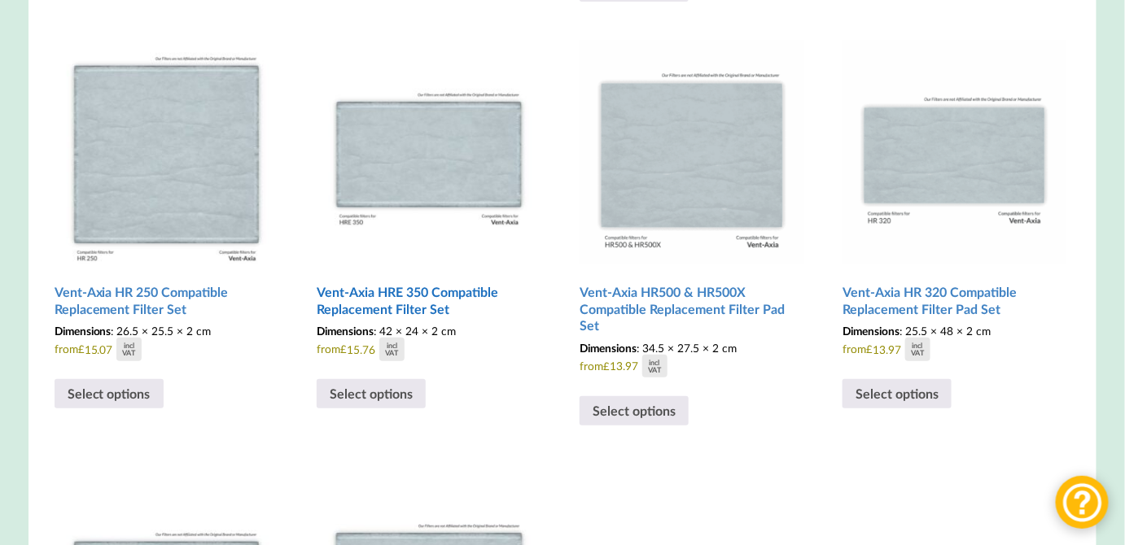
click at [445, 174] on img at bounding box center [429, 153] width 224 height 224
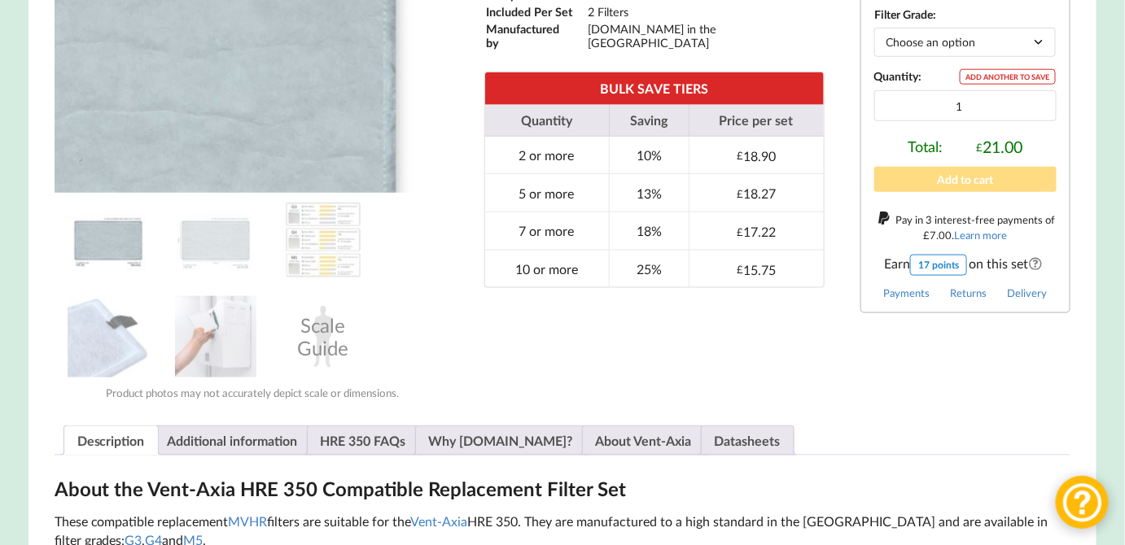
scroll to position [532, 0]
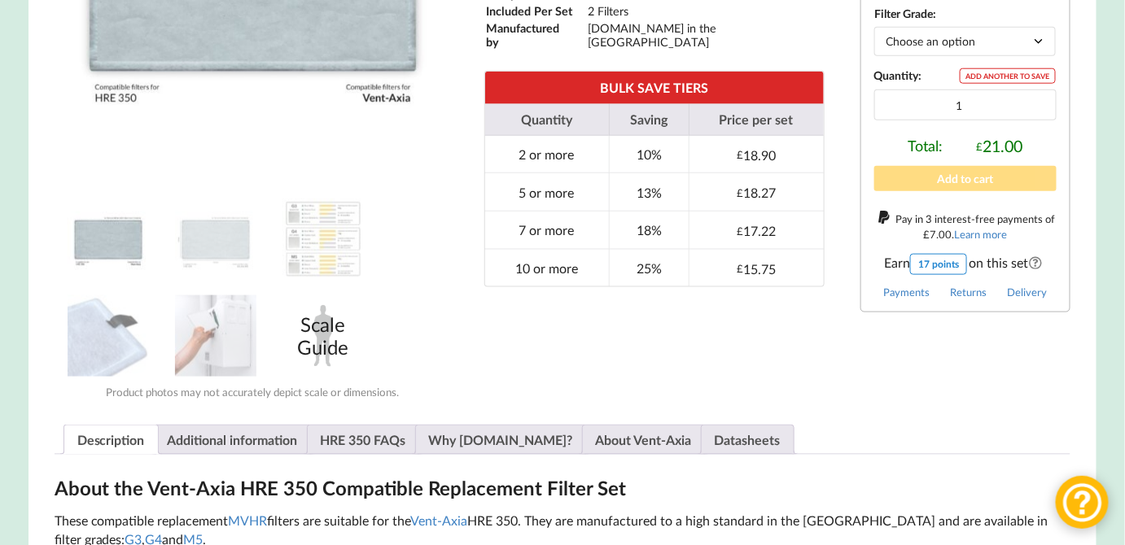
click at [335, 344] on div "Scale Guide" at bounding box center [322, 335] width 81 height 81
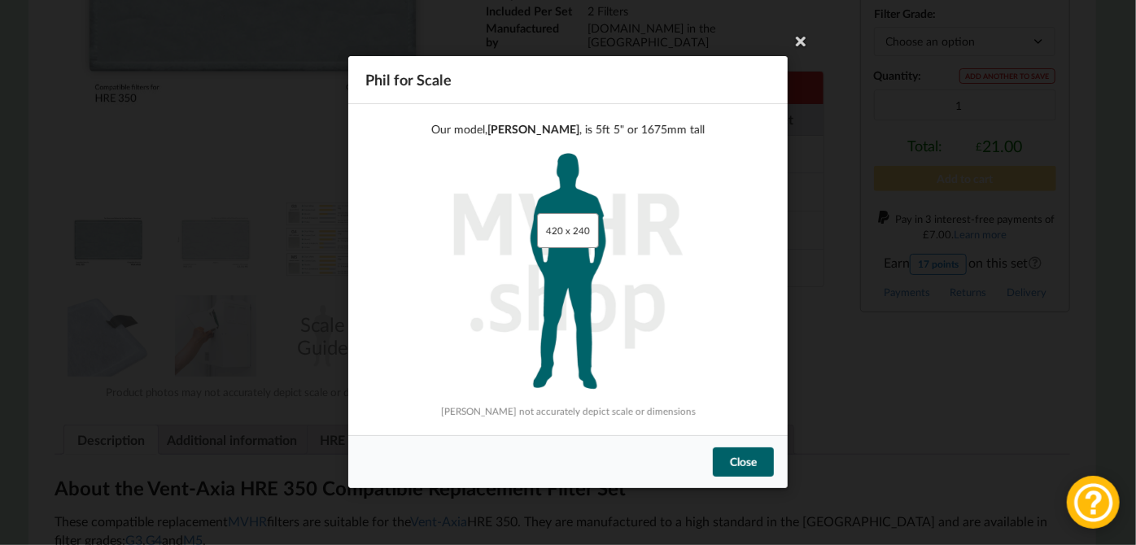
click at [234, 312] on div "Phil for Scale Our model, Phil Terr , is 5ft 5" or 1675mm tall 420 x 240 Phil m…" at bounding box center [568, 272] width 1136 height 545
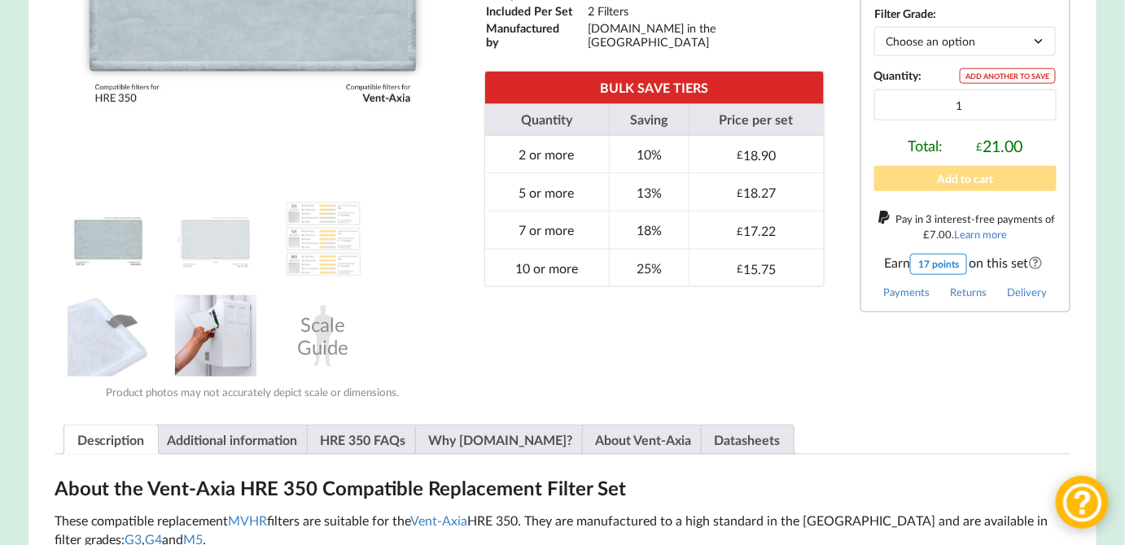
click at [225, 344] on img at bounding box center [215, 335] width 81 height 81
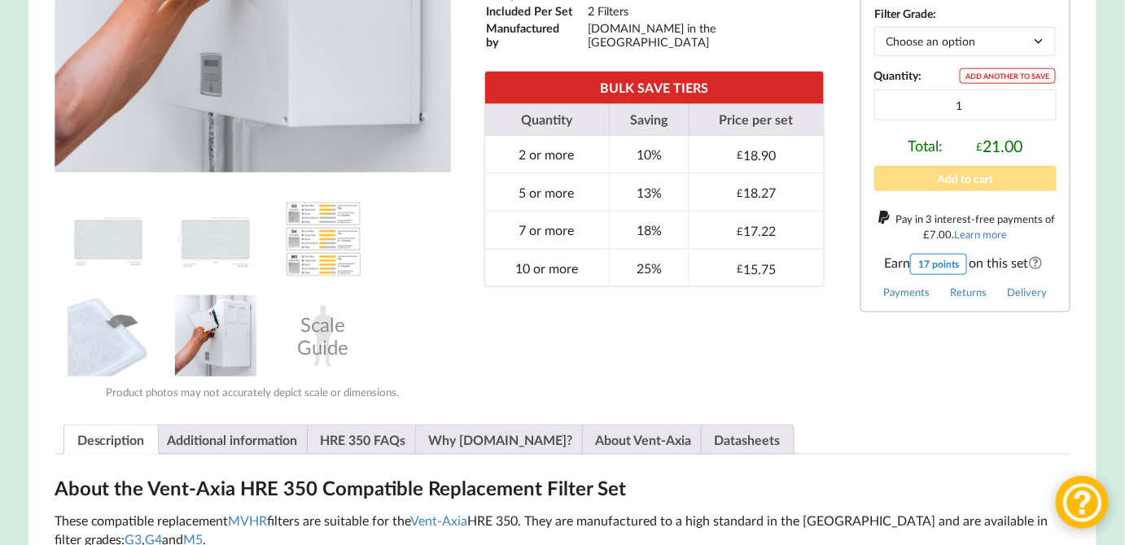
click at [316, 254] on img at bounding box center [322, 239] width 81 height 81
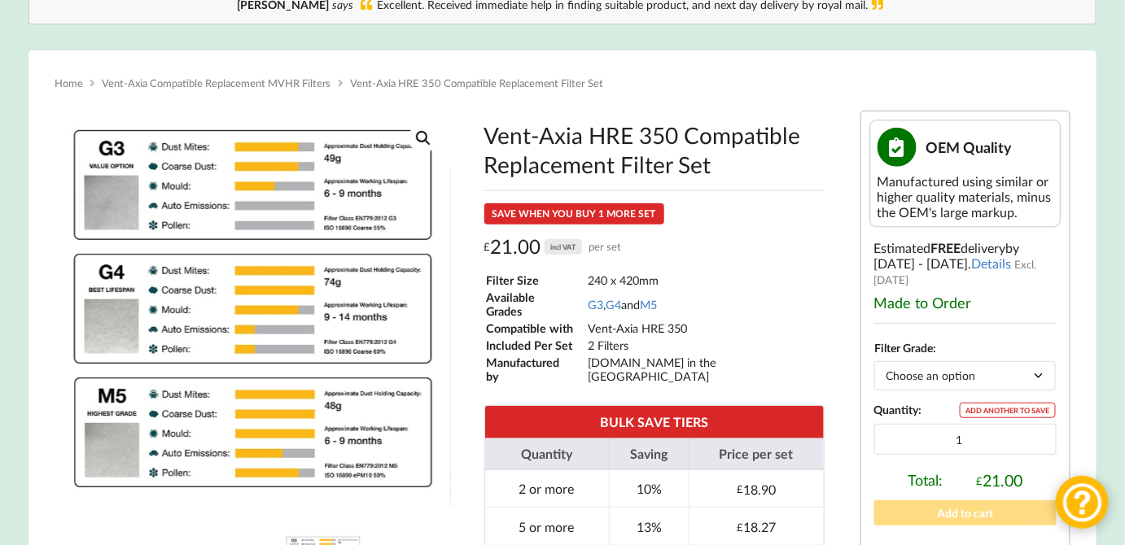
scroll to position [0, 0]
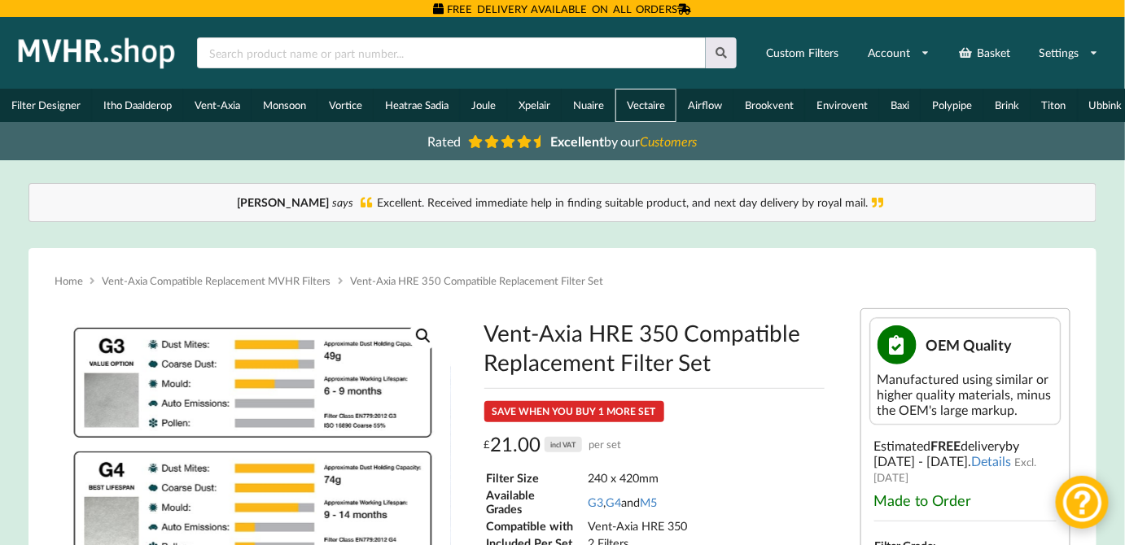
click at [649, 96] on link "Vectaire" at bounding box center [645, 105] width 61 height 33
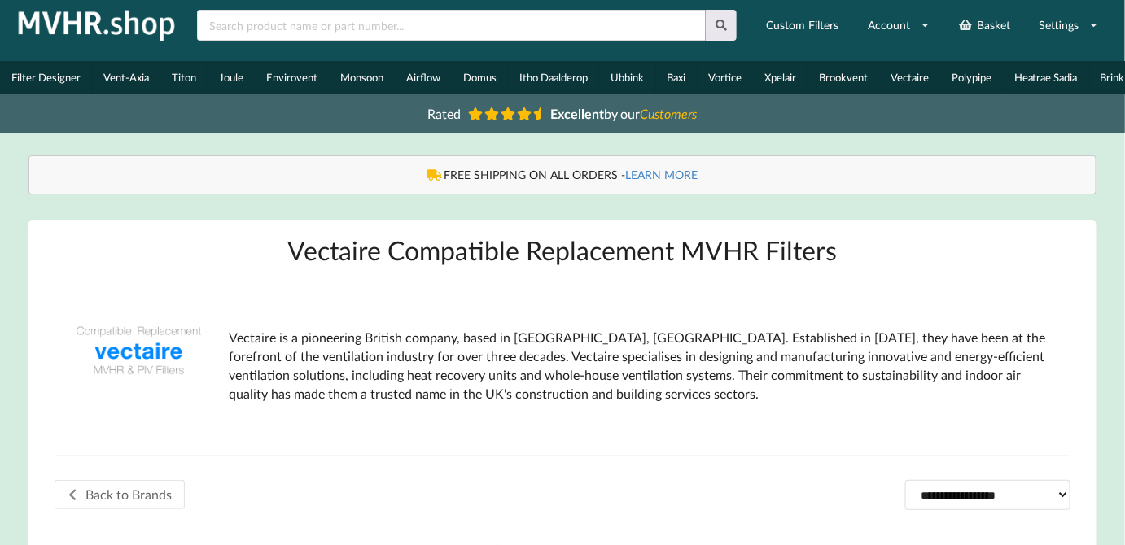
scroll to position [29, 0]
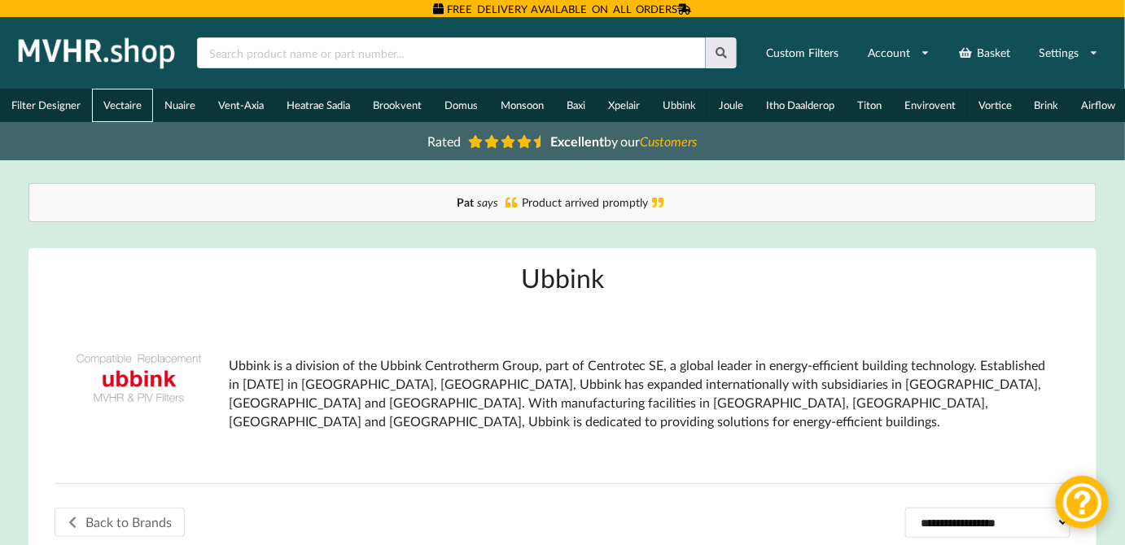
click at [121, 96] on link "Vectaire" at bounding box center [122, 105] width 61 height 33
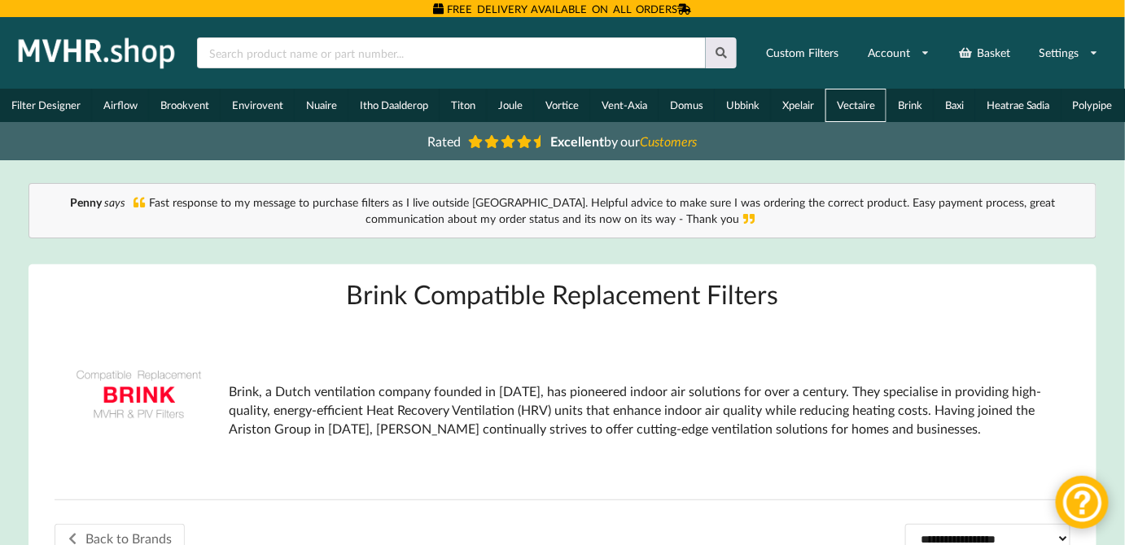
click at [848, 98] on link "Vectaire" at bounding box center [855, 105] width 61 height 33
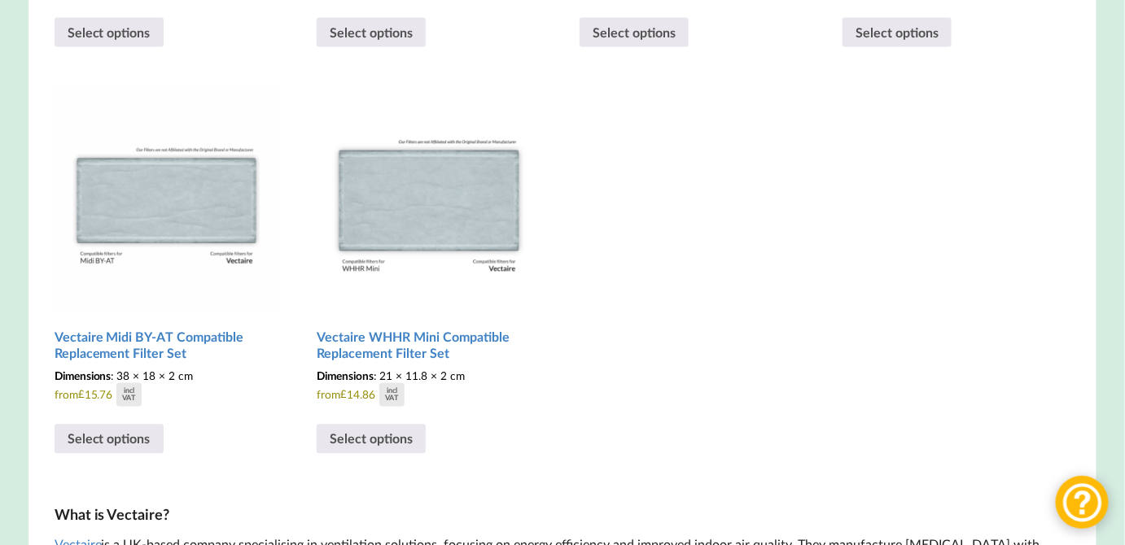
scroll to position [887, 0]
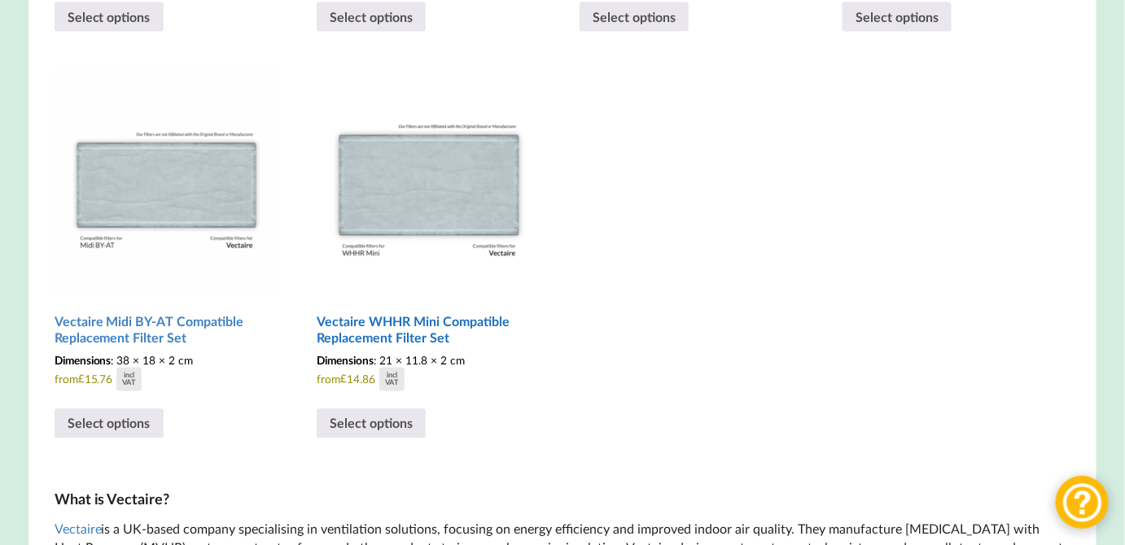
click at [481, 204] on img at bounding box center [429, 183] width 224 height 224
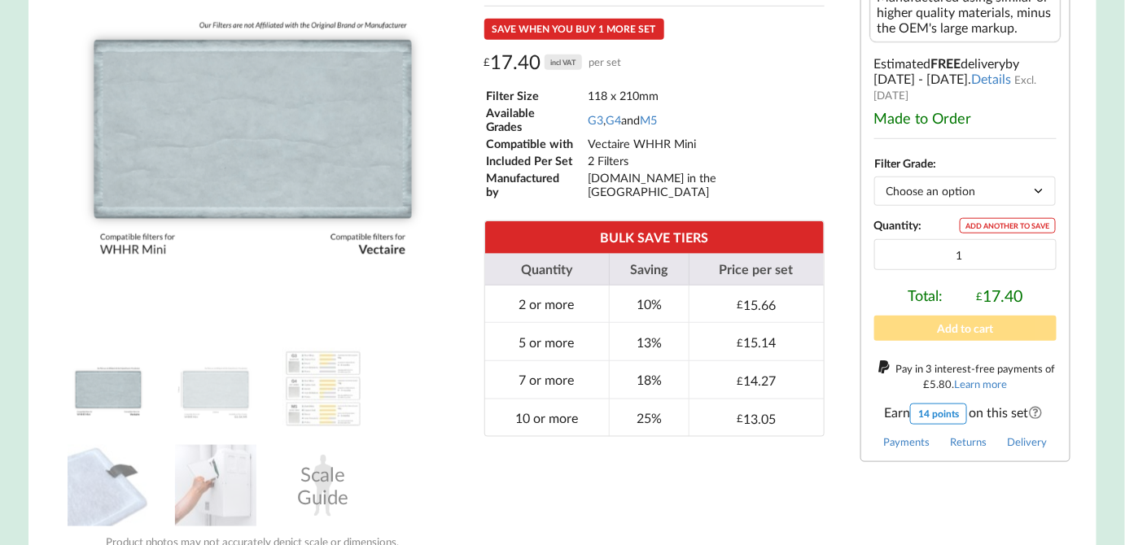
scroll to position [384, 0]
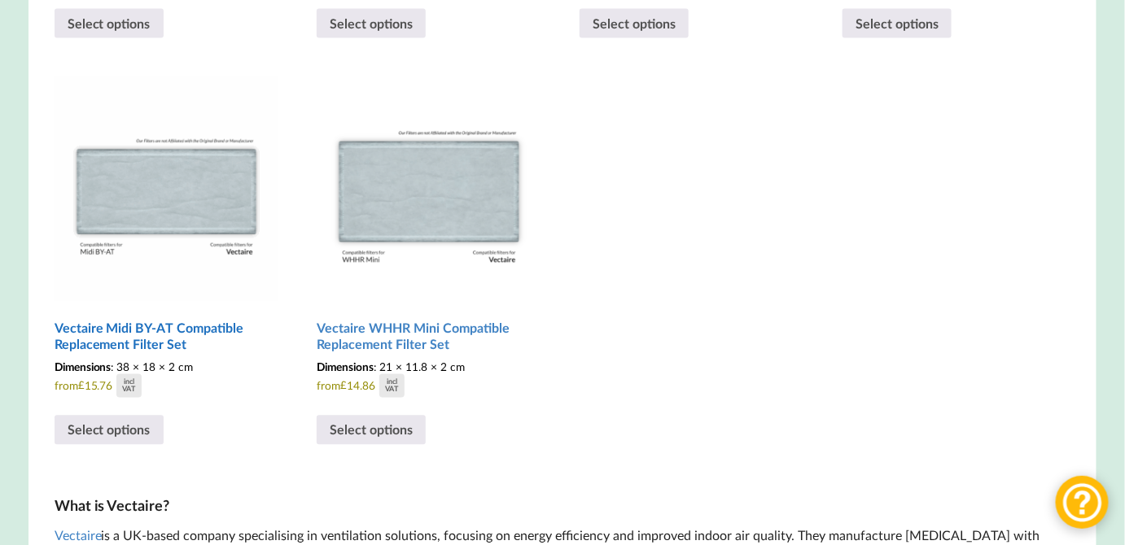
click at [141, 195] on img at bounding box center [167, 189] width 224 height 224
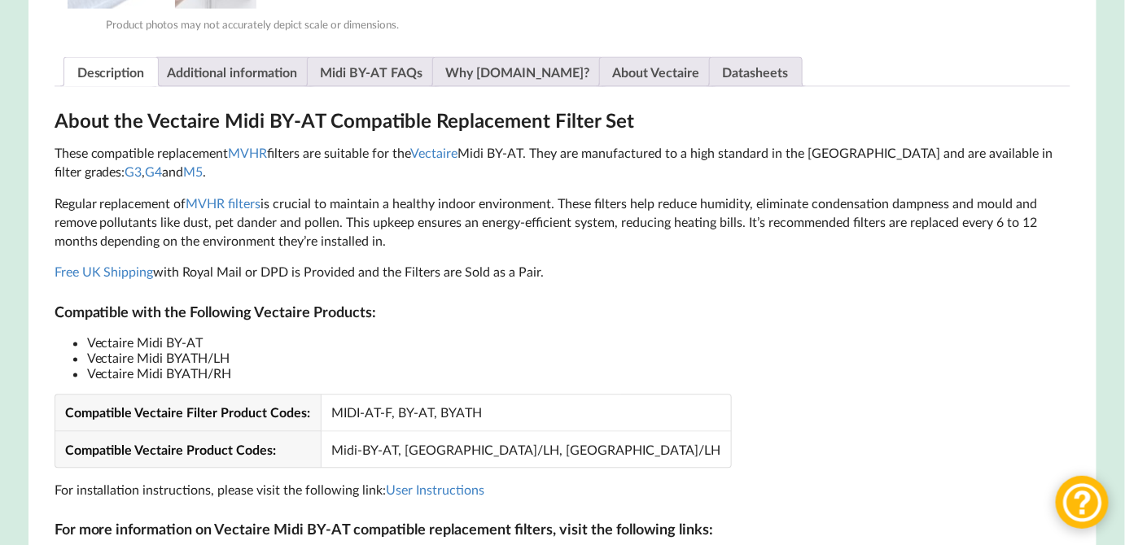
scroll to position [858, 0]
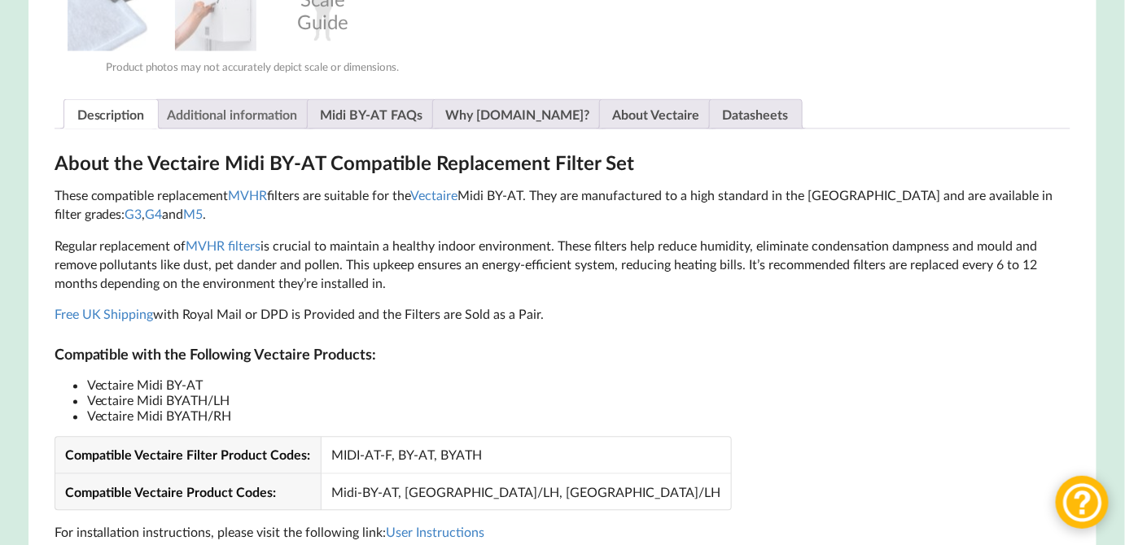
click at [210, 114] on link "Additional information" at bounding box center [233, 114] width 130 height 28
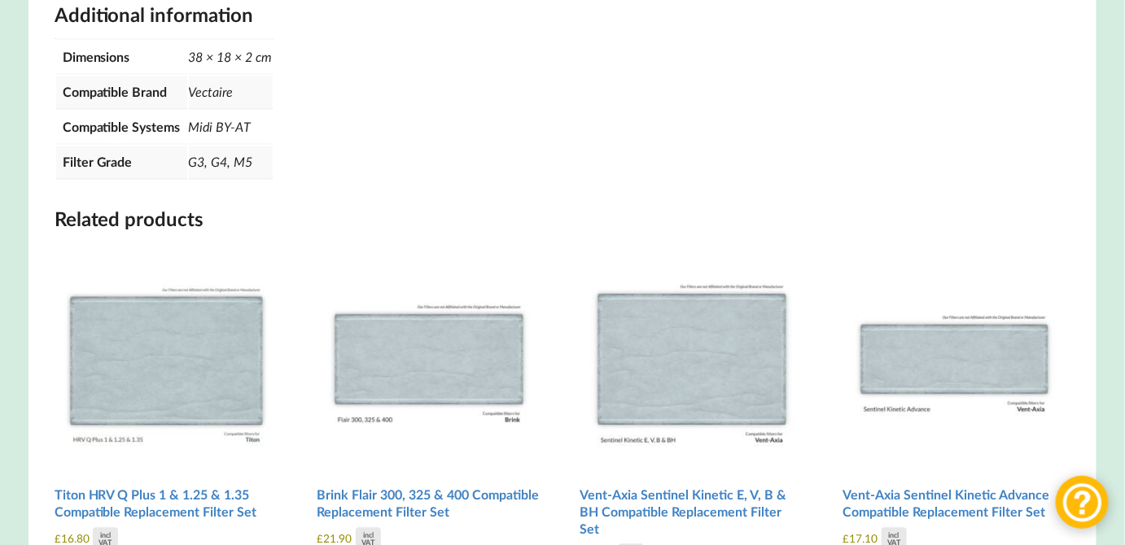
scroll to position [1035, 0]
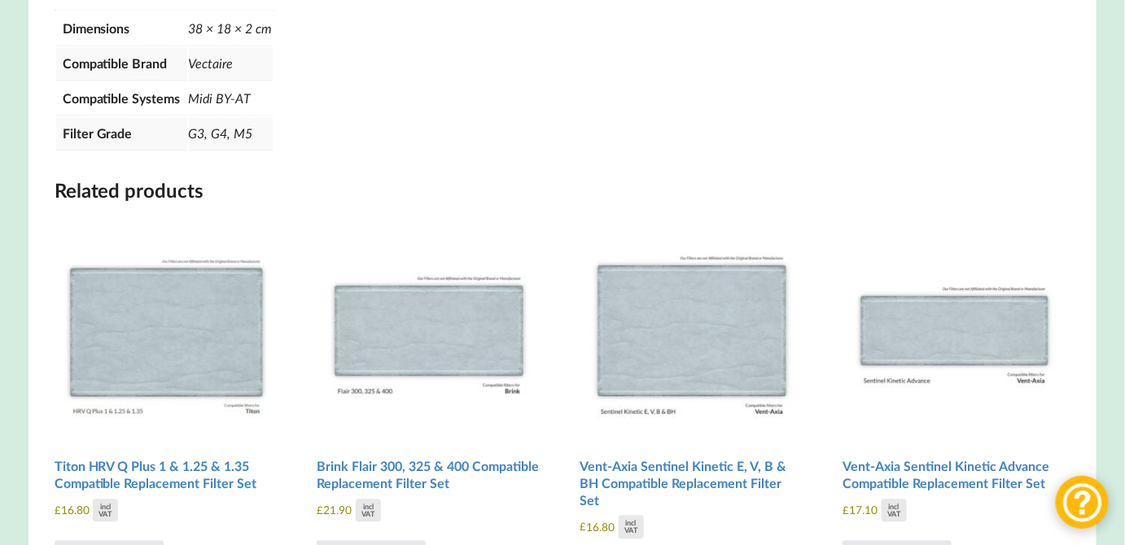
click at [202, 113] on p "Midi BY-AT" at bounding box center [231, 99] width 84 height 32
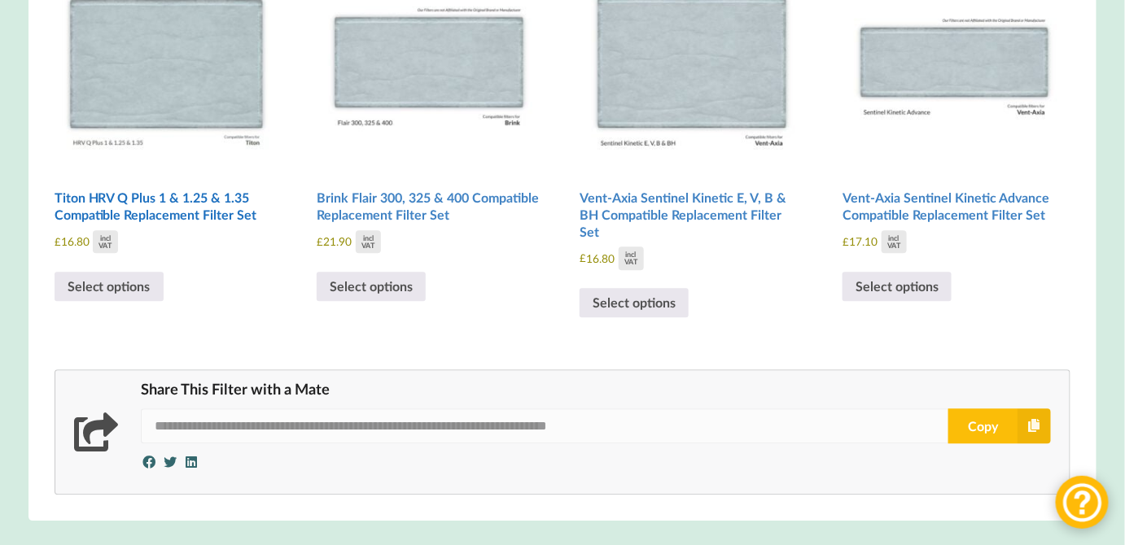
scroll to position [1302, 0]
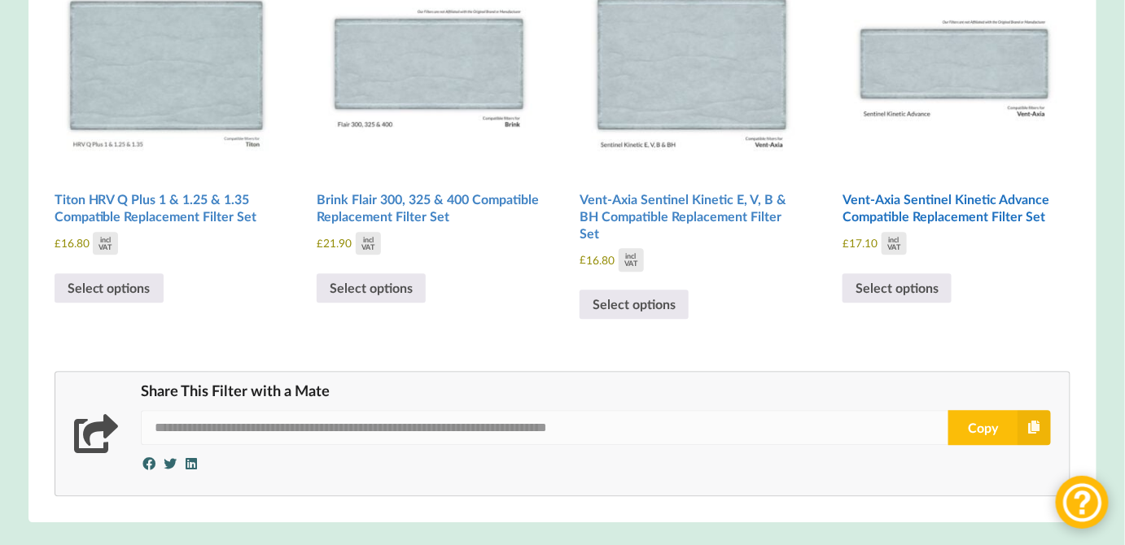
click at [904, 77] on img at bounding box center [954, 60] width 224 height 224
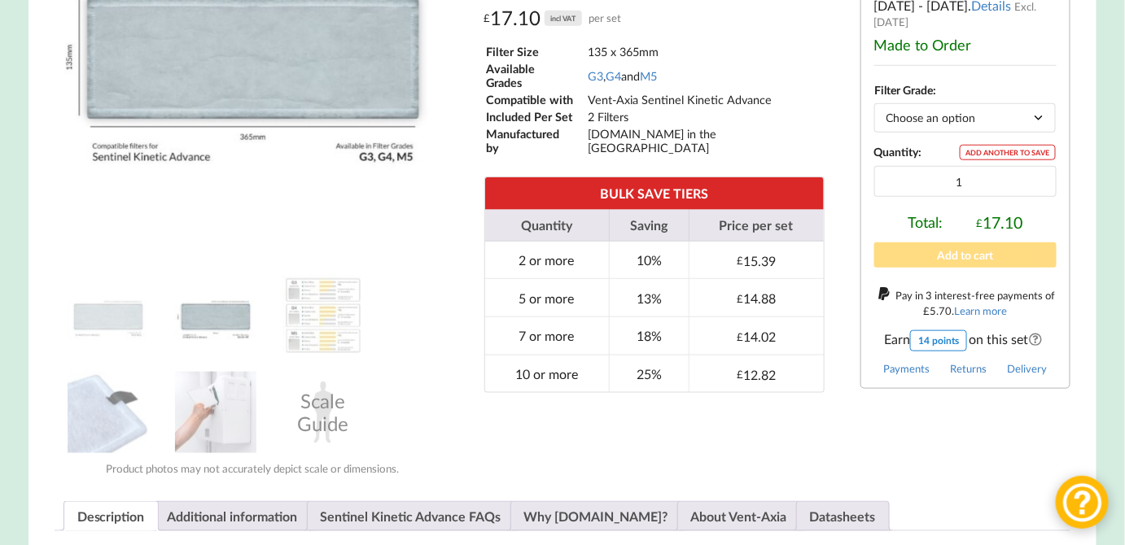
scroll to position [503, 0]
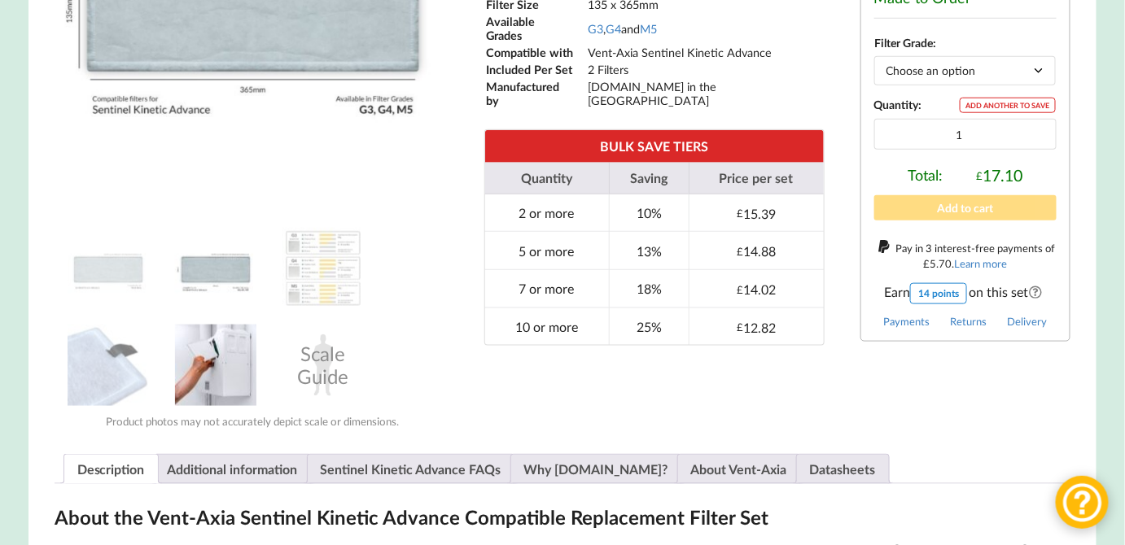
click at [221, 371] on img at bounding box center [215, 365] width 81 height 81
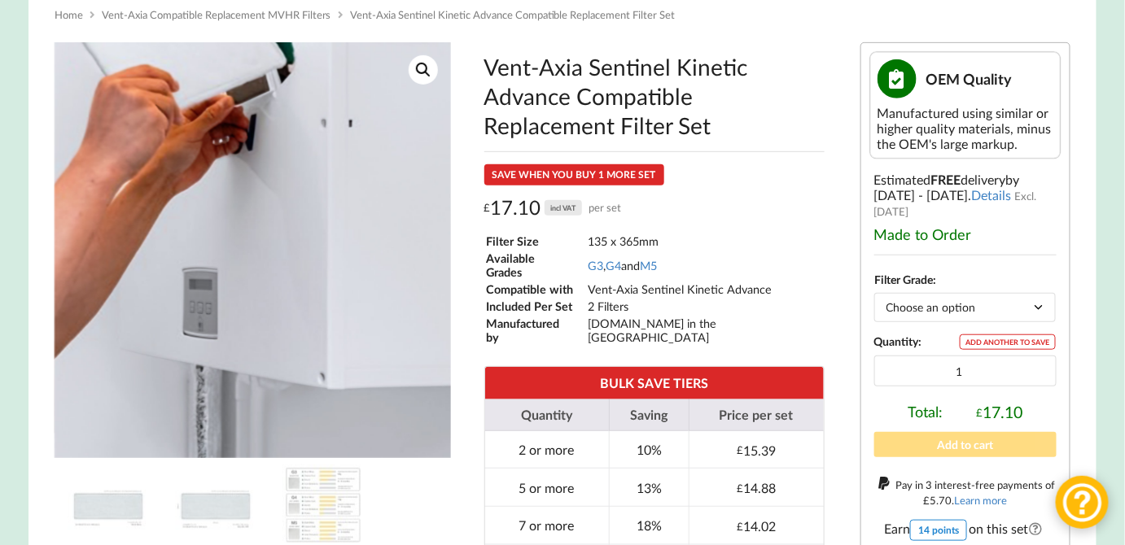
click at [227, 354] on img at bounding box center [268, 138] width 651 height 651
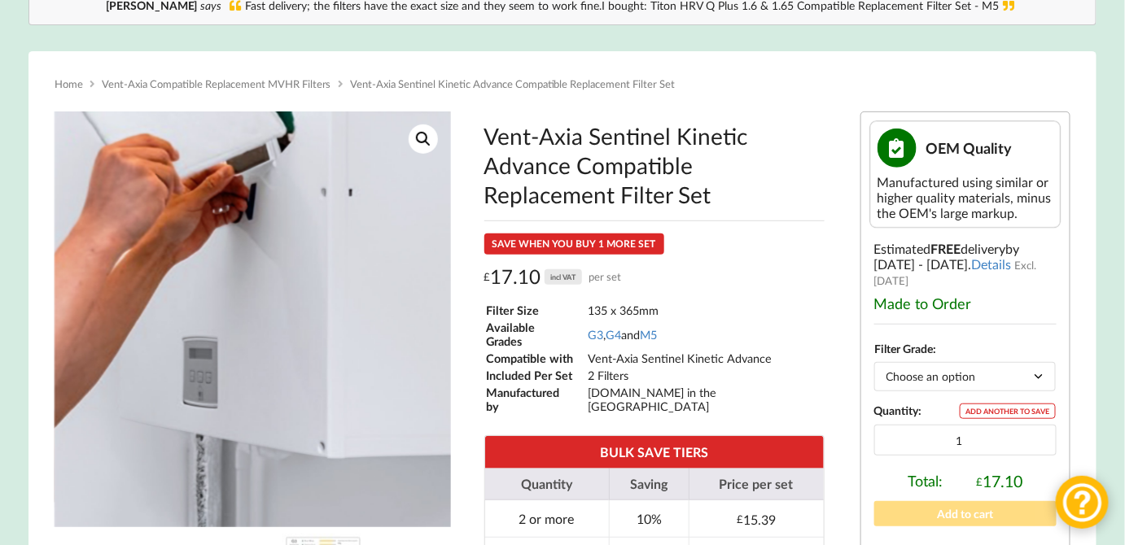
scroll to position [177, 0]
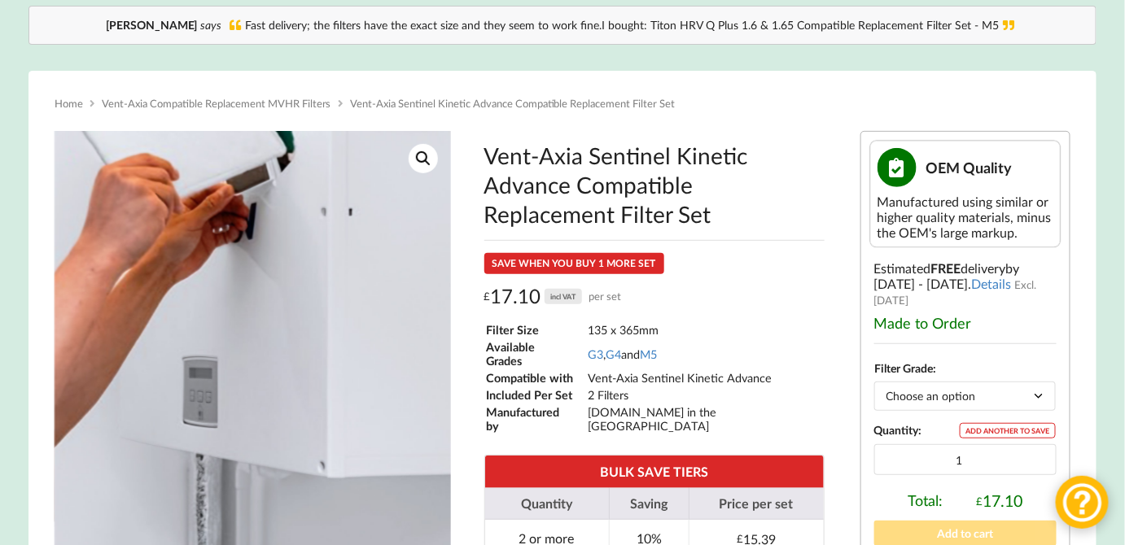
click at [227, 354] on img at bounding box center [268, 227] width 651 height 651
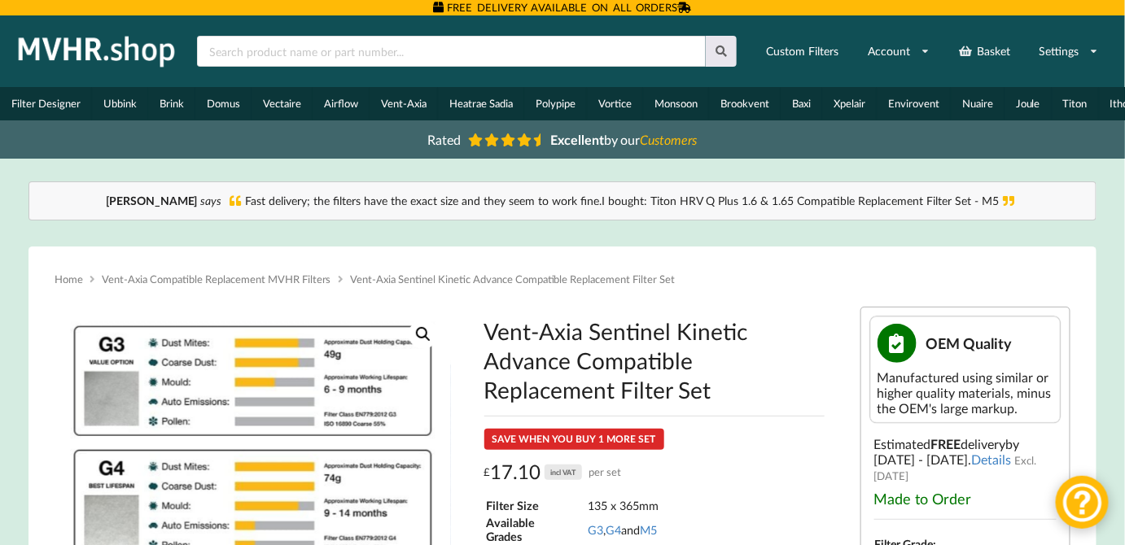
scroll to position [0, 0]
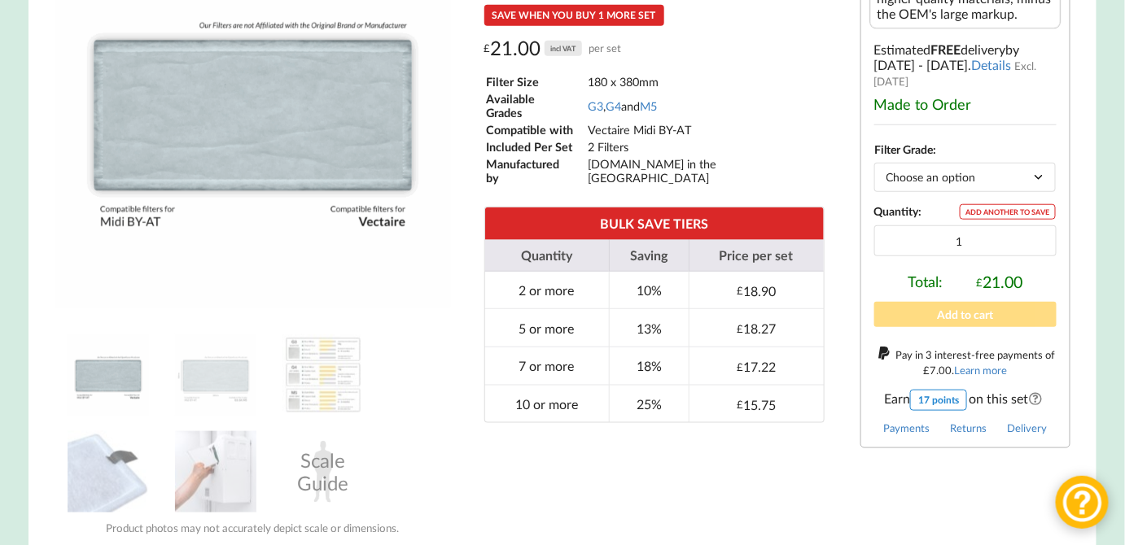
scroll to position [345, 0]
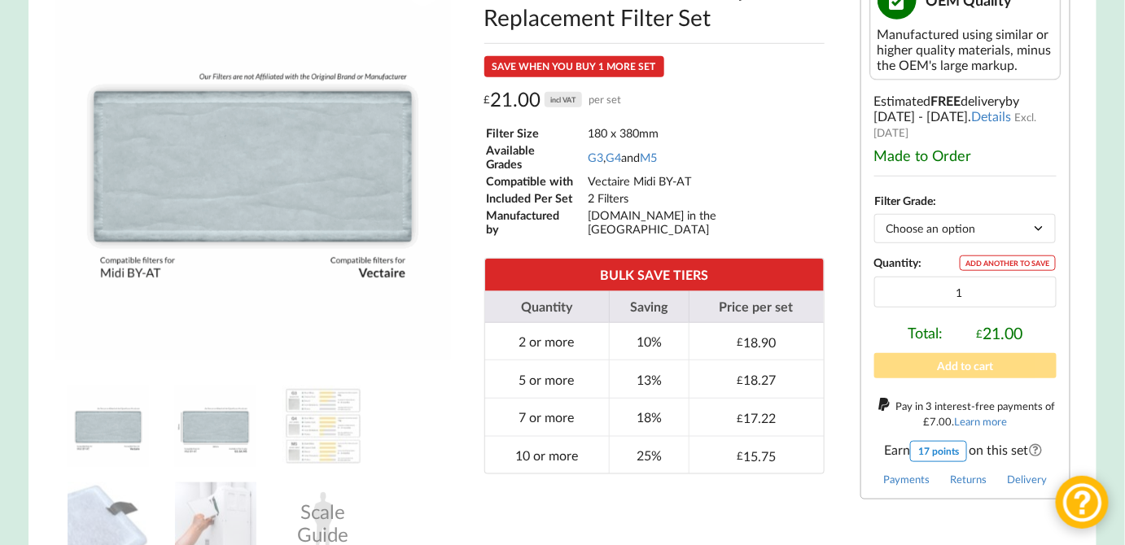
click at [217, 435] on img at bounding box center [215, 426] width 81 height 81
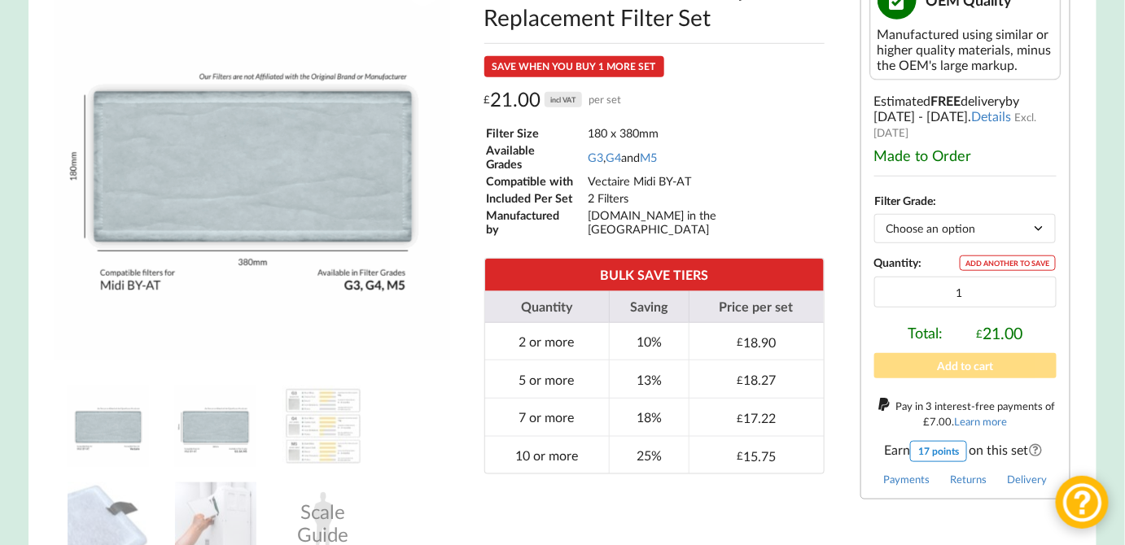
click at [106, 436] on img at bounding box center [108, 426] width 81 height 81
